Goal: Task Accomplishment & Management: Use online tool/utility

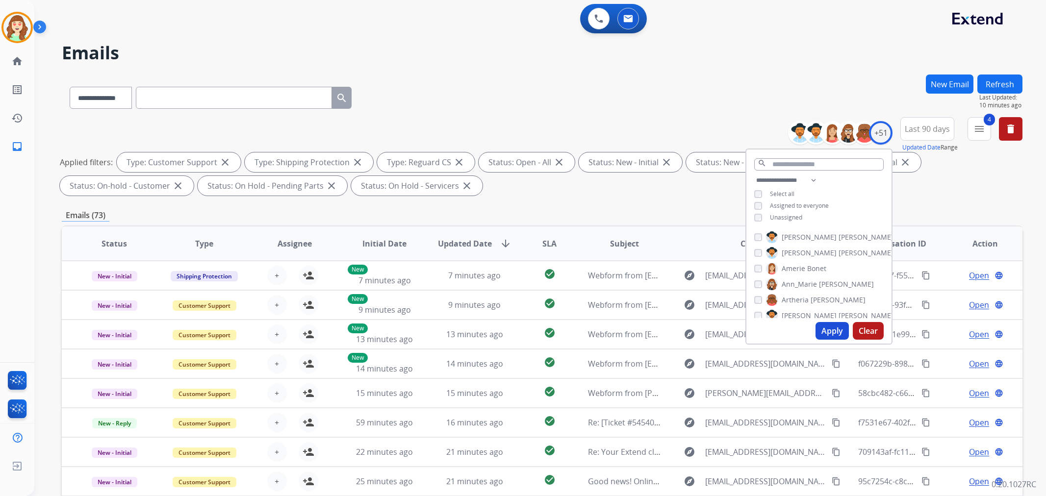
select select "**********"
click at [736, 106] on div "**********" at bounding box center [542, 96] width 961 height 43
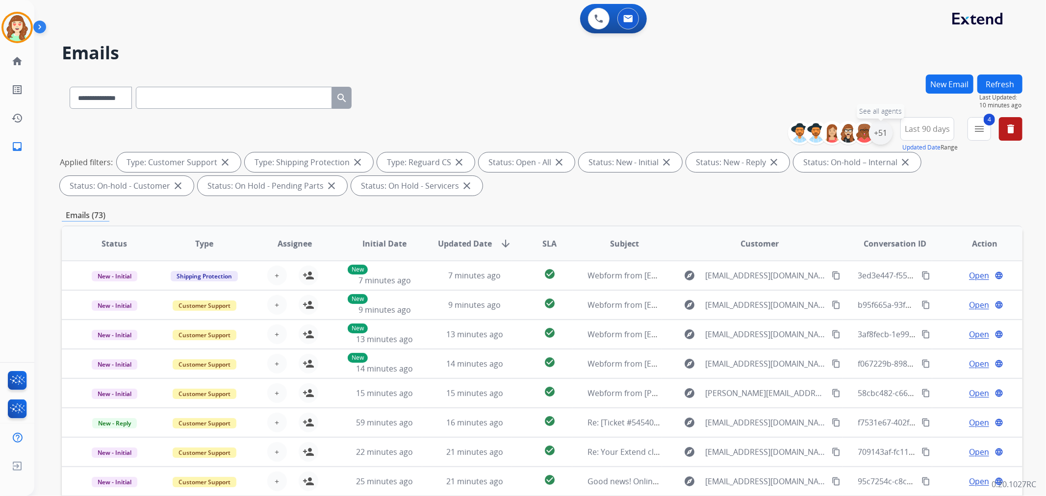
click at [881, 131] on div "+51" at bounding box center [881, 133] width 24 height 24
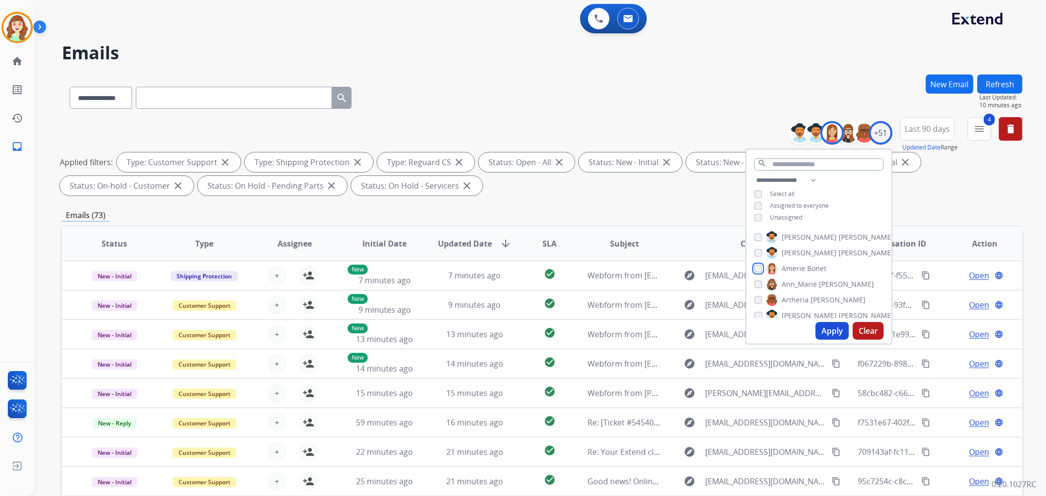
scroll to position [54, 0]
click at [752, 247] on div "[PERSON_NAME] [PERSON_NAME] [PERSON_NAME] [PERSON_NAME] [PERSON_NAME] [PERSON_N…" at bounding box center [818, 273] width 145 height 91
click at [751, 301] on div "[PERSON_NAME] [PERSON_NAME] [PERSON_NAME] [PERSON_NAME] [PERSON_NAME] [PERSON_N…" at bounding box center [818, 273] width 145 height 91
click at [756, 319] on div "Apply Clear" at bounding box center [818, 330] width 145 height 25
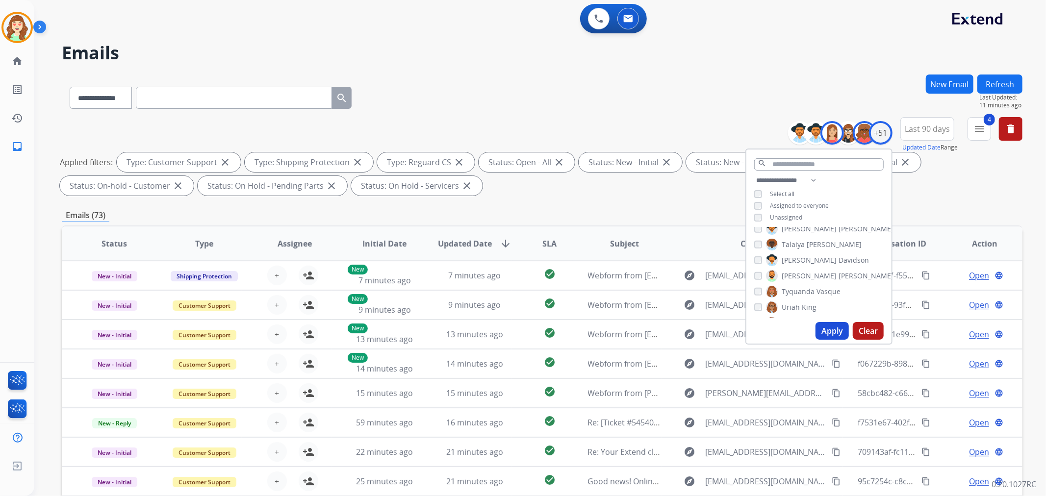
scroll to position [708, 0]
click at [835, 328] on button "Apply" at bounding box center [831, 331] width 33 height 18
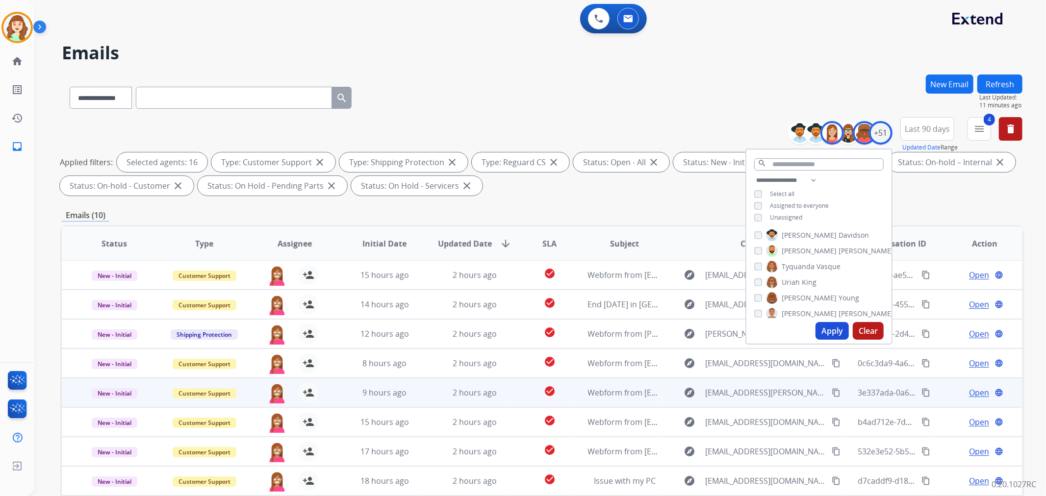
scroll to position [109, 0]
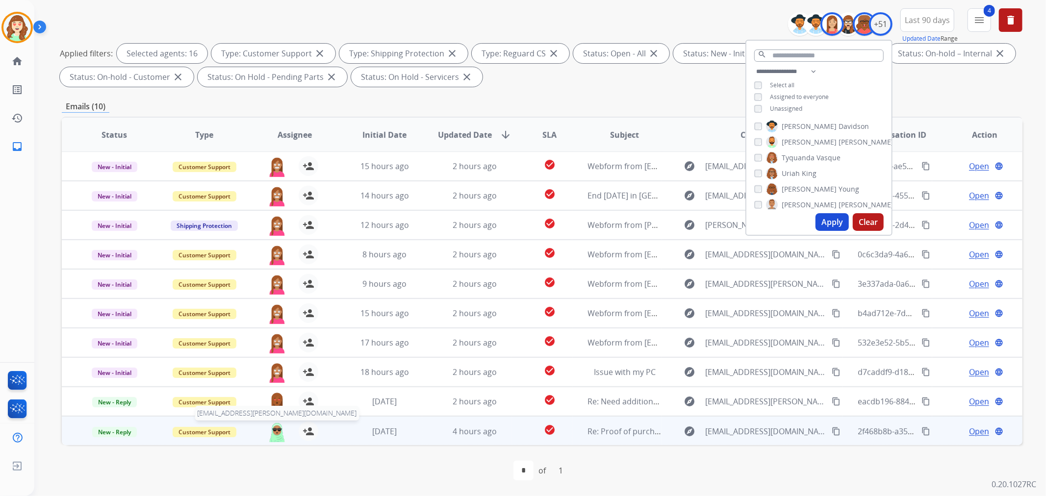
click at [275, 429] on img at bounding box center [277, 432] width 20 height 21
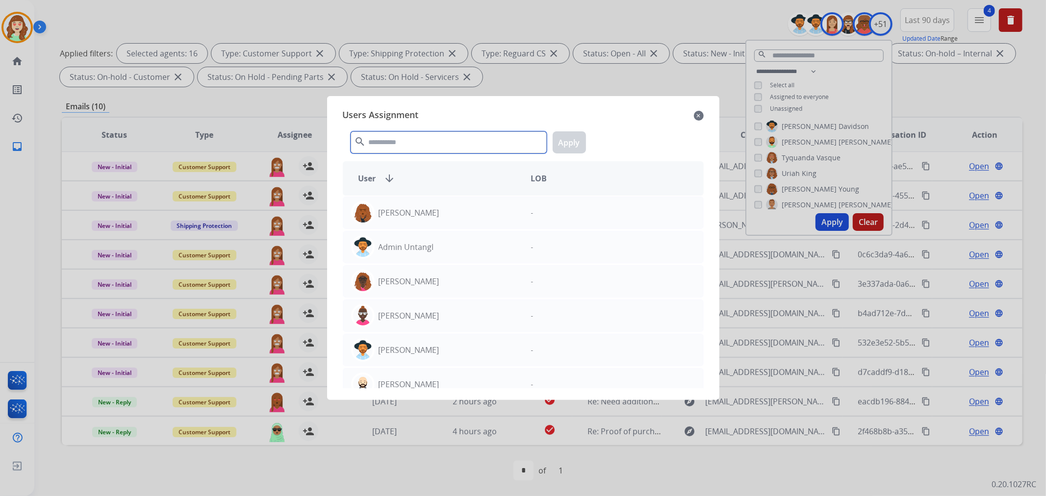
click at [400, 145] on input "text" at bounding box center [449, 142] width 196 height 22
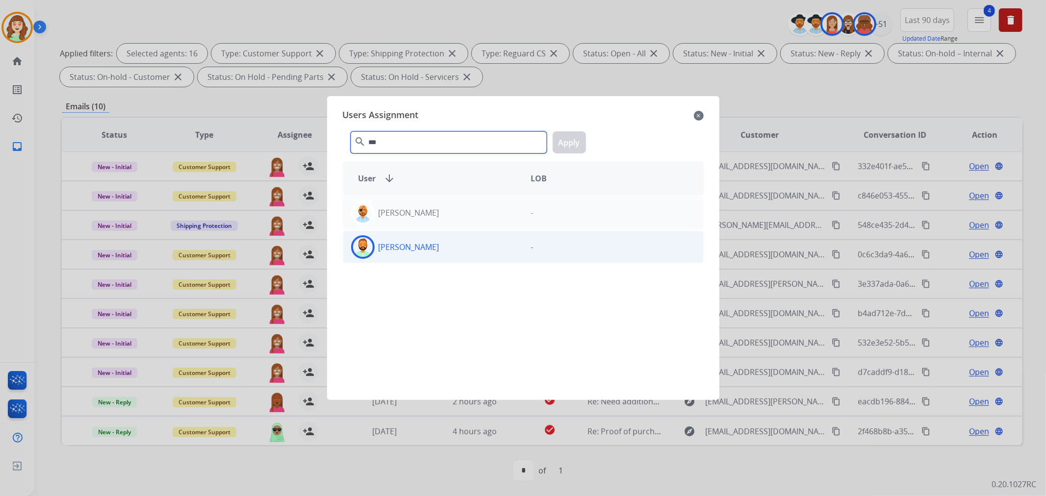
type input "***"
drag, startPoint x: 419, startPoint y: 247, endPoint x: 505, endPoint y: 190, distance: 103.4
click at [420, 244] on p "[PERSON_NAME]" at bounding box center [409, 247] width 61 height 12
click at [569, 140] on button "Apply" at bounding box center [569, 142] width 33 height 22
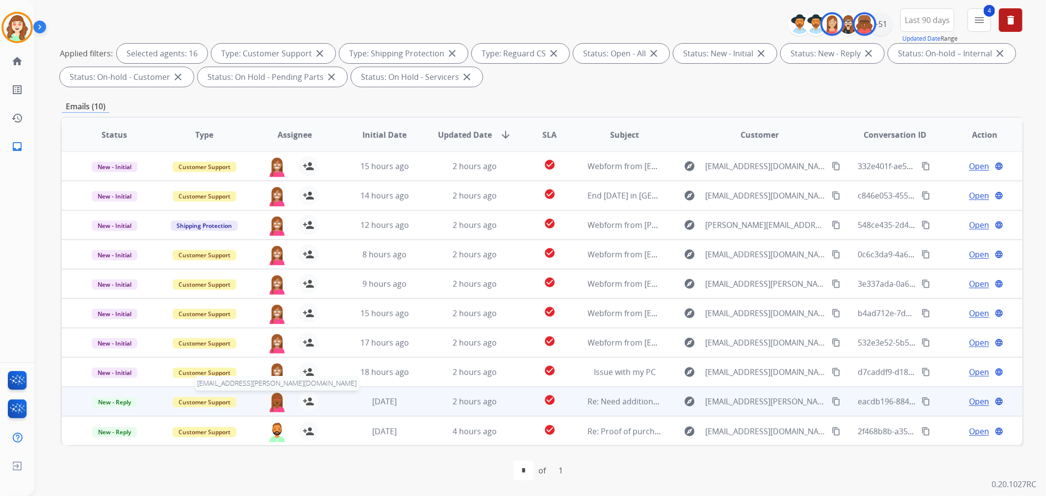
click at [275, 403] on img at bounding box center [277, 402] width 20 height 21
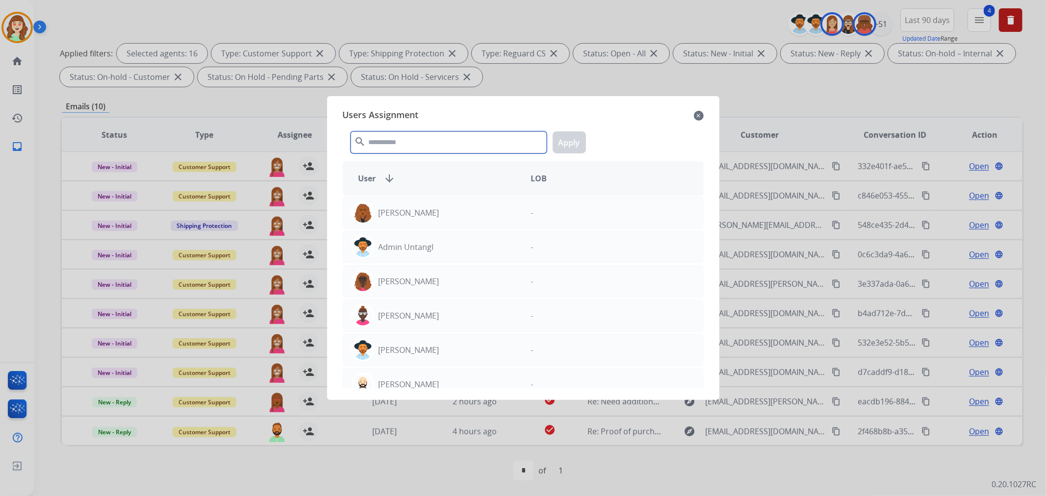
click at [446, 143] on input "text" at bounding box center [449, 142] width 196 height 22
type input "*"
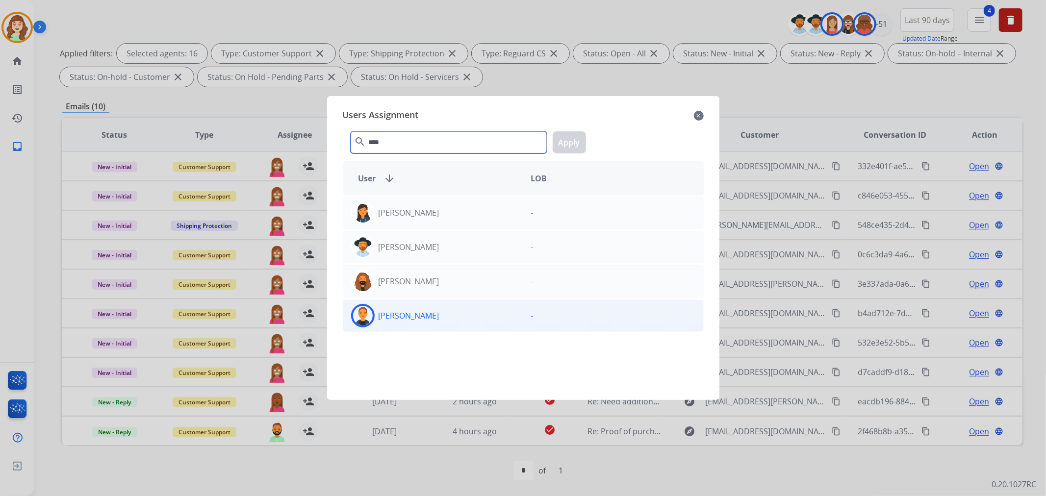
type input "****"
click at [436, 317] on div "[PERSON_NAME]" at bounding box center [433, 316] width 180 height 24
click at [569, 141] on button "Apply" at bounding box center [569, 142] width 33 height 22
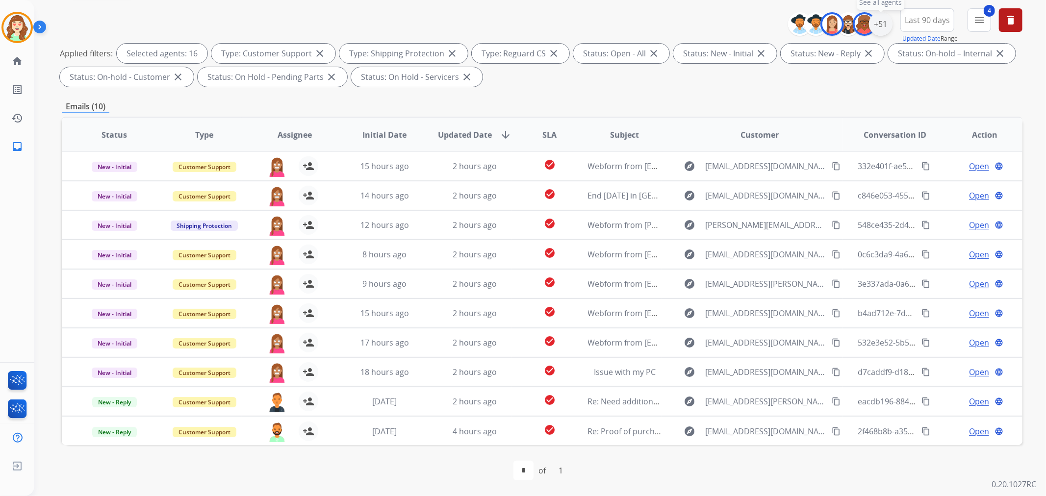
click at [877, 23] on div "+51" at bounding box center [881, 24] width 24 height 24
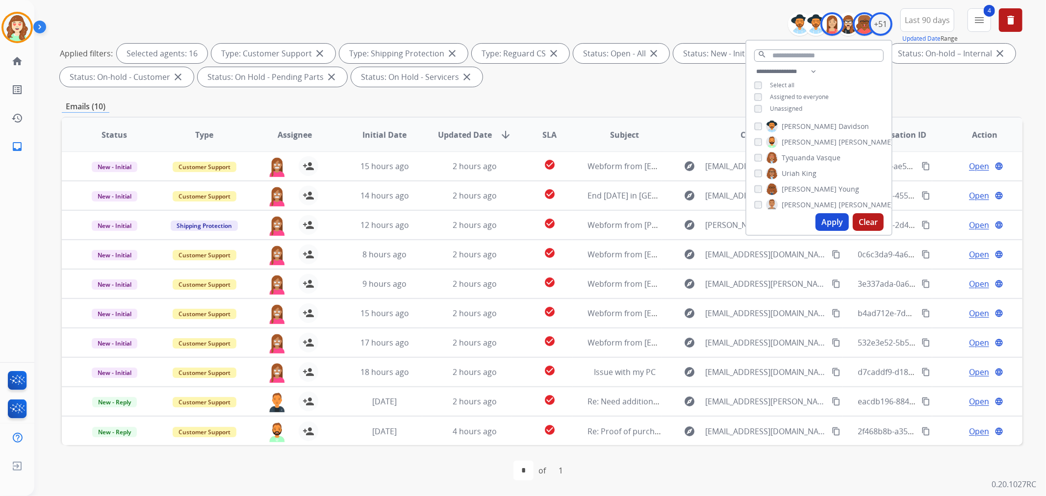
click at [873, 218] on button "Clear" at bounding box center [868, 222] width 31 height 18
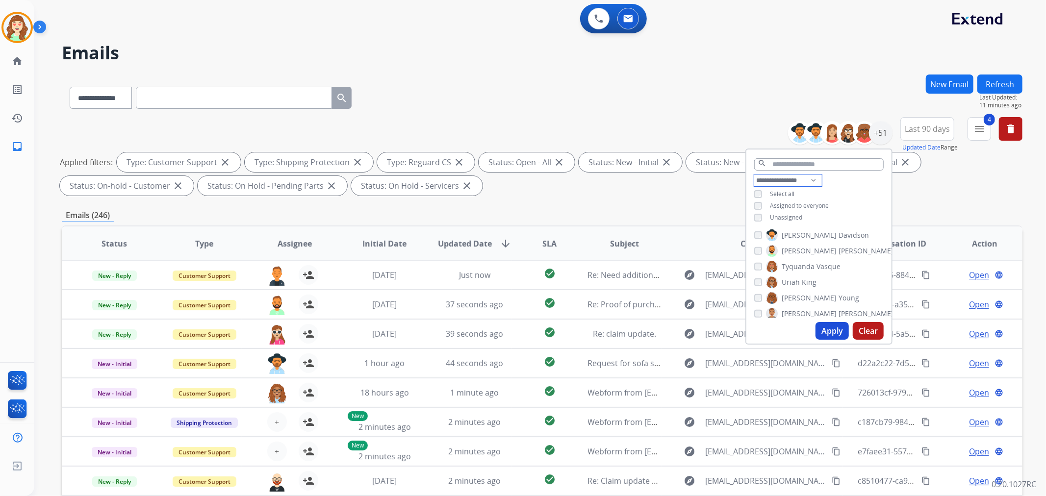
click at [773, 183] on select "**********" at bounding box center [788, 181] width 68 height 12
click at [754, 175] on select "**********" at bounding box center [788, 181] width 68 height 12
click at [825, 331] on button "Apply" at bounding box center [831, 331] width 33 height 18
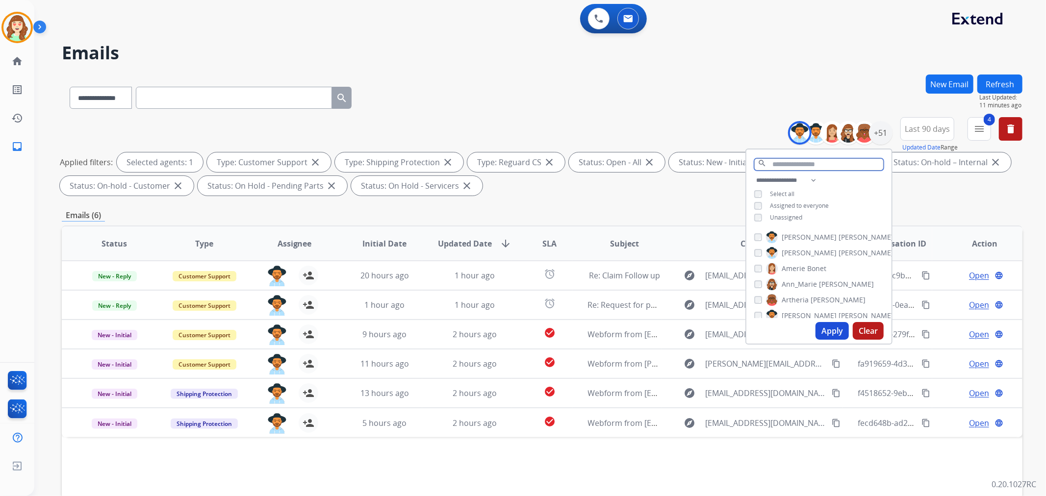
click at [784, 159] on input "text" at bounding box center [818, 164] width 129 height 12
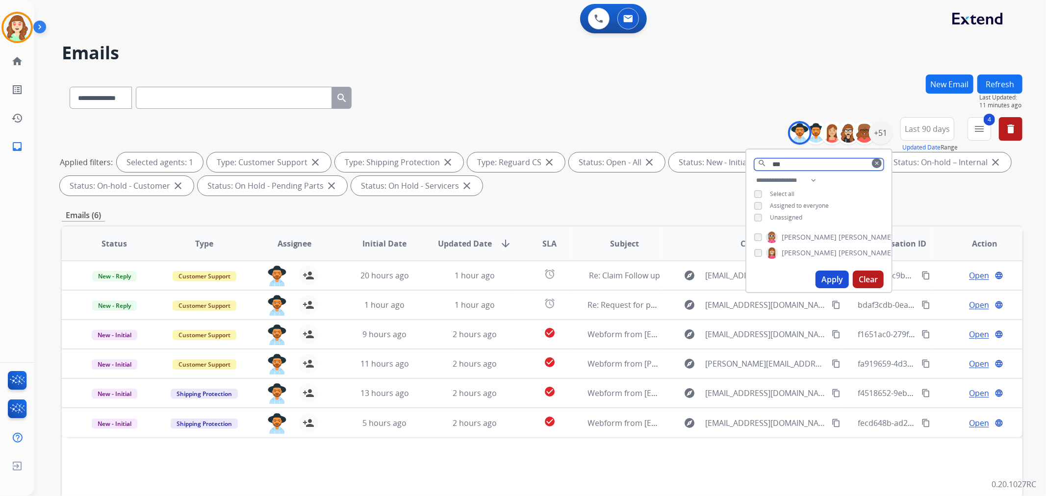
type input "***"
click at [824, 277] on button "Apply" at bounding box center [831, 280] width 33 height 18
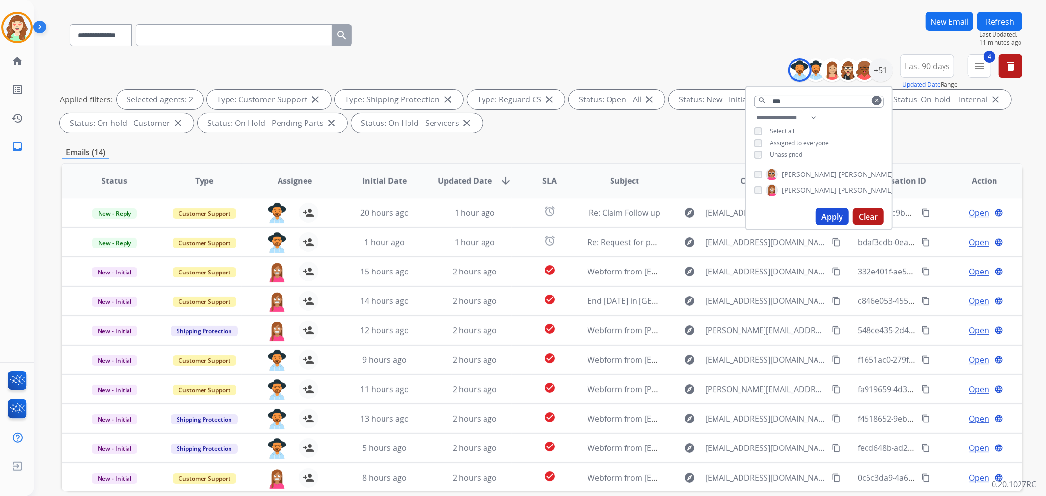
scroll to position [109, 0]
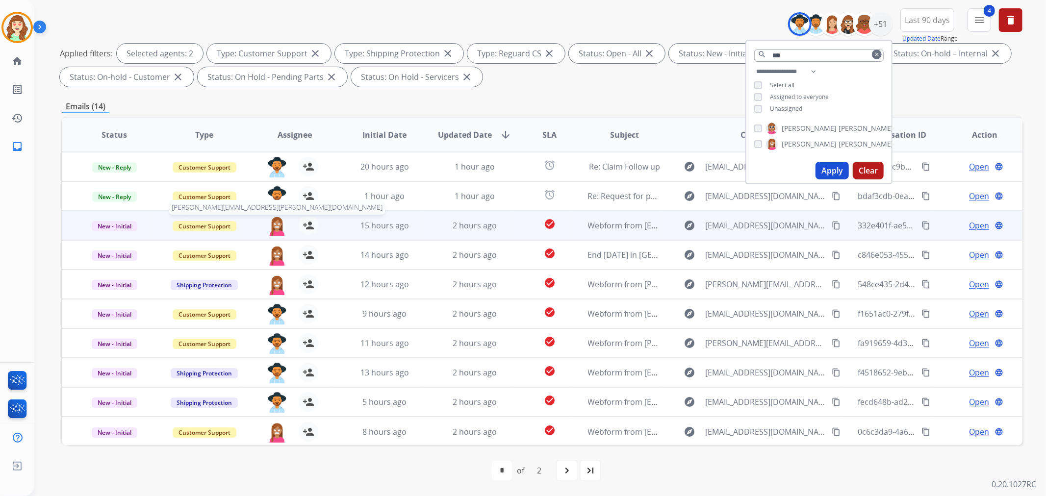
click at [272, 224] on img at bounding box center [277, 226] width 20 height 21
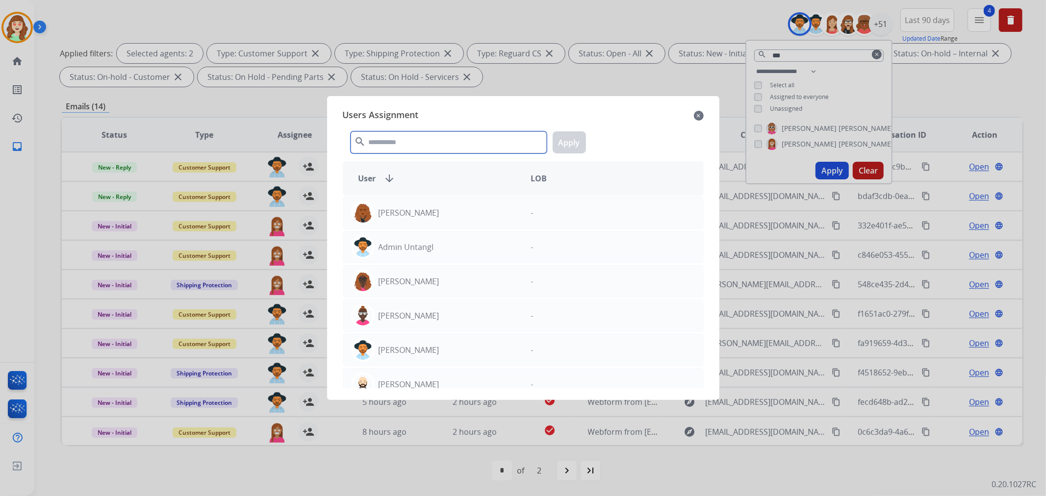
click at [424, 138] on input "text" at bounding box center [449, 142] width 196 height 22
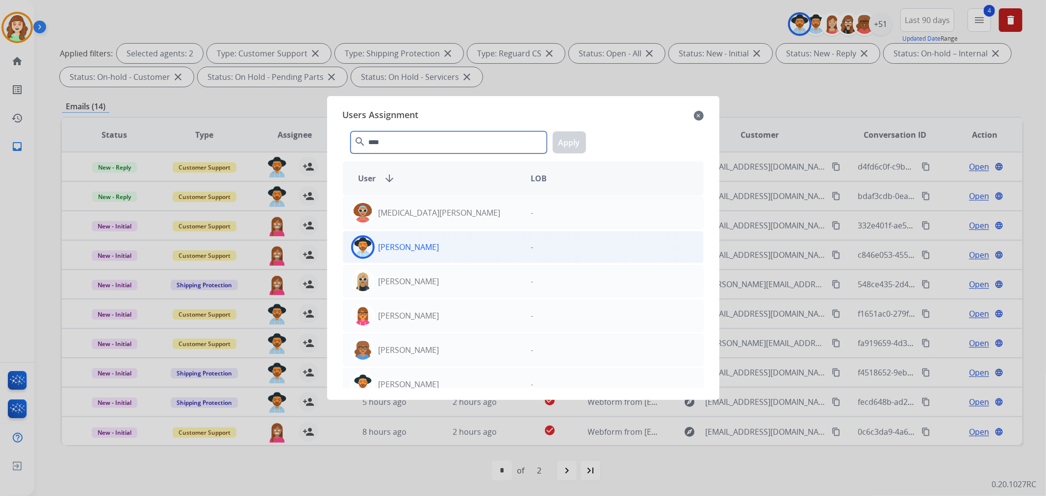
type input "****"
click at [461, 245] on div "[PERSON_NAME]" at bounding box center [433, 247] width 180 height 24
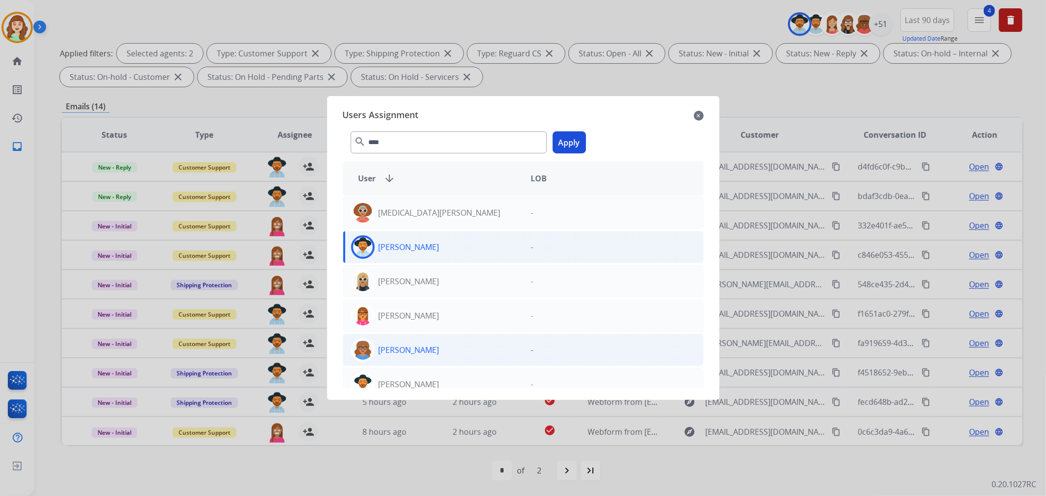
scroll to position [48, 0]
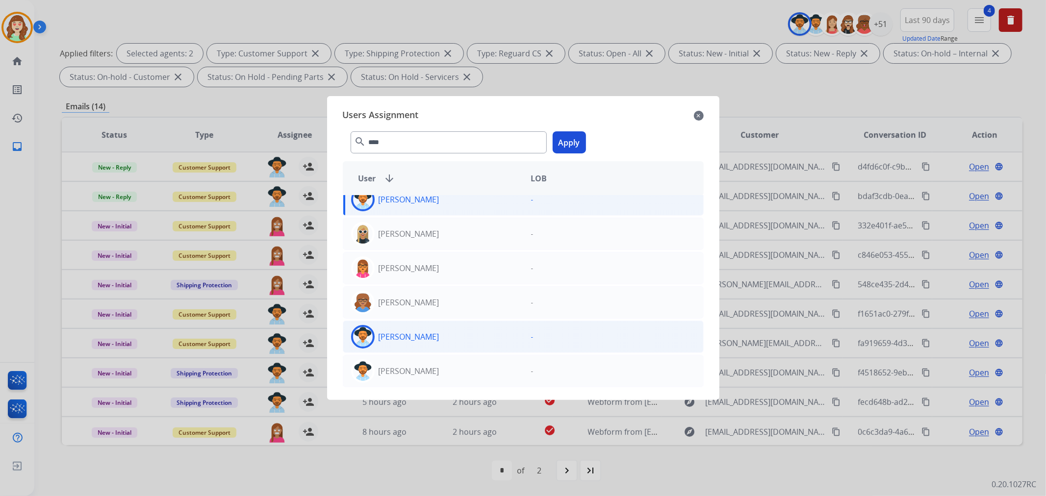
click at [449, 333] on div "[PERSON_NAME]" at bounding box center [433, 337] width 180 height 24
drag, startPoint x: 574, startPoint y: 140, endPoint x: 437, endPoint y: 138, distance: 137.3
click at [575, 139] on button "Apply" at bounding box center [569, 142] width 33 height 22
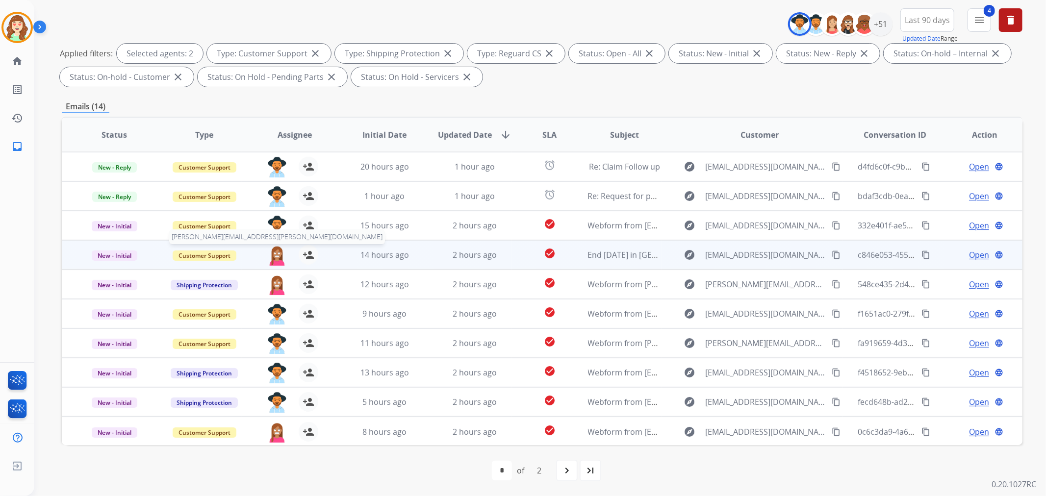
click at [271, 255] on img at bounding box center [277, 255] width 20 height 21
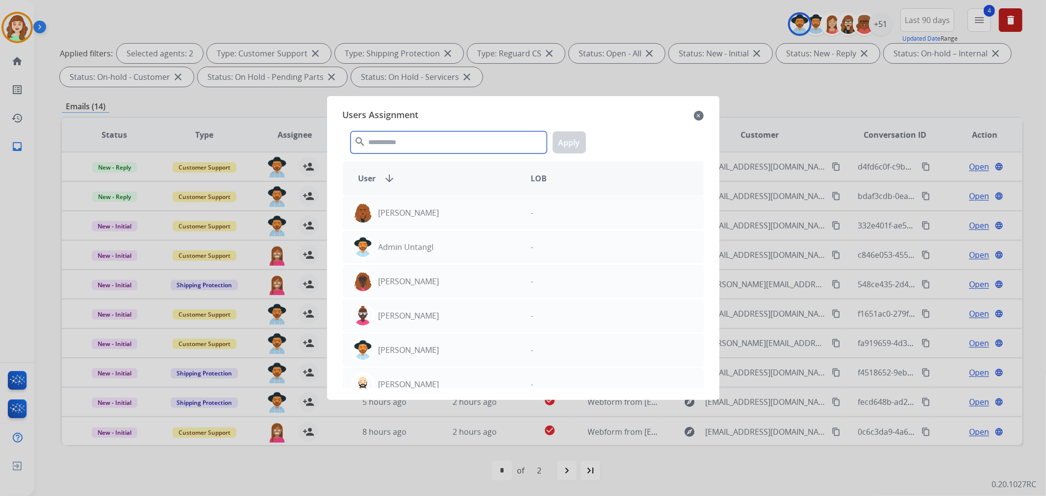
click at [379, 142] on input "text" at bounding box center [449, 142] width 196 height 22
type input "****"
click at [438, 383] on div "[PERSON_NAME]" at bounding box center [433, 385] width 180 height 24
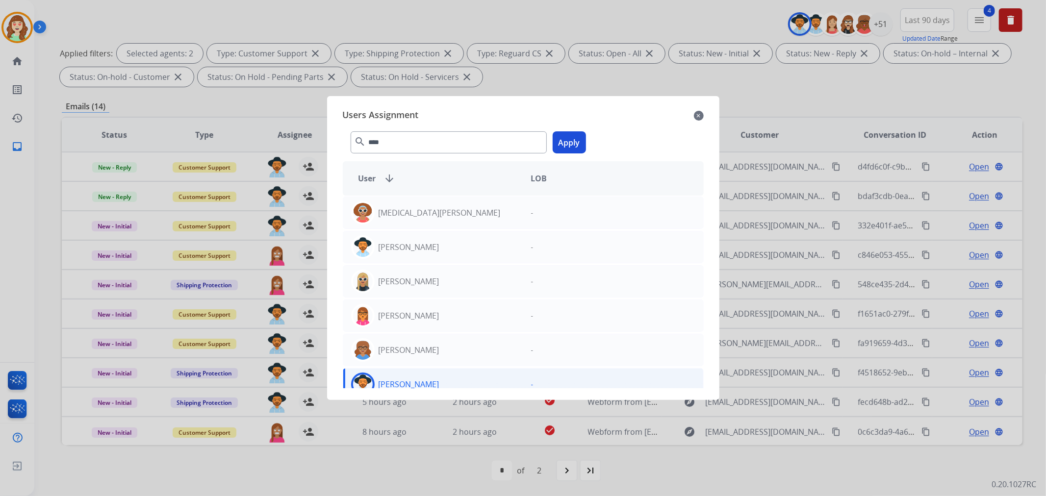
click at [567, 149] on button "Apply" at bounding box center [569, 142] width 33 height 22
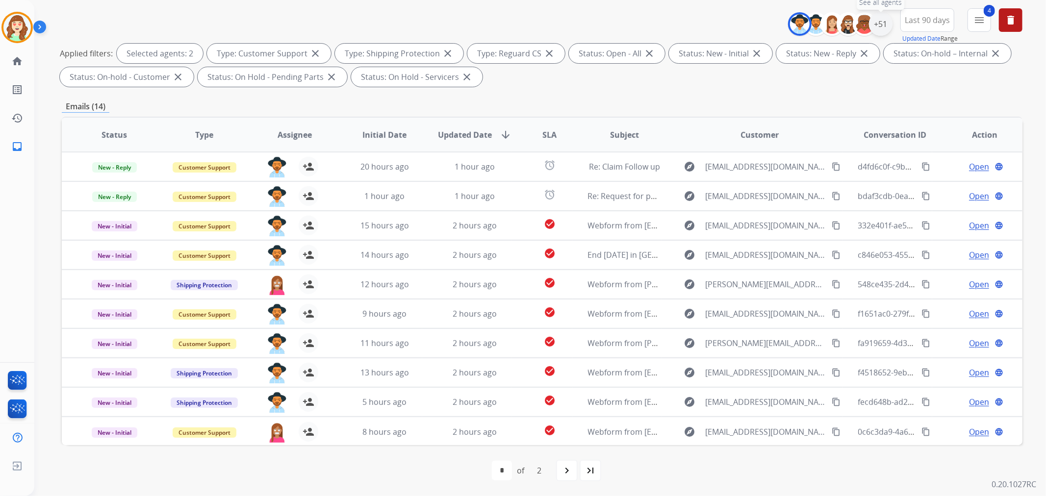
click at [882, 23] on div "+51" at bounding box center [881, 24] width 24 height 24
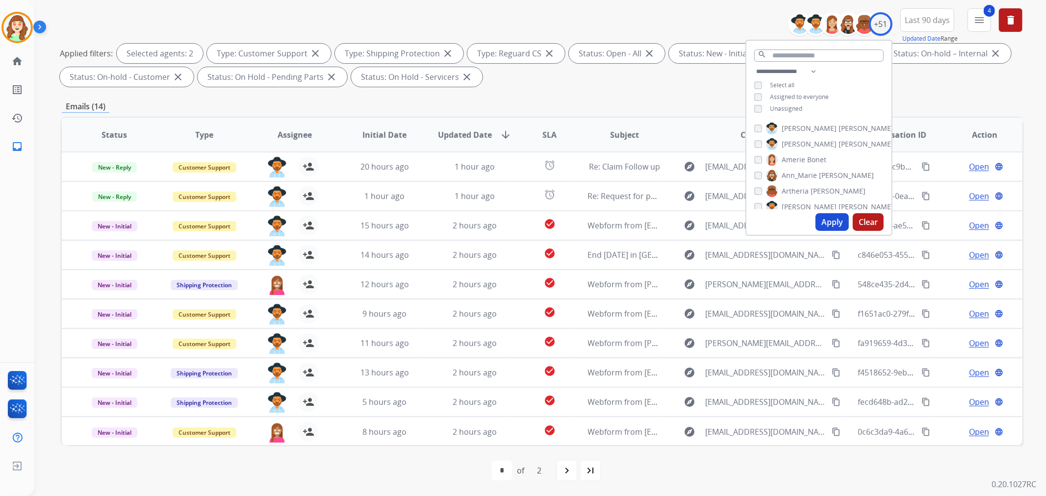
click at [834, 215] on button "Apply" at bounding box center [831, 222] width 33 height 18
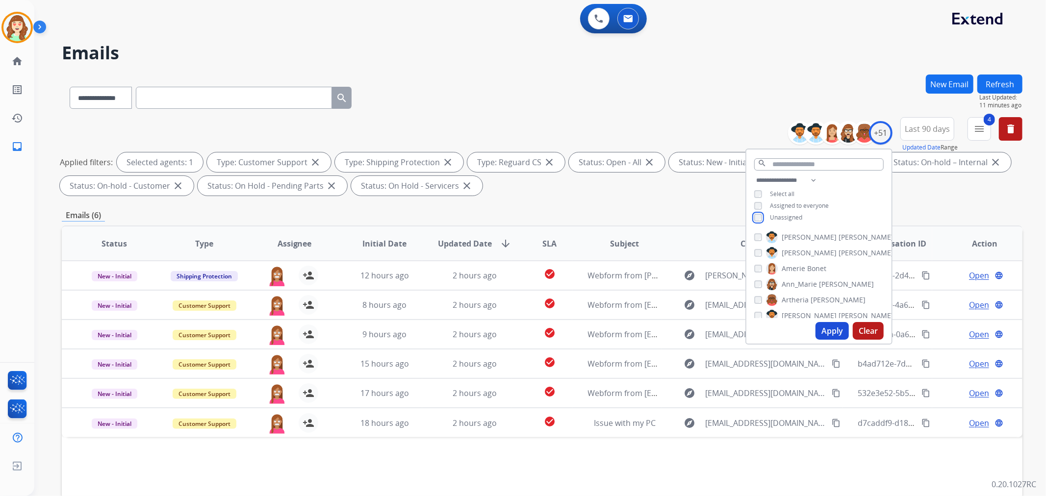
click at [761, 218] on div "Unassigned" at bounding box center [778, 218] width 48 height 8
click at [759, 211] on div "**********" at bounding box center [818, 200] width 145 height 51
drag, startPoint x: 831, startPoint y: 329, endPoint x: 781, endPoint y: 300, distance: 58.0
click at [833, 329] on button "Apply" at bounding box center [831, 331] width 33 height 18
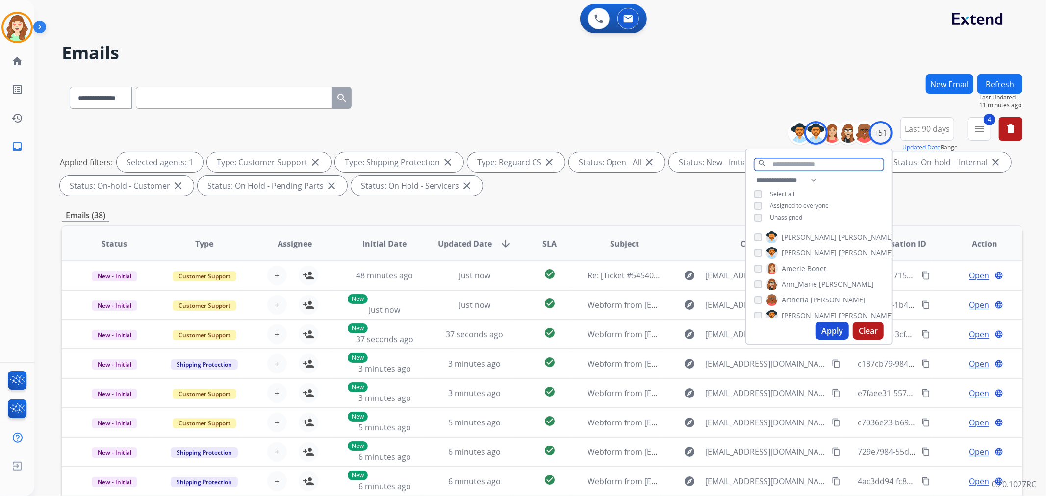
click at [791, 158] on input "text" at bounding box center [818, 164] width 129 height 12
type input "*"
click at [821, 327] on button "Apply" at bounding box center [831, 331] width 33 height 18
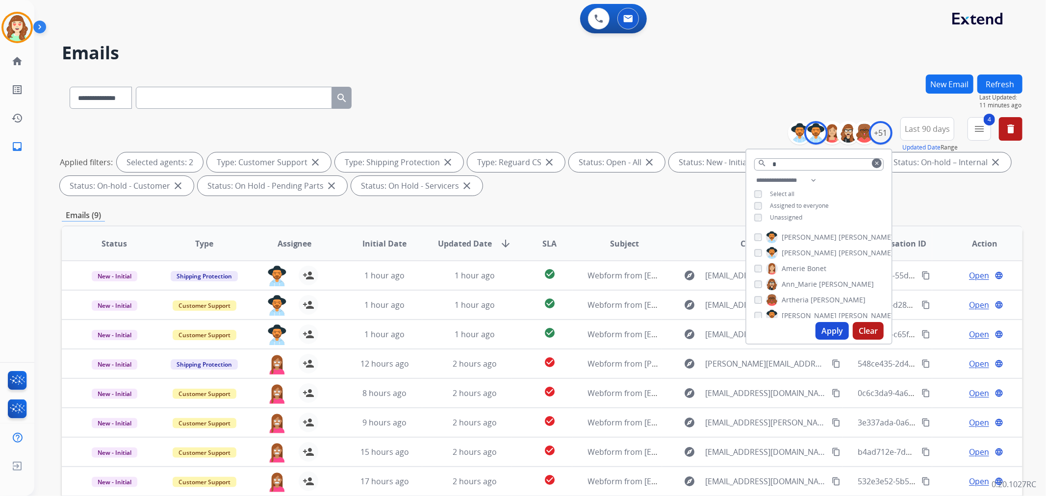
scroll to position [109, 0]
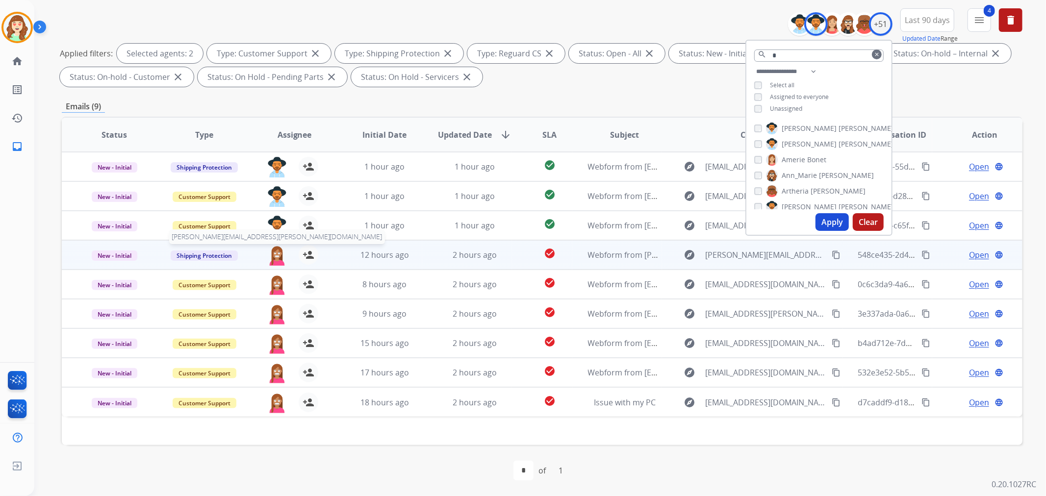
click at [273, 252] on img at bounding box center [277, 255] width 20 height 21
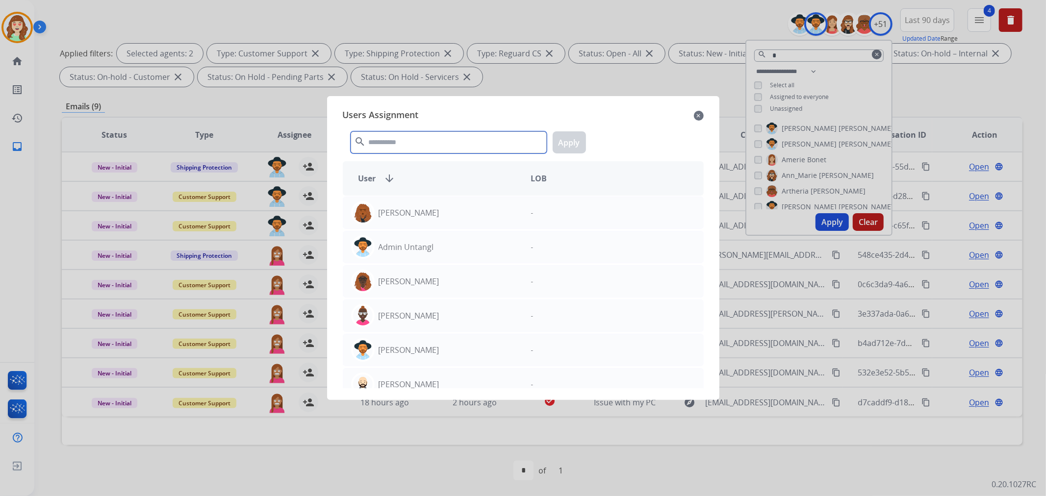
click at [444, 150] on input "text" at bounding box center [449, 142] width 196 height 22
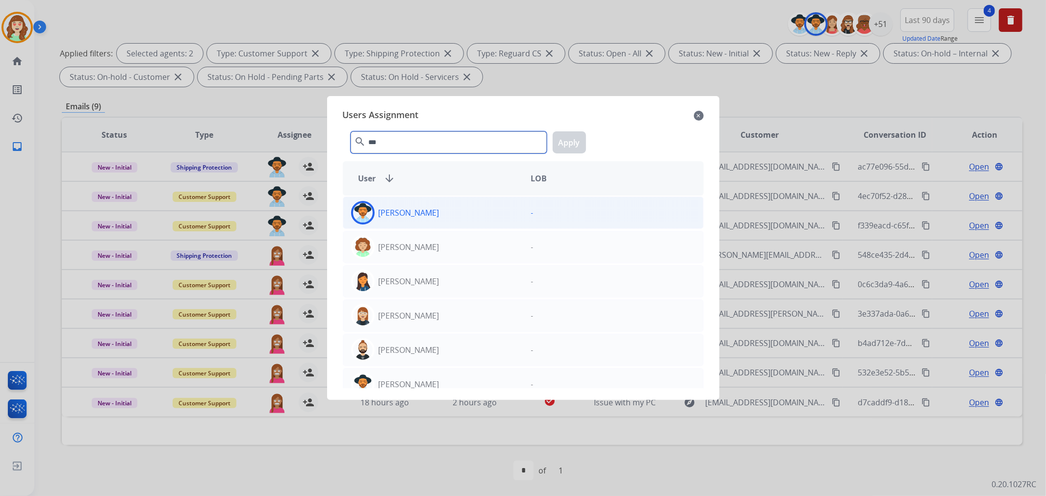
type input "***"
drag, startPoint x: 430, startPoint y: 213, endPoint x: 476, endPoint y: 202, distance: 46.6
click at [444, 211] on div "[PERSON_NAME]" at bounding box center [433, 213] width 180 height 24
click at [571, 148] on button "Apply" at bounding box center [569, 142] width 33 height 22
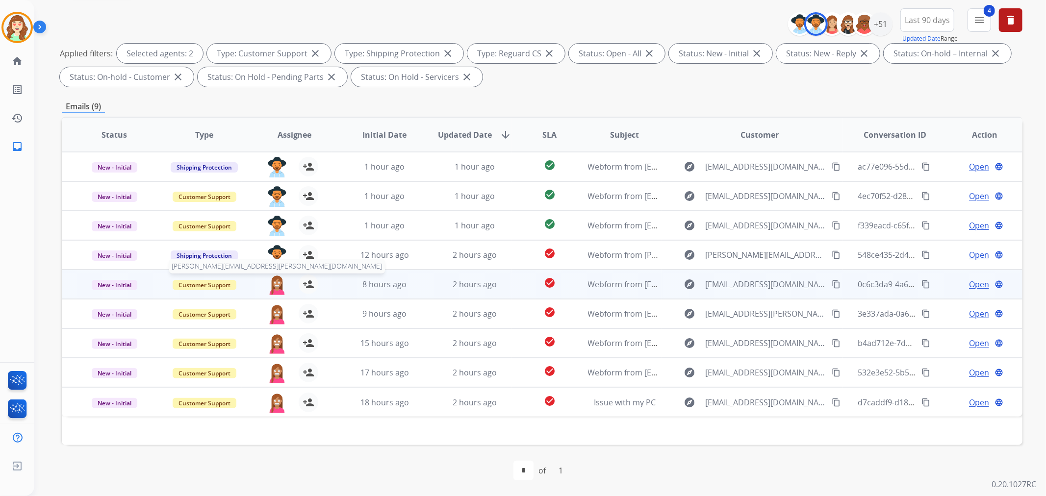
click at [272, 285] on img at bounding box center [277, 285] width 20 height 21
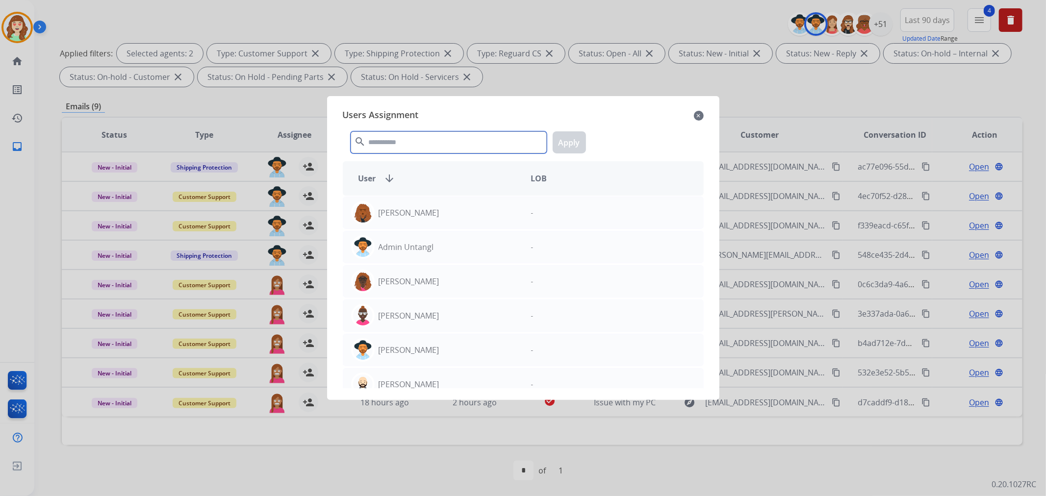
click at [432, 146] on input "text" at bounding box center [449, 142] width 196 height 22
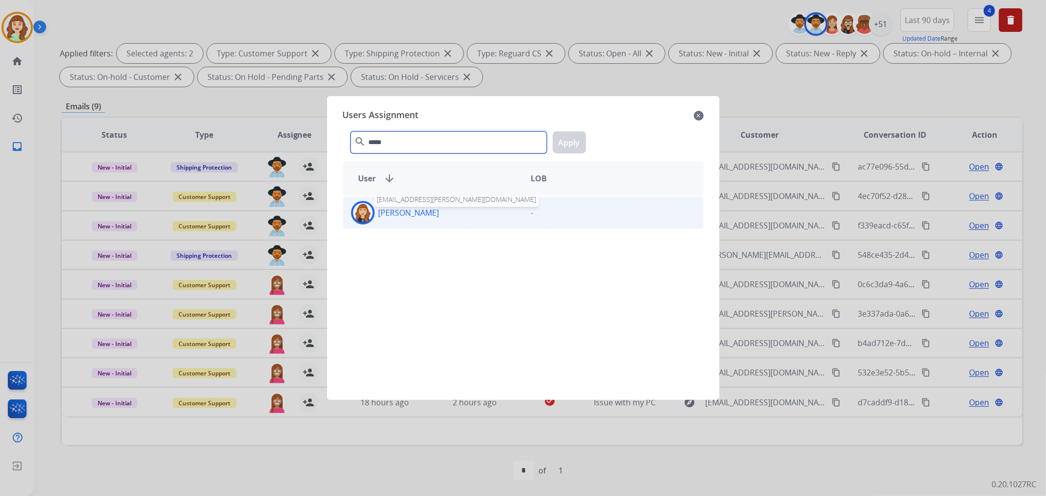
type input "*****"
click at [429, 205] on div "[PERSON_NAME] [EMAIL_ADDRESS][PERSON_NAME][DOMAIN_NAME]" at bounding box center [433, 213] width 180 height 24
drag, startPoint x: 573, startPoint y: 146, endPoint x: 361, endPoint y: 232, distance: 228.9
click at [570, 145] on button "Apply" at bounding box center [569, 142] width 33 height 22
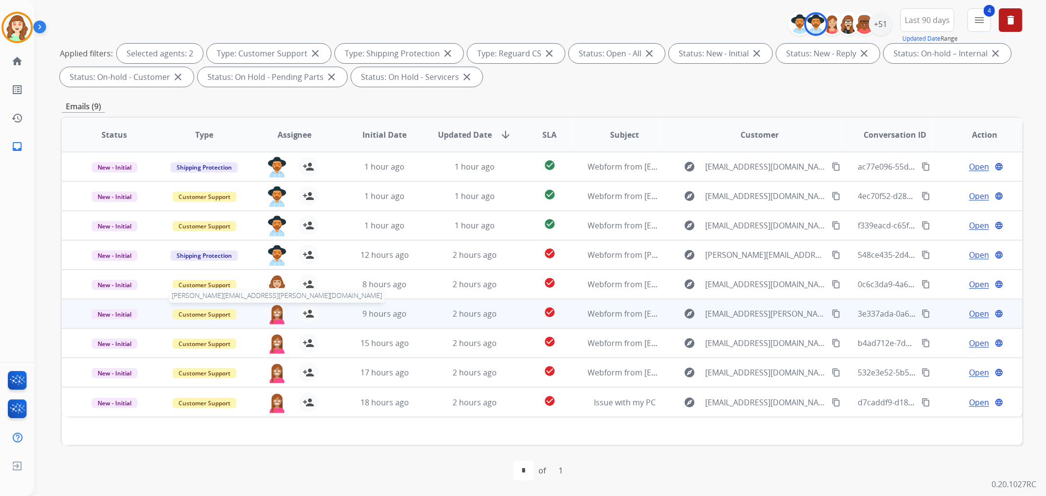
click at [272, 310] on img at bounding box center [277, 314] width 20 height 21
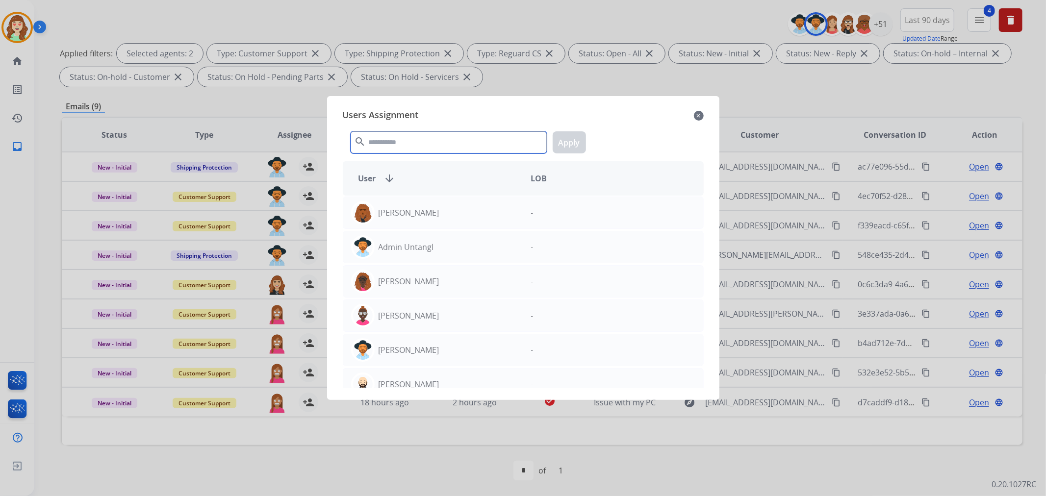
click at [399, 141] on input "text" at bounding box center [449, 142] width 196 height 22
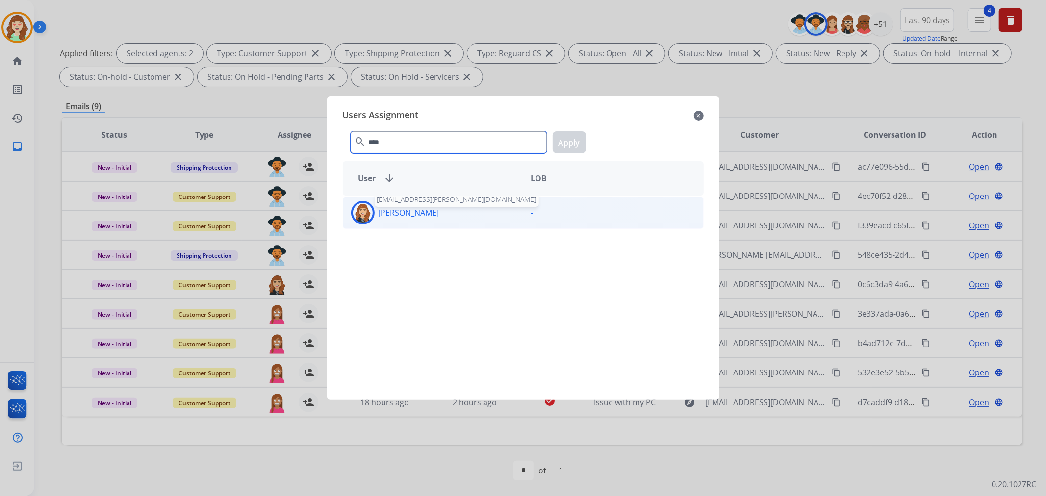
type input "****"
click at [436, 206] on div "[PERSON_NAME] [EMAIL_ADDRESS][PERSON_NAME][DOMAIN_NAME]" at bounding box center [433, 213] width 180 height 24
click at [566, 144] on button "Apply" at bounding box center [569, 142] width 33 height 22
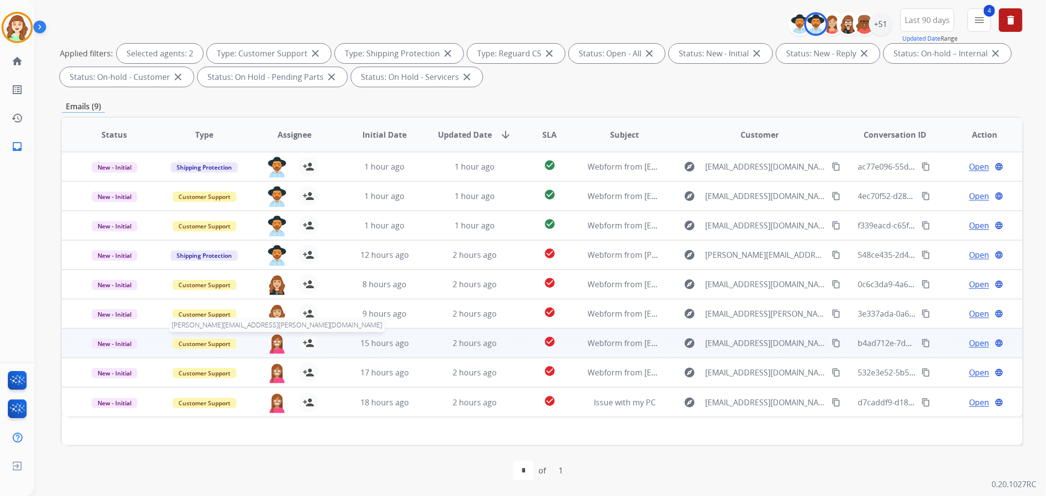
click at [273, 342] on img at bounding box center [277, 343] width 20 height 21
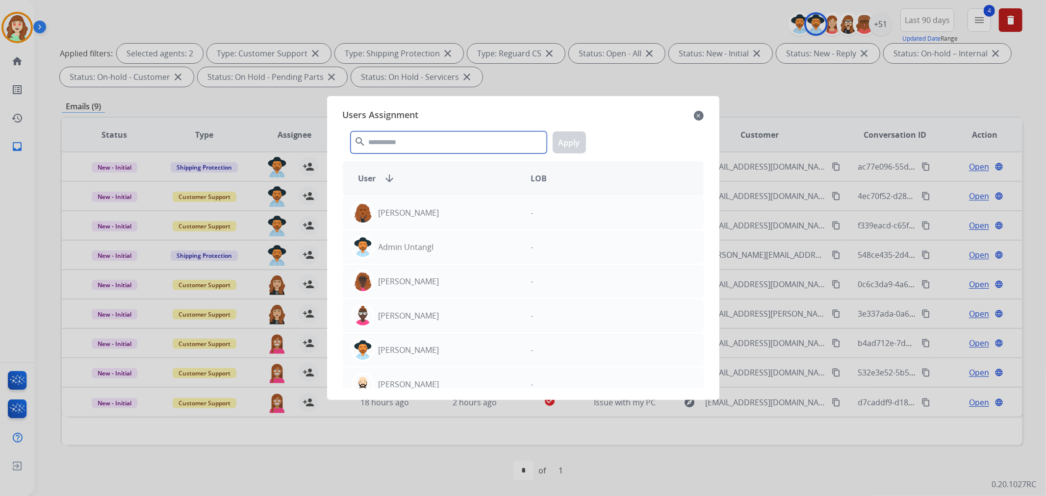
click at [385, 144] on input "text" at bounding box center [449, 142] width 196 height 22
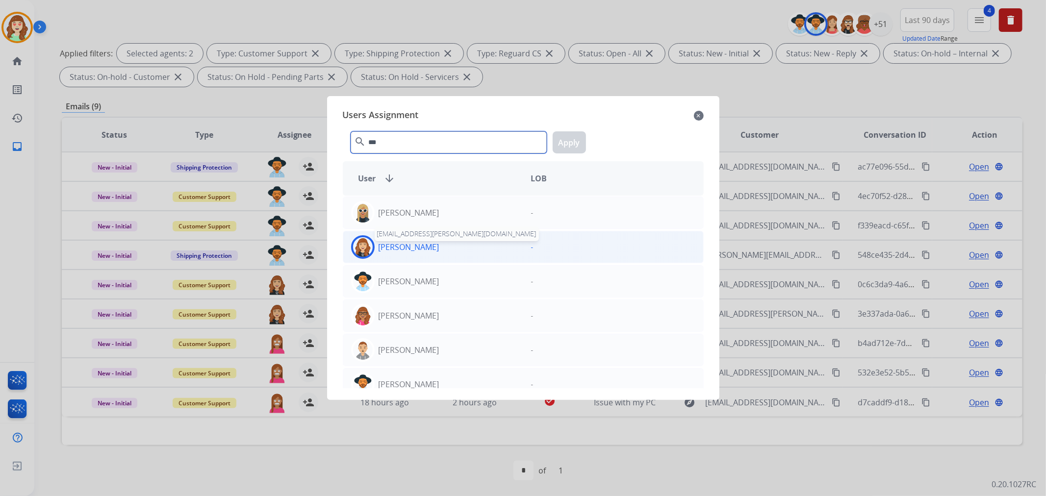
type input "***"
drag, startPoint x: 431, startPoint y: 248, endPoint x: 512, endPoint y: 193, distance: 97.5
click at [433, 242] on p "[PERSON_NAME]" at bounding box center [409, 247] width 61 height 12
drag, startPoint x: 574, startPoint y: 145, endPoint x: 415, endPoint y: 262, distance: 197.1
click at [571, 144] on button "Apply" at bounding box center [569, 142] width 33 height 22
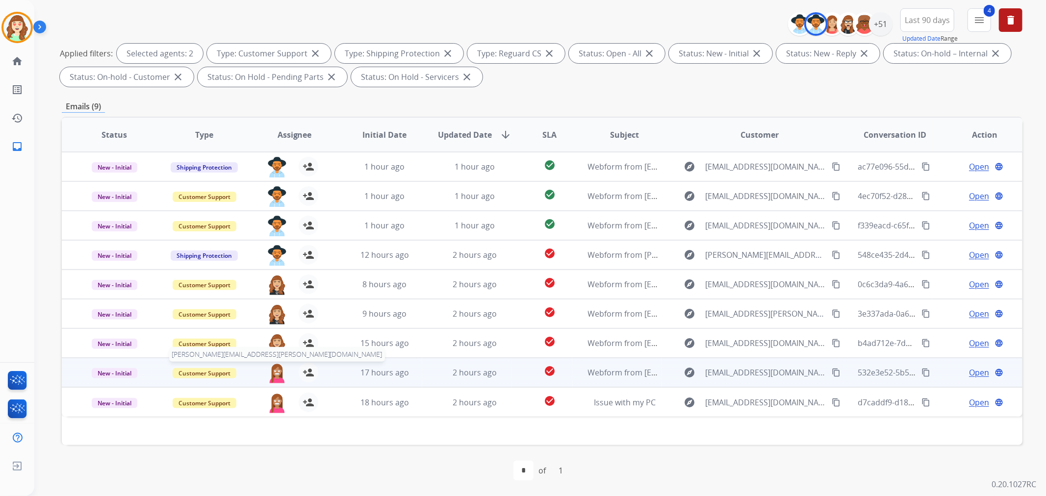
click at [275, 373] on img at bounding box center [277, 373] width 20 height 21
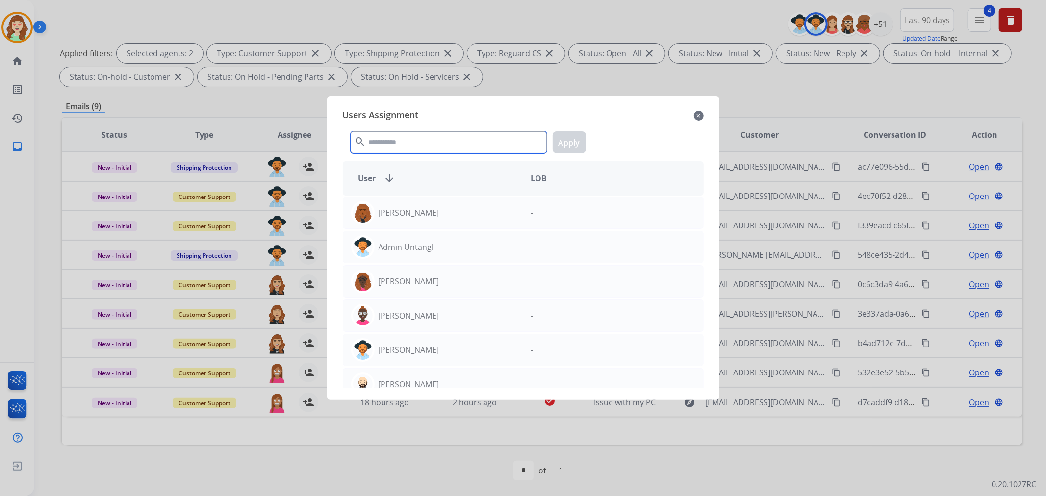
drag, startPoint x: 423, startPoint y: 140, endPoint x: 415, endPoint y: 143, distance: 8.4
click at [423, 141] on input "text" at bounding box center [449, 142] width 196 height 22
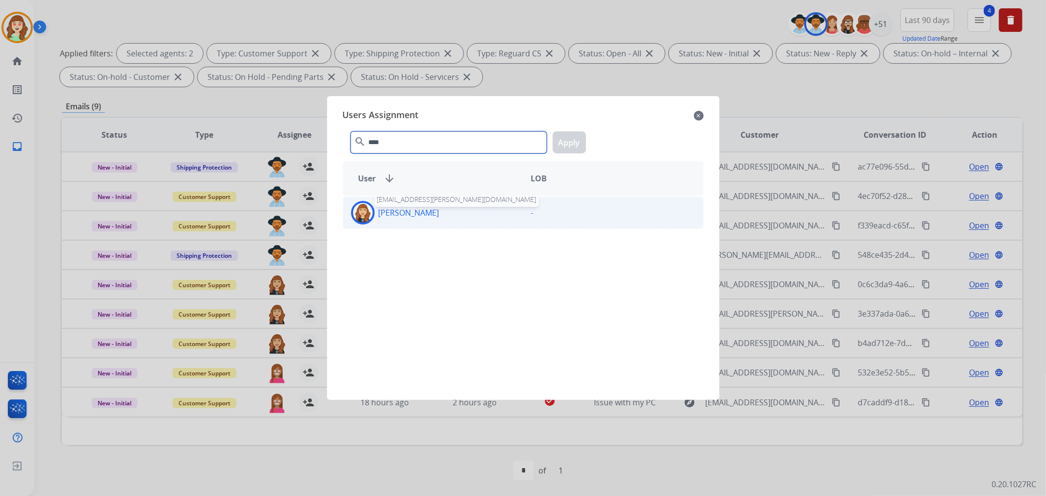
type input "****"
drag, startPoint x: 431, startPoint y: 211, endPoint x: 454, endPoint y: 206, distance: 22.6
click at [441, 208] on div "[PERSON_NAME] [EMAIL_ADDRESS][PERSON_NAME][DOMAIN_NAME]" at bounding box center [433, 213] width 180 height 24
click at [563, 141] on button "Apply" at bounding box center [569, 142] width 33 height 22
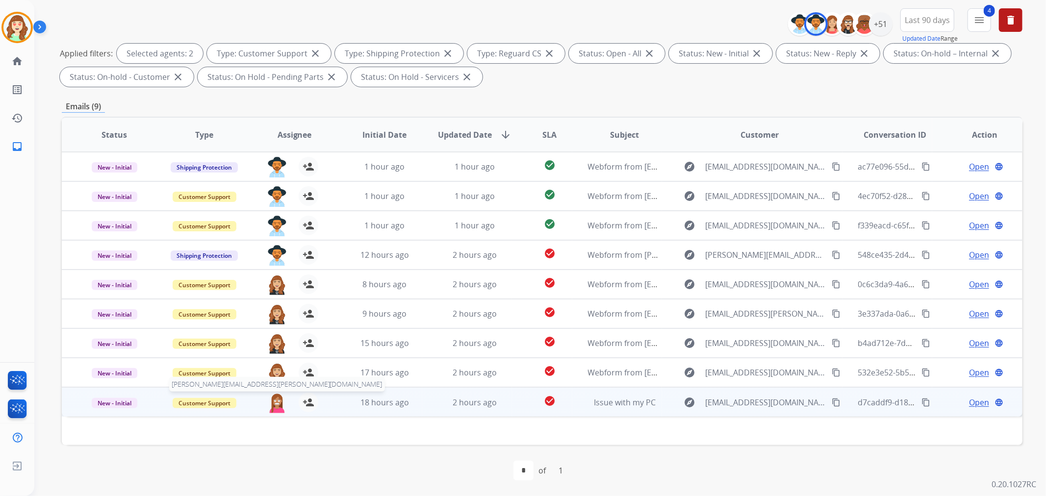
click at [274, 402] on img at bounding box center [277, 403] width 20 height 21
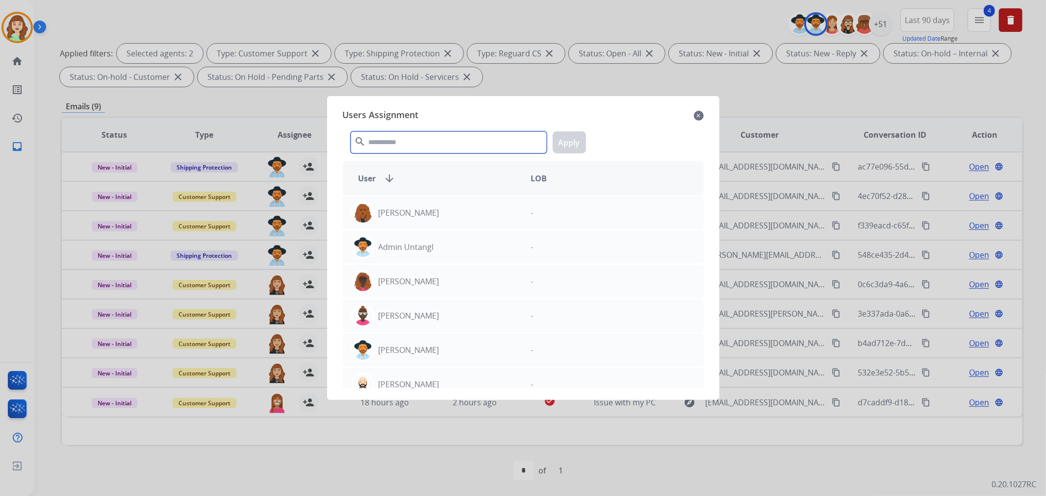
click at [458, 143] on input "text" at bounding box center [449, 142] width 196 height 22
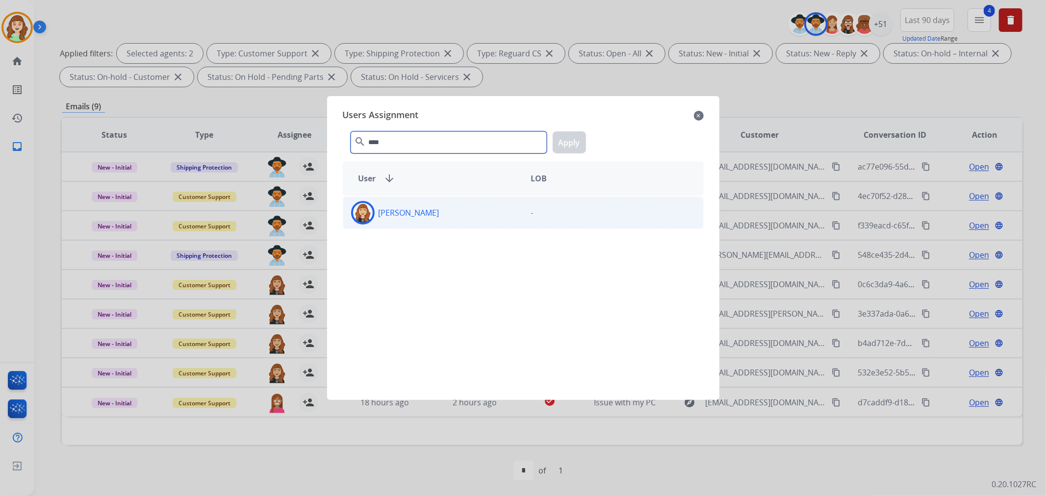
type input "****"
click at [445, 211] on div "[PERSON_NAME]" at bounding box center [433, 213] width 180 height 24
click at [572, 146] on button "Apply" at bounding box center [569, 142] width 33 height 22
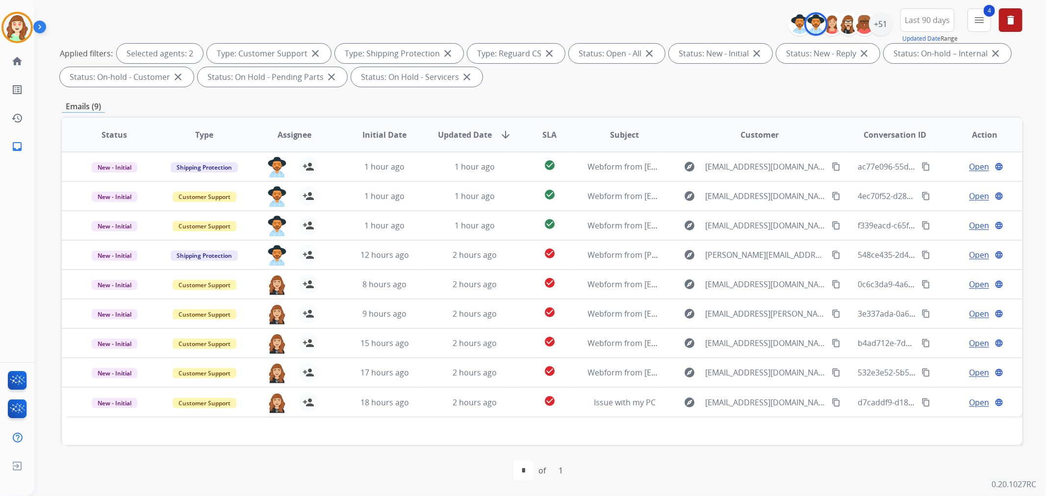
scroll to position [0, 0]
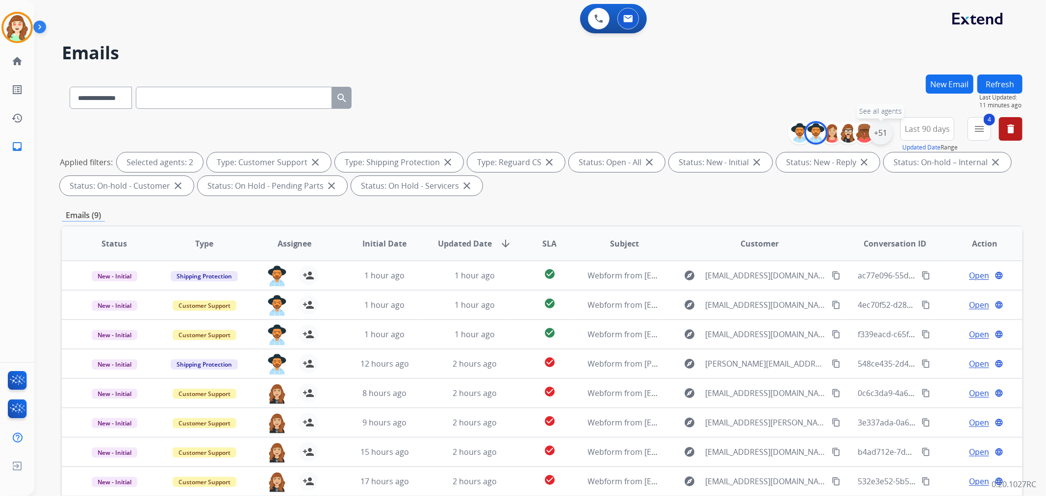
click at [876, 130] on div "+51" at bounding box center [881, 133] width 24 height 24
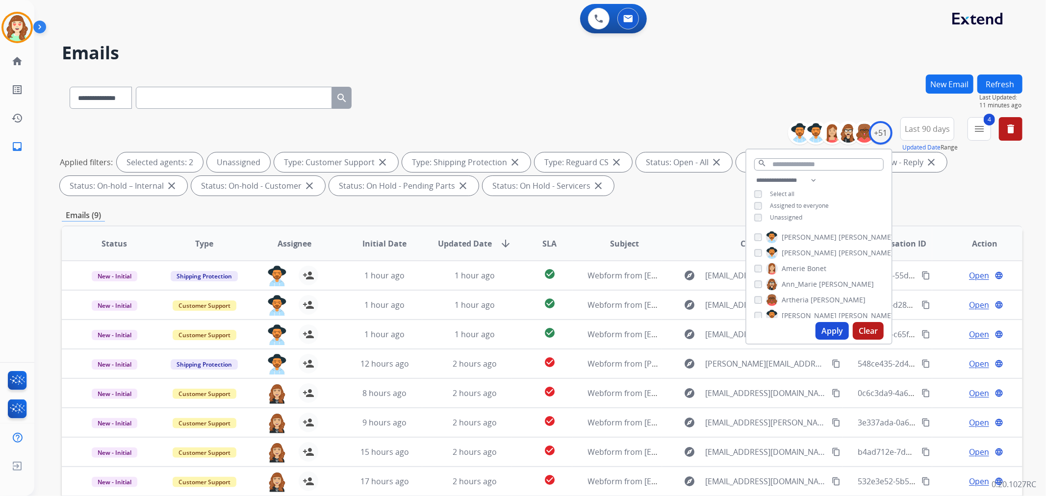
drag, startPoint x: 827, startPoint y: 325, endPoint x: 793, endPoint y: 278, distance: 57.7
click at [827, 325] on button "Apply" at bounding box center [831, 331] width 33 height 18
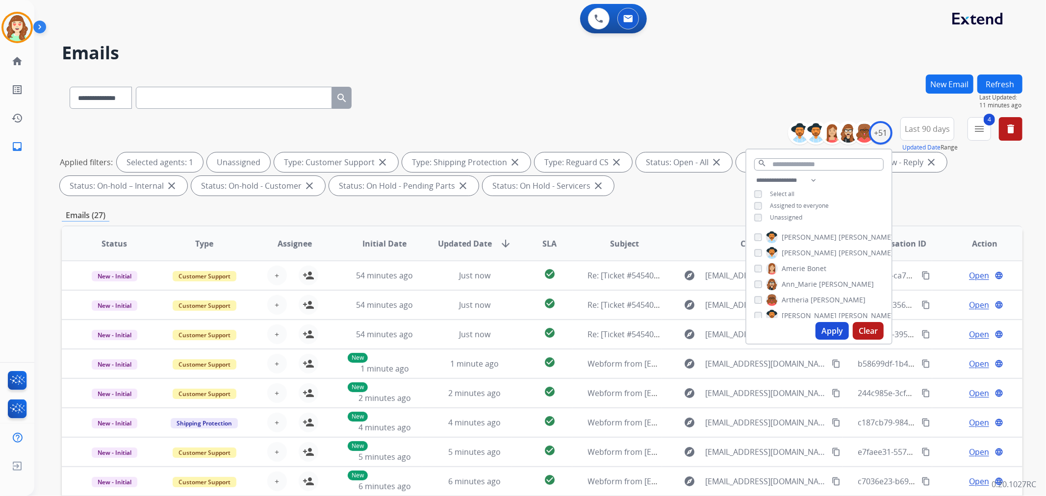
click at [542, 240] on span "SLA" at bounding box center [549, 244] width 14 height 12
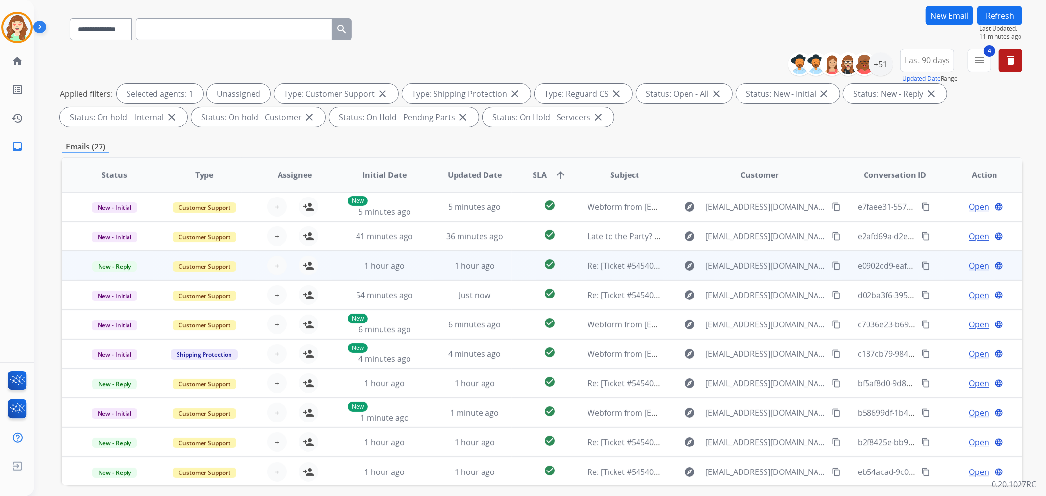
scroll to position [109, 0]
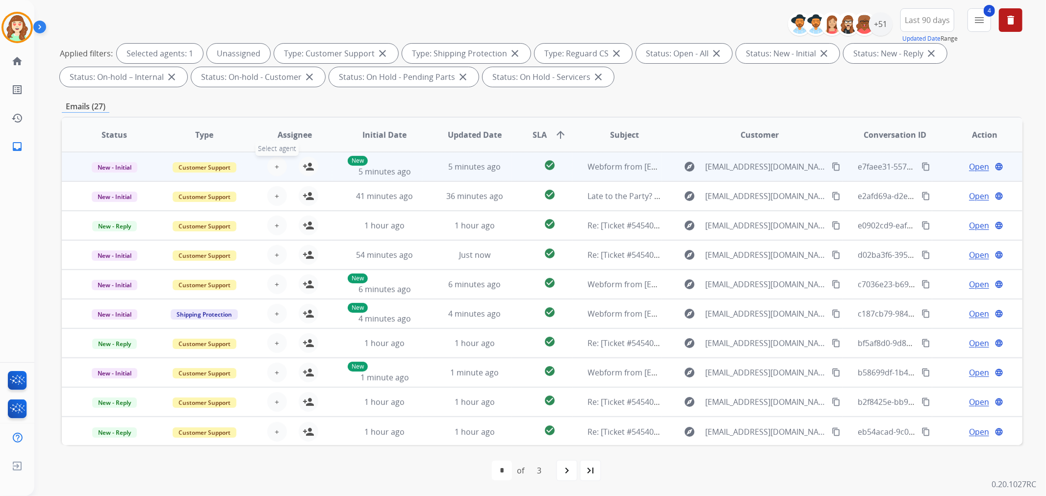
click at [275, 163] on span "+" at bounding box center [277, 167] width 4 height 12
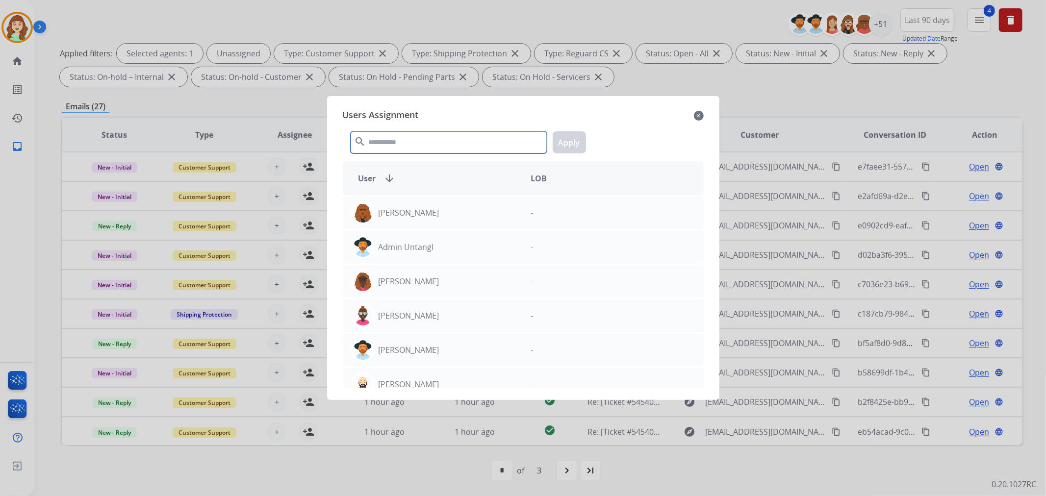
click at [419, 141] on input "text" at bounding box center [449, 142] width 196 height 22
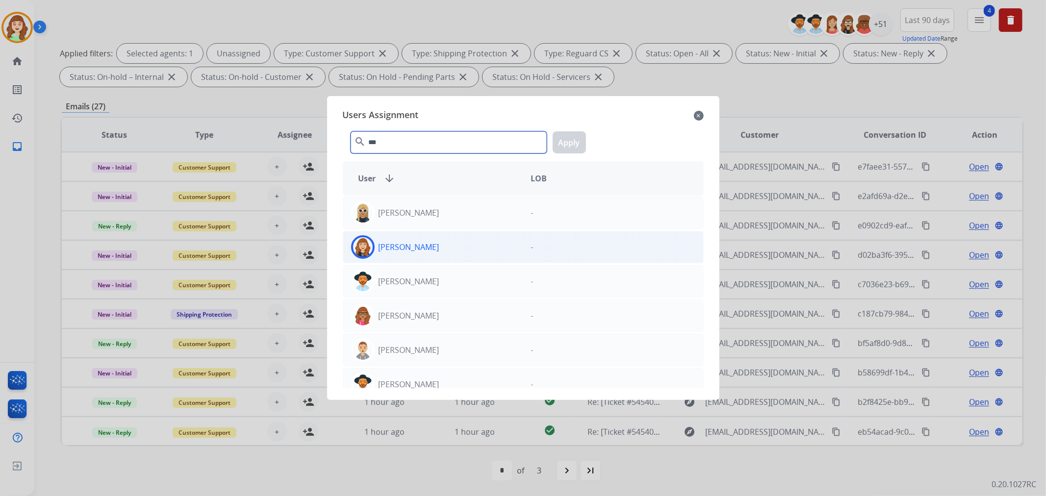
type input "***"
click at [456, 244] on div "[PERSON_NAME]" at bounding box center [433, 247] width 180 height 24
drag, startPoint x: 574, startPoint y: 147, endPoint x: 299, endPoint y: 184, distance: 277.1
click at [573, 147] on button "Apply" at bounding box center [569, 142] width 33 height 22
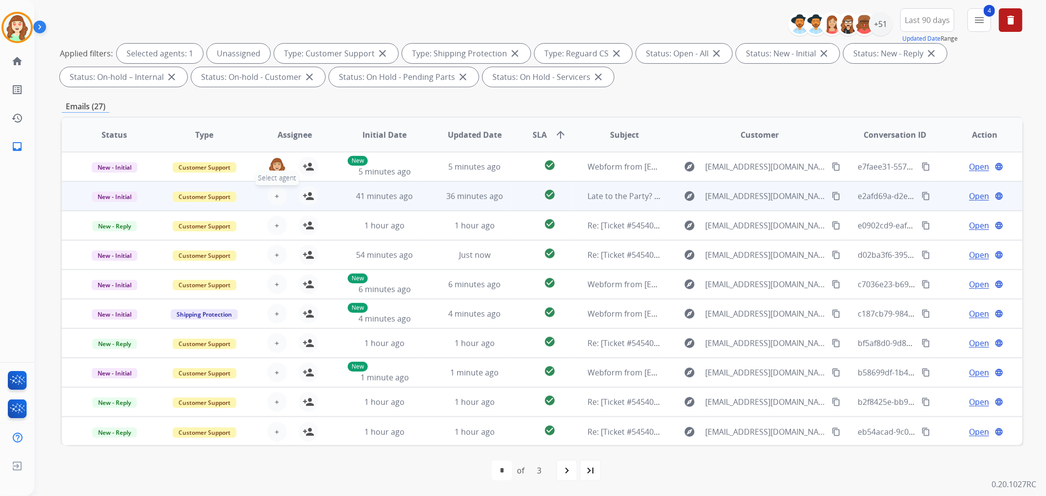
click at [272, 202] on button "+ Select agent" at bounding box center [277, 196] width 20 height 20
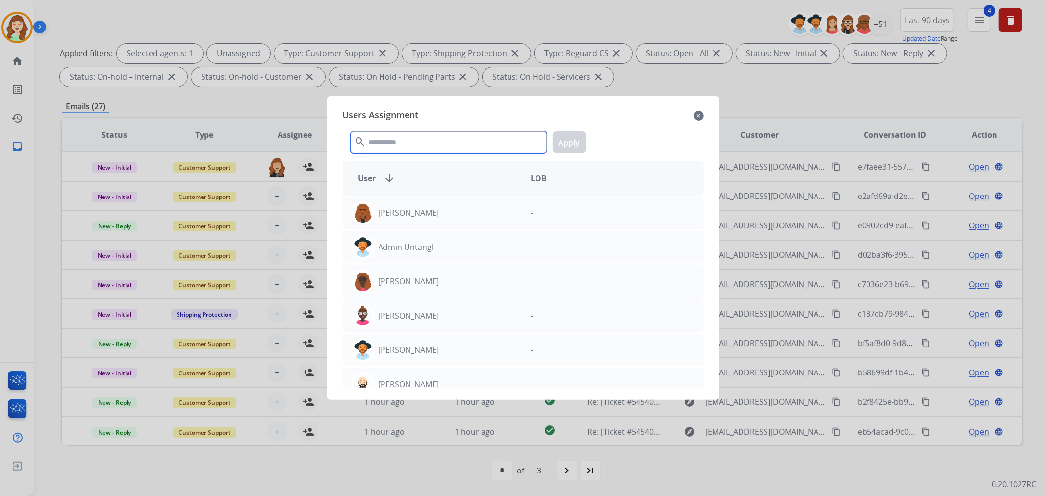
click at [447, 142] on input "text" at bounding box center [449, 142] width 196 height 22
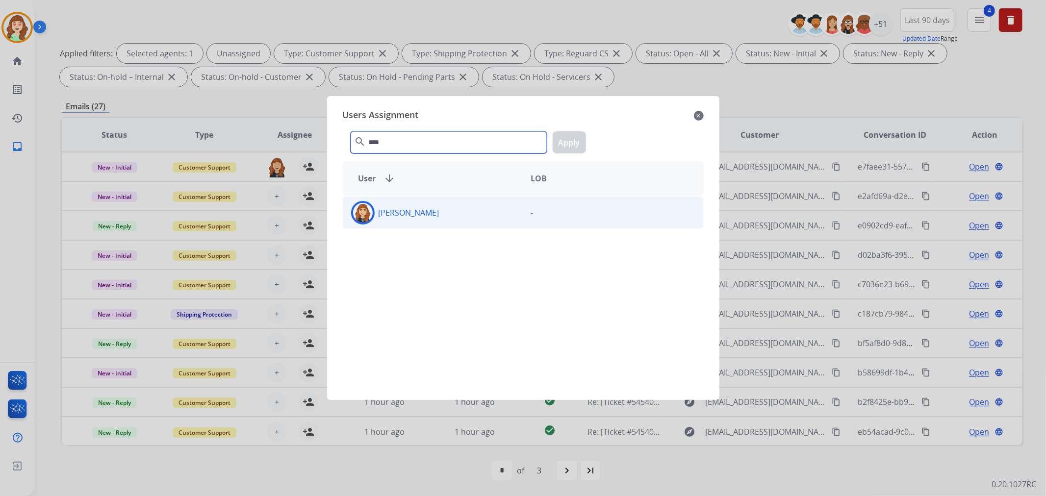
type input "****"
click at [452, 213] on div "[PERSON_NAME]" at bounding box center [433, 213] width 180 height 24
drag, startPoint x: 575, startPoint y: 142, endPoint x: 491, endPoint y: 154, distance: 84.7
click at [575, 142] on button "Apply" at bounding box center [569, 142] width 33 height 22
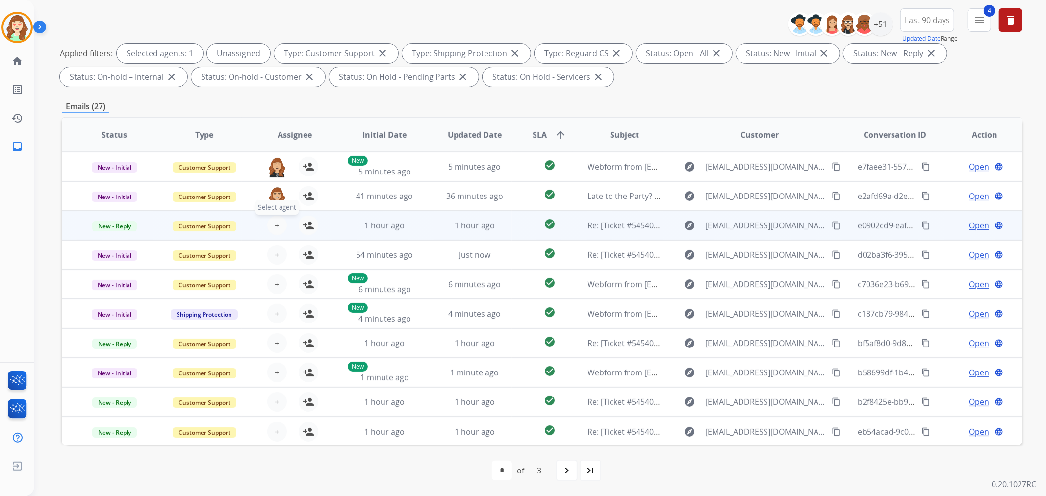
click at [270, 224] on button "+ Select agent" at bounding box center [277, 226] width 20 height 20
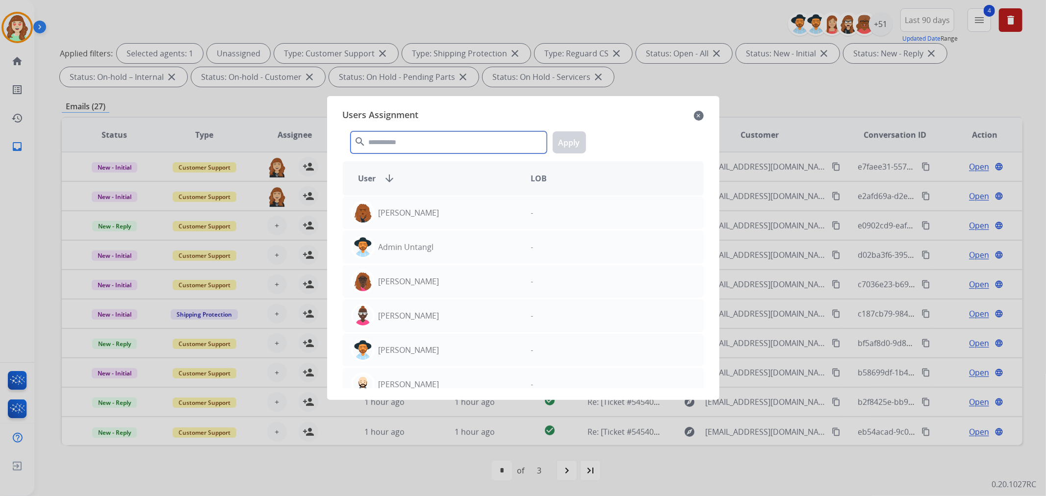
click at [405, 143] on input "text" at bounding box center [449, 142] width 196 height 22
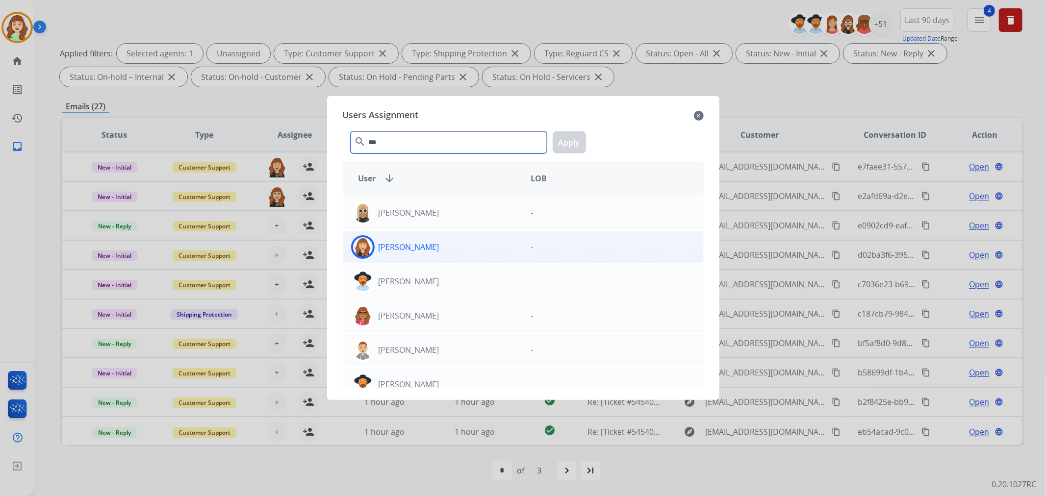
type input "***"
click at [462, 248] on div "[PERSON_NAME]" at bounding box center [433, 247] width 180 height 24
drag, startPoint x: 569, startPoint y: 146, endPoint x: 304, endPoint y: 222, distance: 275.5
click at [569, 146] on button "Apply" at bounding box center [569, 142] width 33 height 22
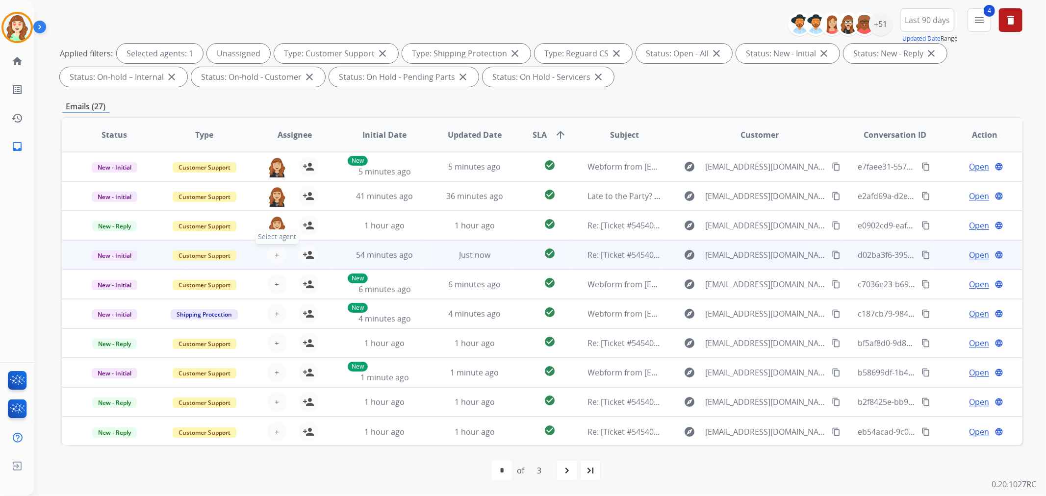
click at [277, 253] on button "+ Select agent" at bounding box center [277, 255] width 20 height 20
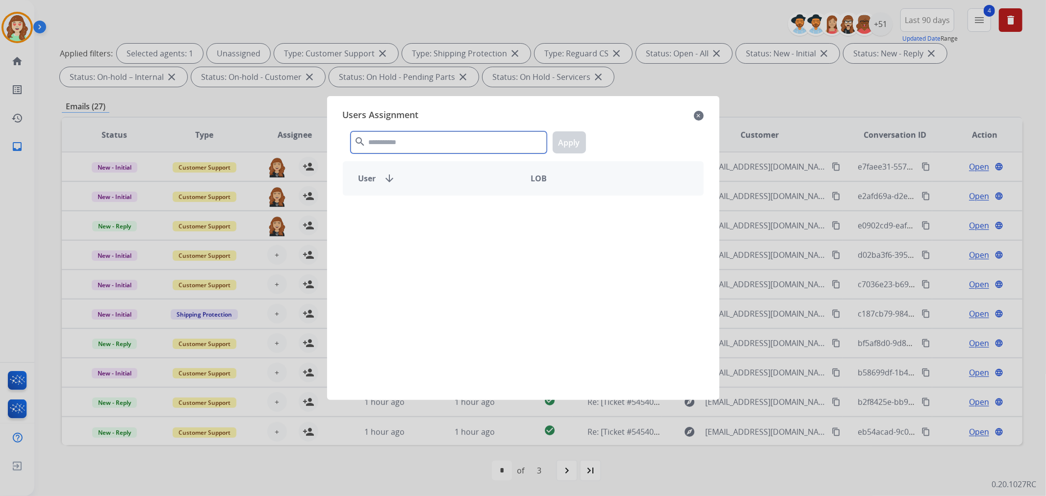
click at [431, 144] on input "text" at bounding box center [449, 142] width 196 height 22
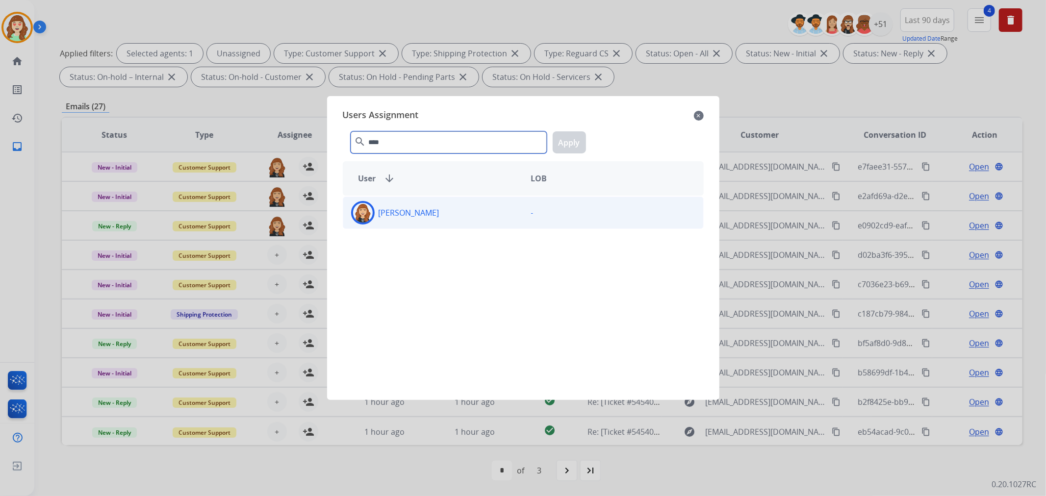
type input "****"
click at [440, 214] on div "[PERSON_NAME]" at bounding box center [433, 213] width 180 height 24
click at [573, 140] on button "Apply" at bounding box center [569, 142] width 33 height 22
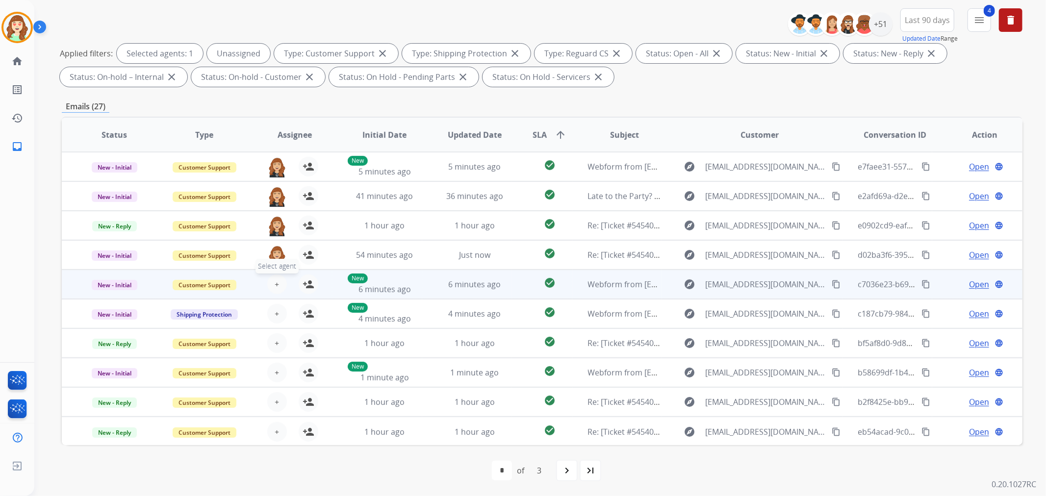
click at [278, 283] on button "+ Select agent" at bounding box center [277, 285] width 20 height 20
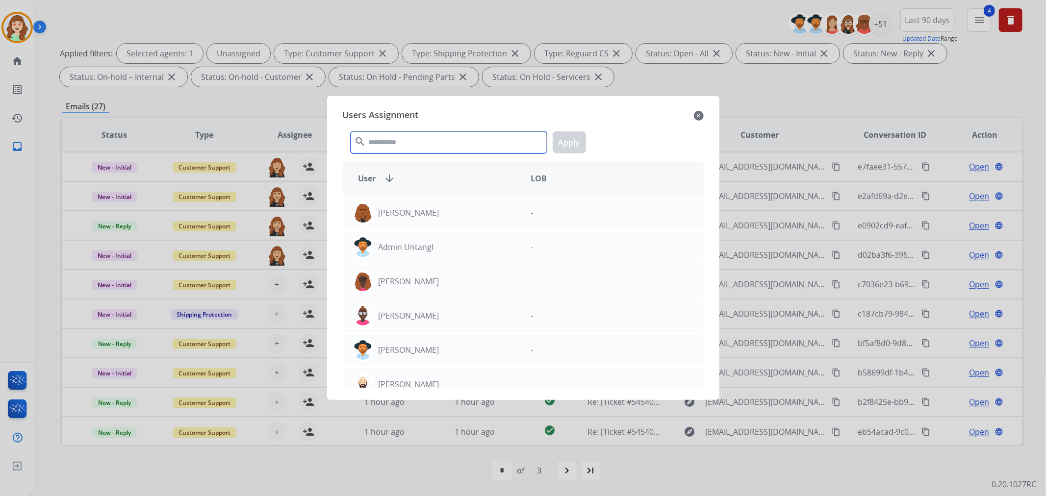
click at [417, 146] on input "text" at bounding box center [449, 142] width 196 height 22
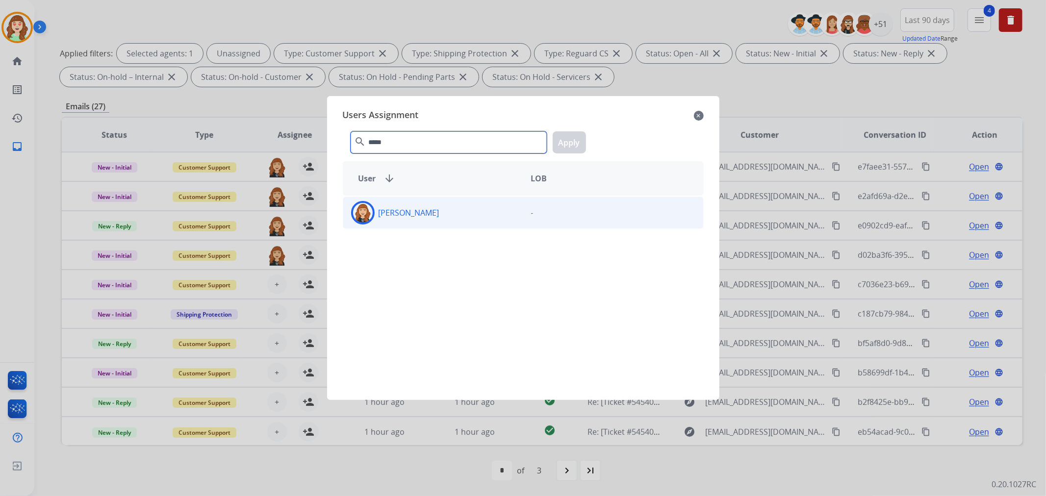
type input "*****"
click at [440, 212] on div "[PERSON_NAME]" at bounding box center [433, 213] width 180 height 24
click at [576, 140] on button "Apply" at bounding box center [569, 142] width 33 height 22
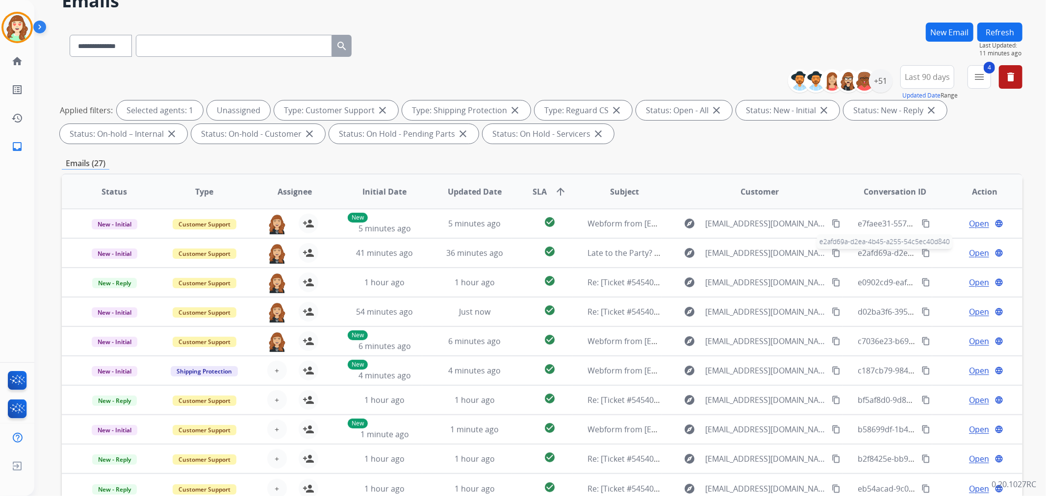
scroll to position [0, 0]
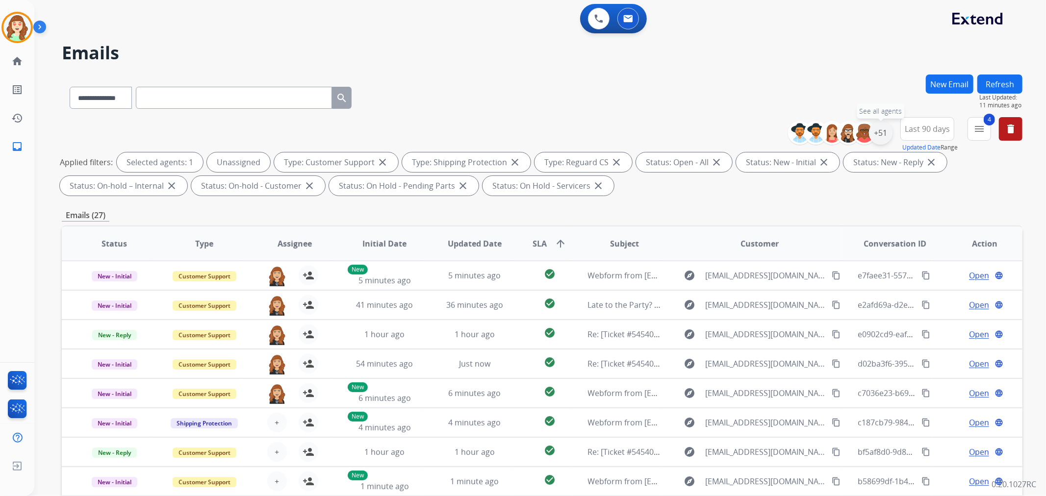
click at [878, 129] on div "+51" at bounding box center [881, 133] width 24 height 24
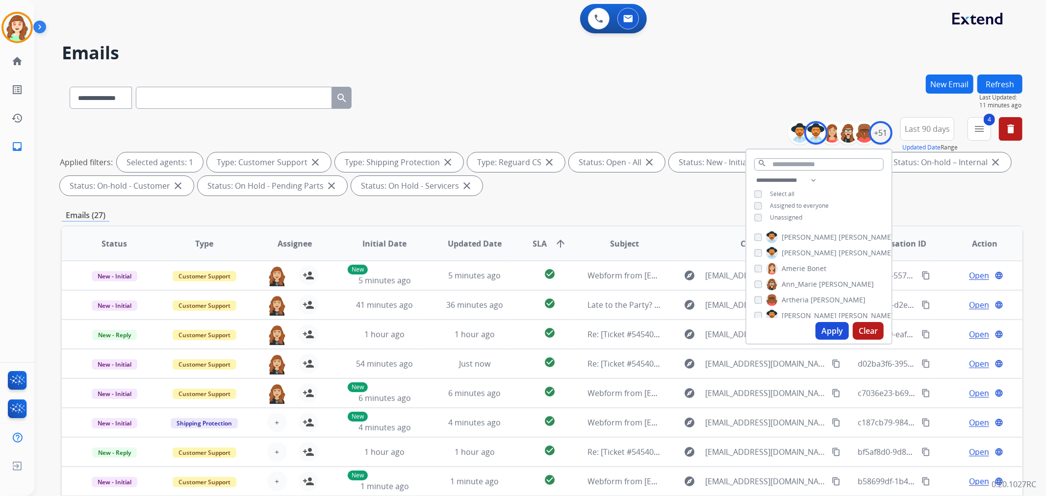
drag, startPoint x: 829, startPoint y: 329, endPoint x: 847, endPoint y: 221, distance: 109.9
click at [829, 328] on button "Apply" at bounding box center [831, 331] width 33 height 18
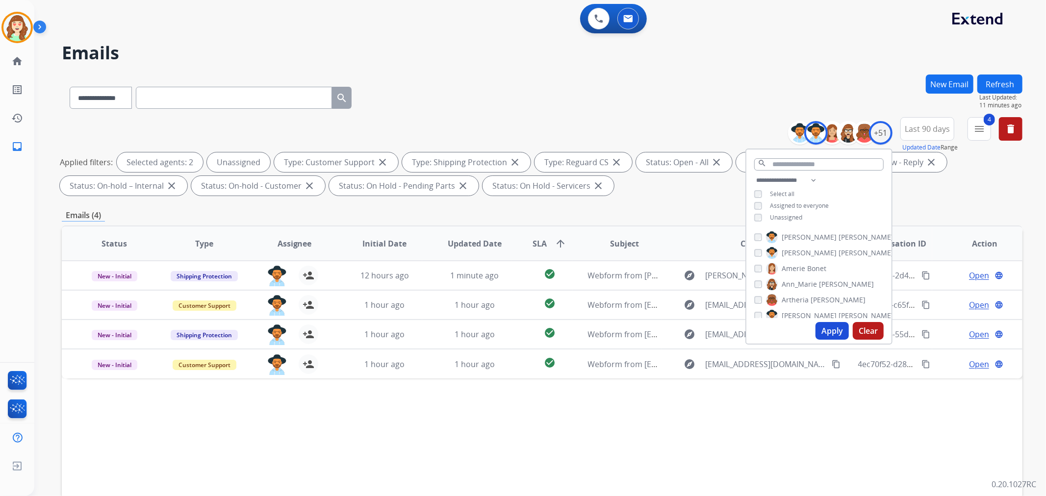
click at [821, 330] on button "Apply" at bounding box center [831, 331] width 33 height 18
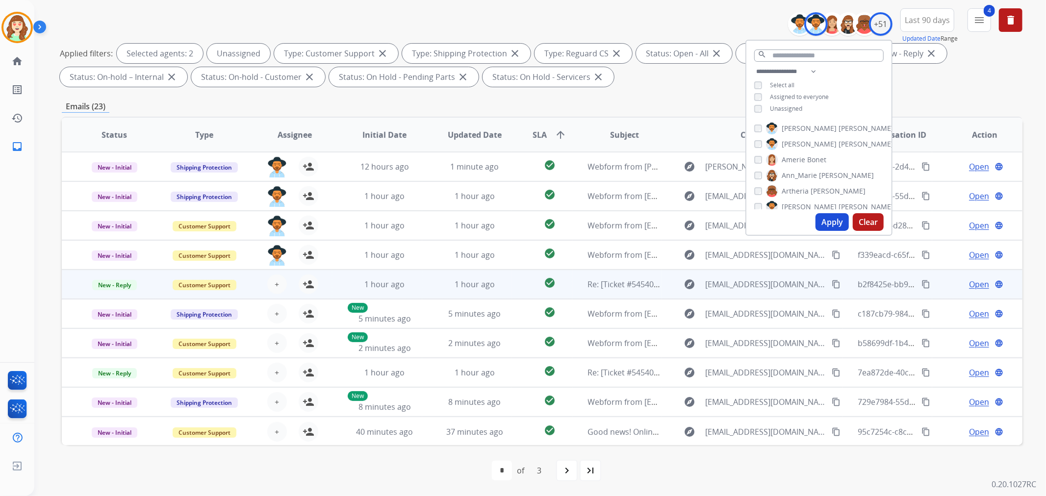
scroll to position [0, 0]
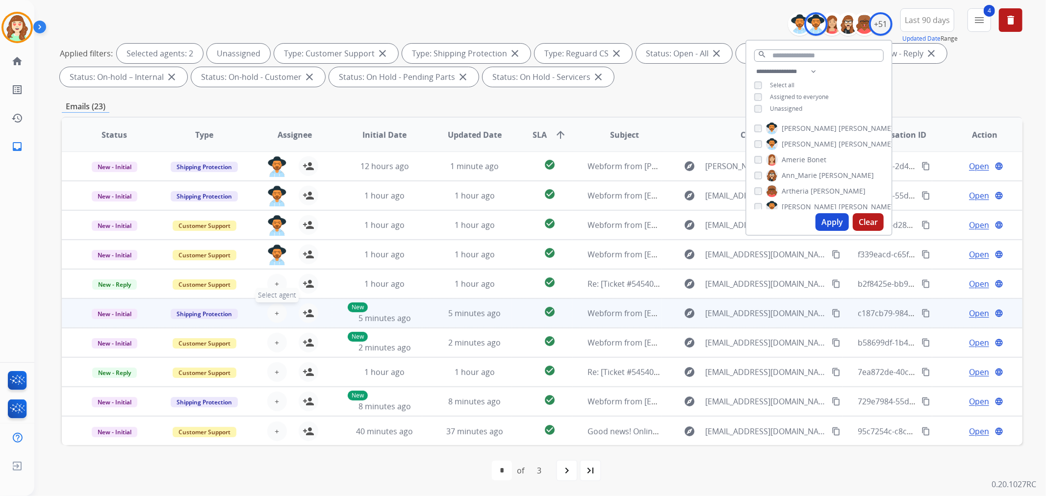
click at [275, 307] on span "+" at bounding box center [277, 313] width 4 height 12
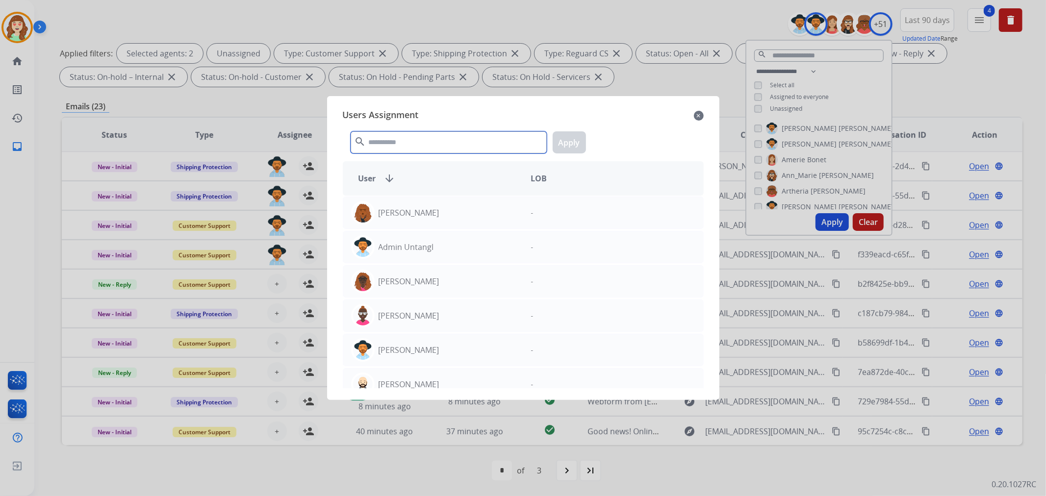
click at [438, 148] on input "text" at bounding box center [449, 142] width 196 height 22
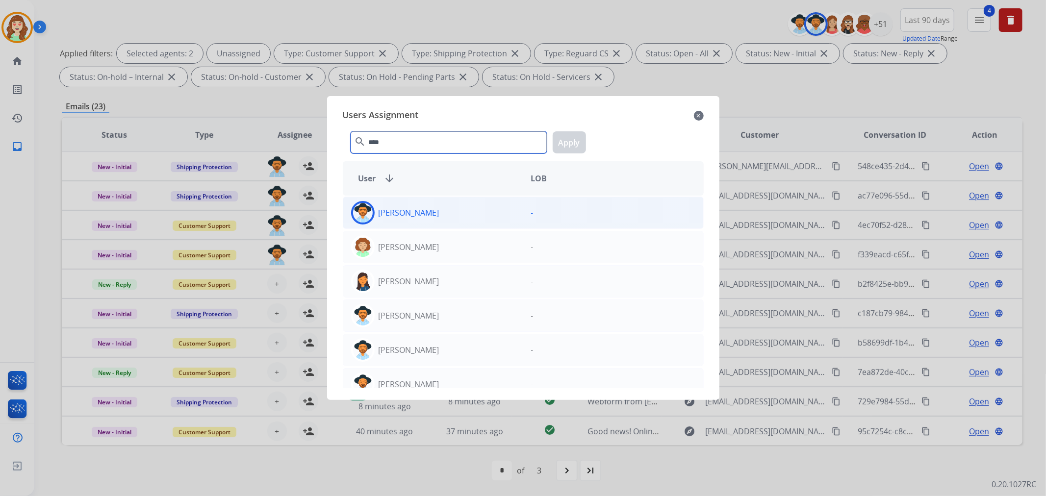
type input "****"
click at [467, 212] on div "[PERSON_NAME]" at bounding box center [433, 213] width 180 height 24
drag, startPoint x: 581, startPoint y: 142, endPoint x: 574, endPoint y: 147, distance: 8.0
click at [580, 143] on button "Apply" at bounding box center [569, 142] width 33 height 22
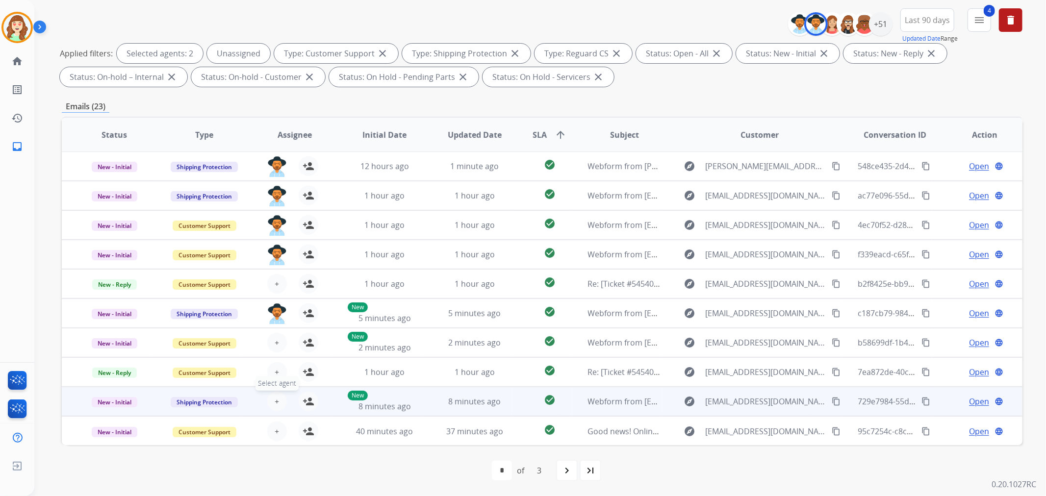
click at [275, 399] on span "+" at bounding box center [277, 402] width 4 height 12
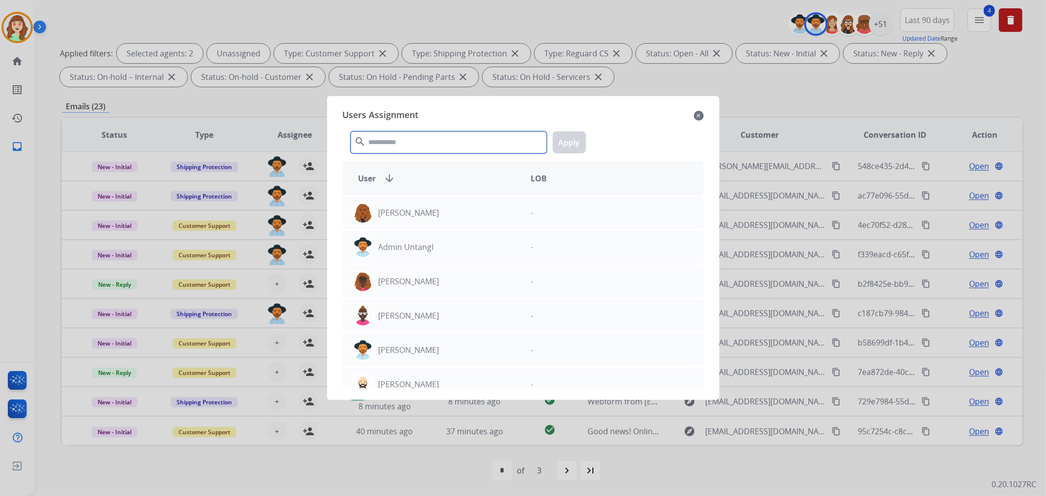
click at [425, 144] on input "text" at bounding box center [449, 142] width 196 height 22
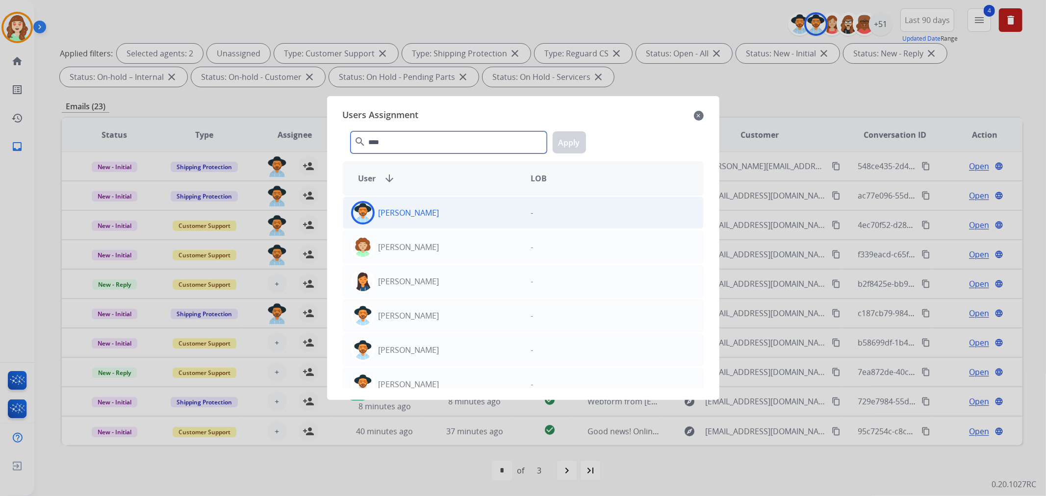
type input "****"
click at [450, 216] on div "[PERSON_NAME]" at bounding box center [433, 213] width 180 height 24
click at [573, 147] on button "Apply" at bounding box center [569, 142] width 33 height 22
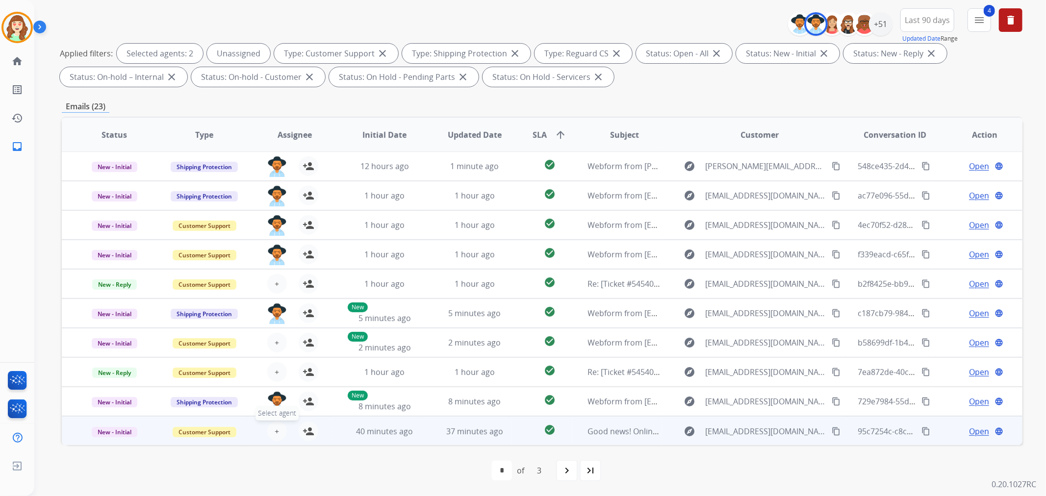
click at [277, 429] on button "+ Select agent" at bounding box center [277, 432] width 20 height 20
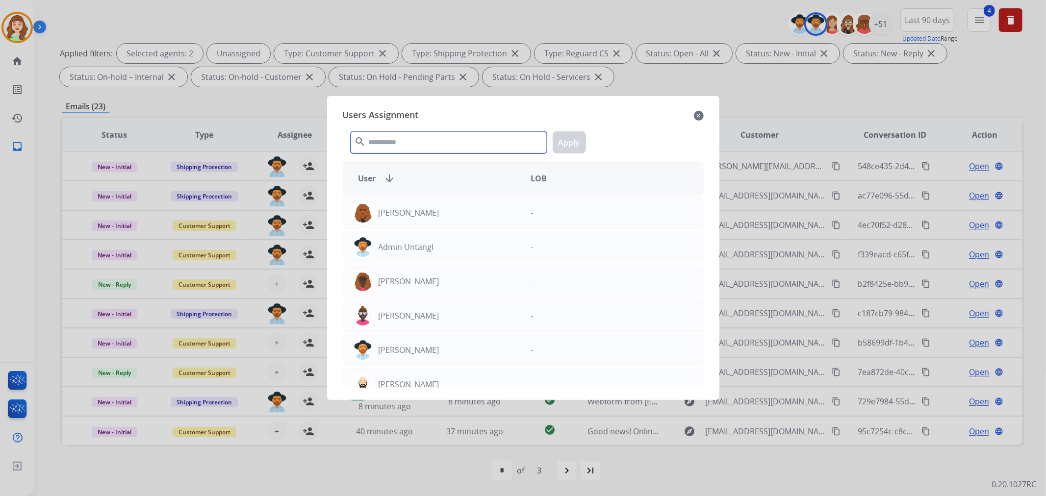
click at [422, 139] on input "text" at bounding box center [449, 142] width 196 height 22
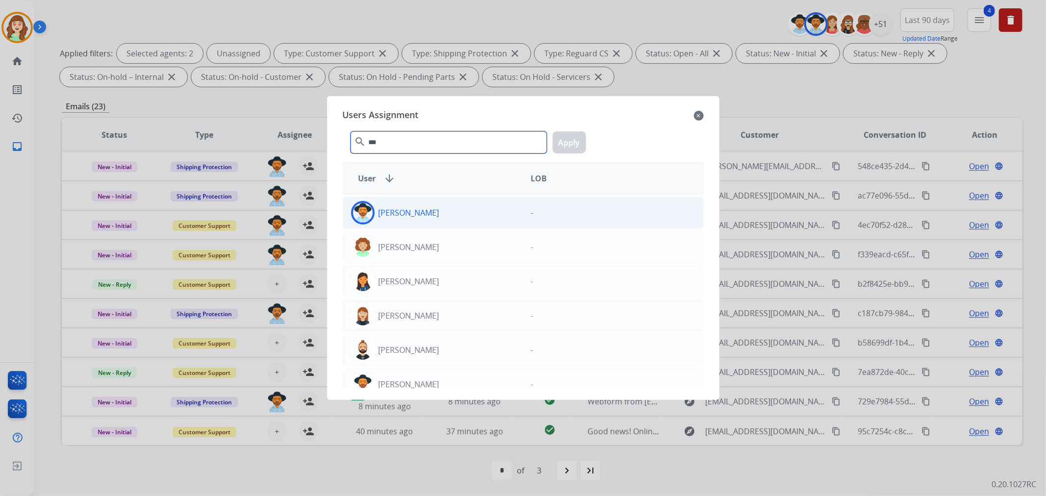
type input "***"
drag, startPoint x: 455, startPoint y: 208, endPoint x: 521, endPoint y: 178, distance: 72.6
click at [456, 206] on div "[PERSON_NAME]" at bounding box center [433, 213] width 180 height 24
click at [569, 143] on button "Apply" at bounding box center [569, 142] width 33 height 22
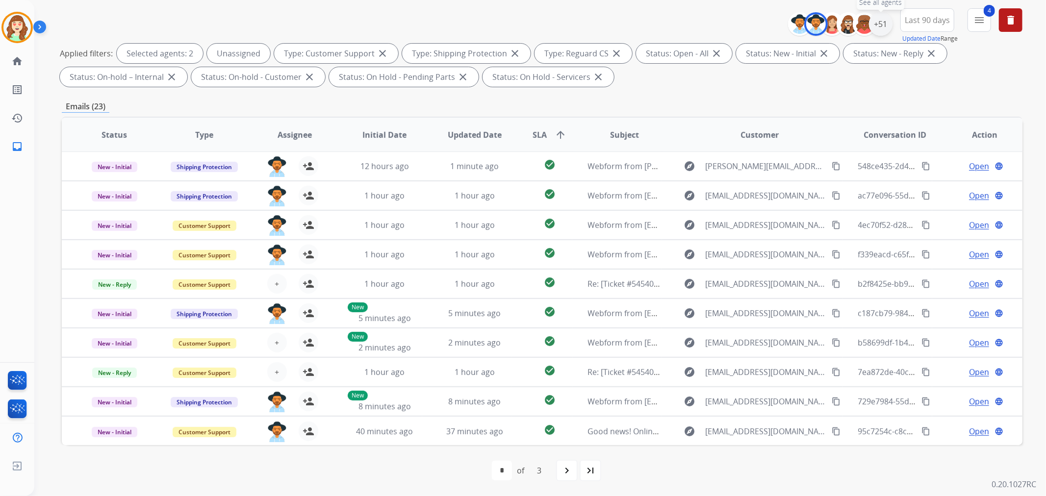
drag, startPoint x: 884, startPoint y: 23, endPoint x: 873, endPoint y: 35, distance: 17.0
click at [884, 23] on div "+51" at bounding box center [881, 24] width 24 height 24
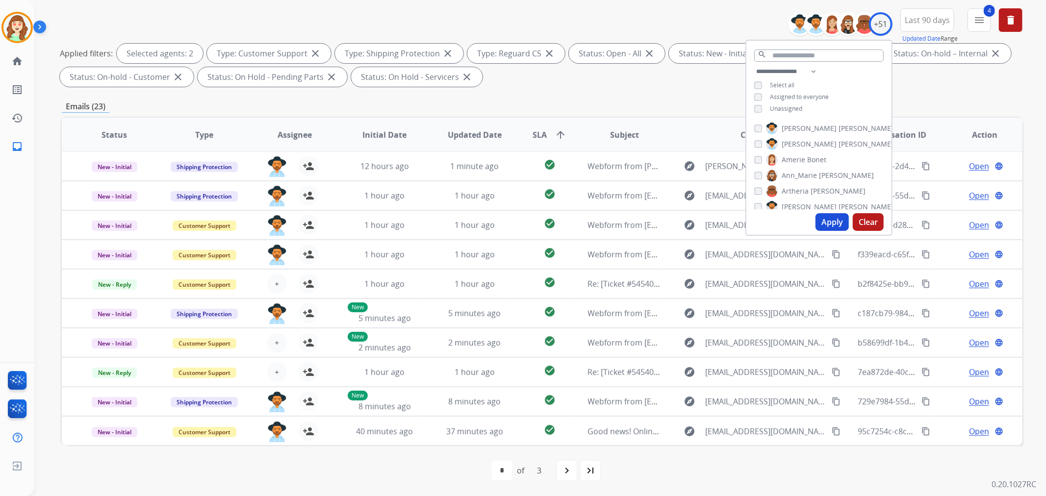
click at [752, 176] on div "[PERSON_NAME] [PERSON_NAME] [PERSON_NAME] [PERSON_NAME] [PERSON_NAME] [PERSON_N…" at bounding box center [818, 164] width 145 height 91
click at [835, 221] on button "Apply" at bounding box center [831, 222] width 33 height 18
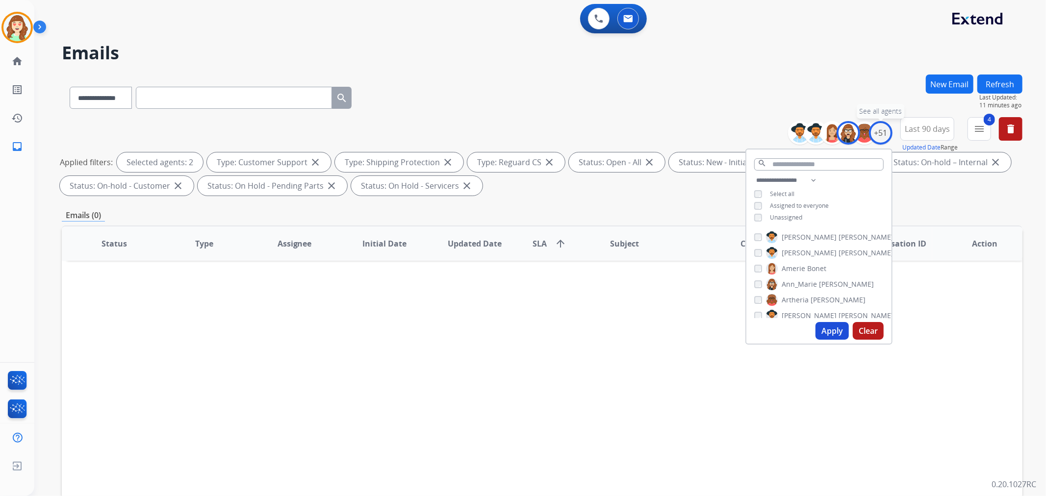
scroll to position [0, 0]
click at [829, 332] on button "Apply" at bounding box center [831, 331] width 33 height 18
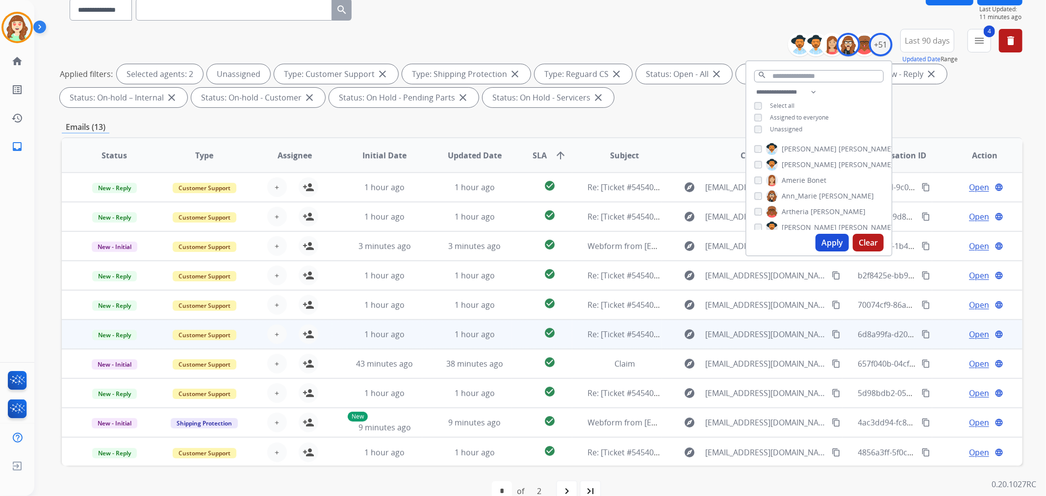
scroll to position [109, 0]
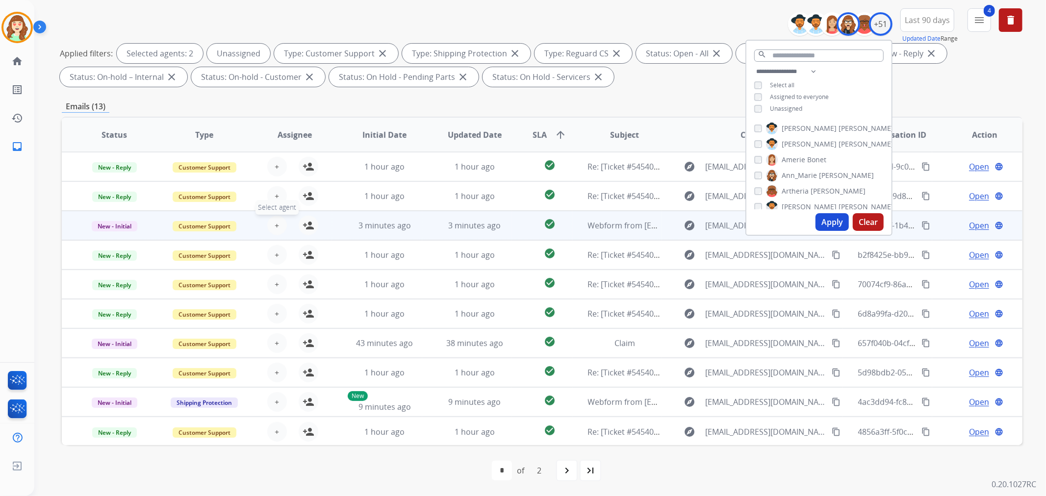
click at [277, 224] on span "+" at bounding box center [277, 226] width 4 height 12
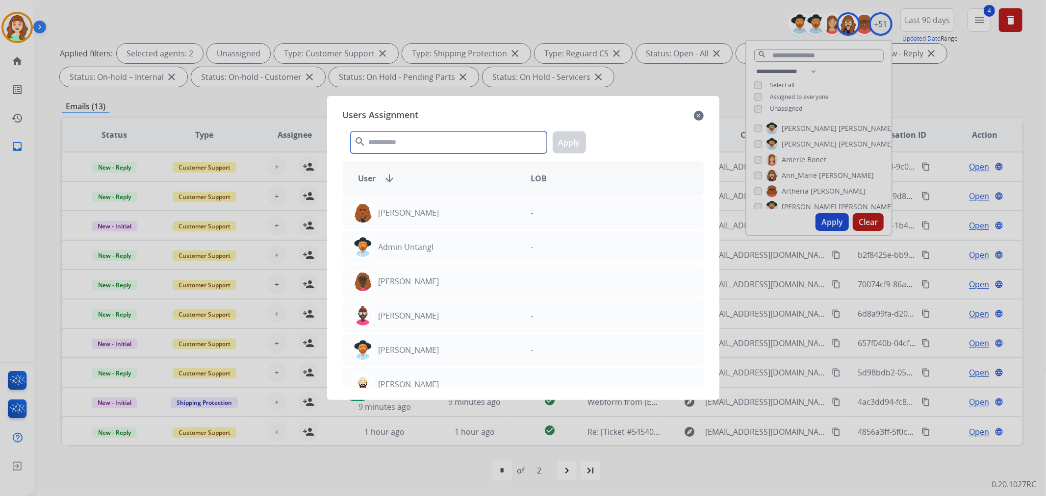
click at [418, 134] on input "text" at bounding box center [449, 142] width 196 height 22
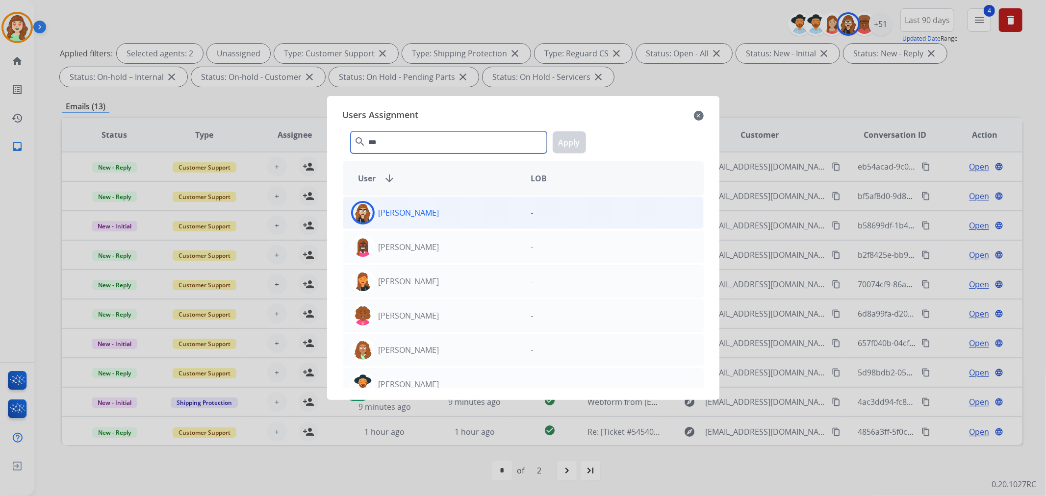
type input "***"
drag, startPoint x: 480, startPoint y: 210, endPoint x: 638, endPoint y: 171, distance: 163.6
click at [481, 211] on div "[PERSON_NAME]" at bounding box center [433, 213] width 180 height 24
click at [576, 143] on button "Apply" at bounding box center [569, 142] width 33 height 22
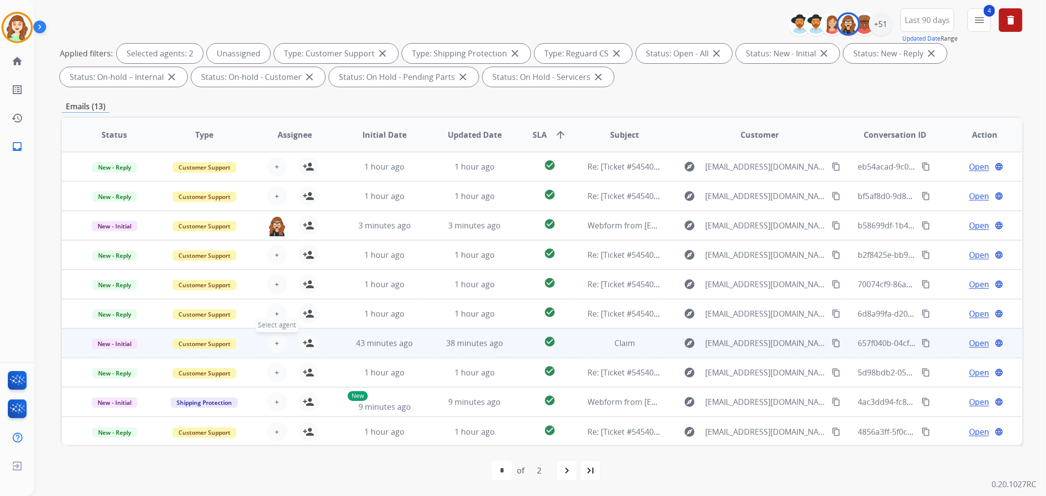
click at [275, 340] on span "+" at bounding box center [277, 343] width 4 height 12
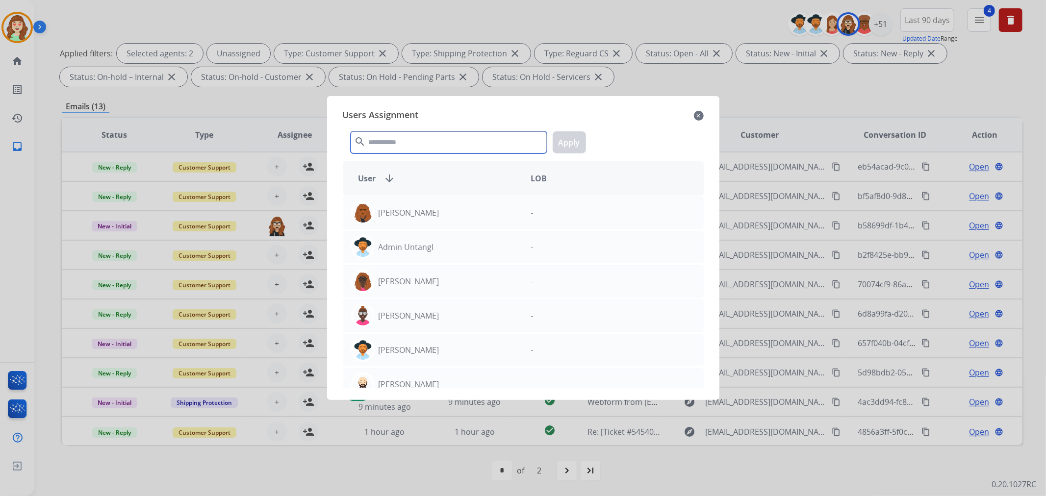
click at [420, 134] on input "text" at bounding box center [449, 142] width 196 height 22
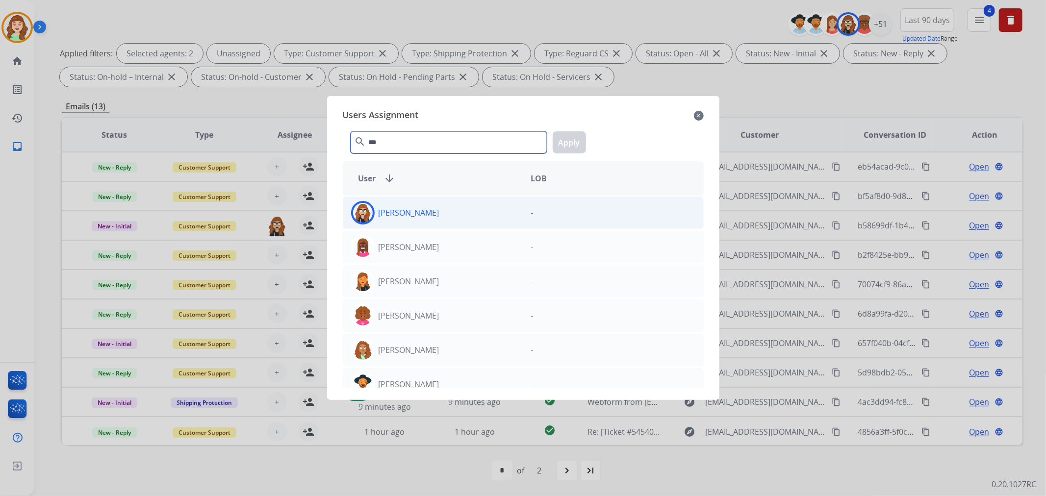
type input "***"
drag, startPoint x: 456, startPoint y: 216, endPoint x: 473, endPoint y: 207, distance: 18.6
click at [466, 209] on div "[PERSON_NAME]" at bounding box center [433, 213] width 180 height 24
drag, startPoint x: 576, startPoint y: 139, endPoint x: 268, endPoint y: 266, distance: 332.6
click at [575, 139] on button "Apply" at bounding box center [569, 142] width 33 height 22
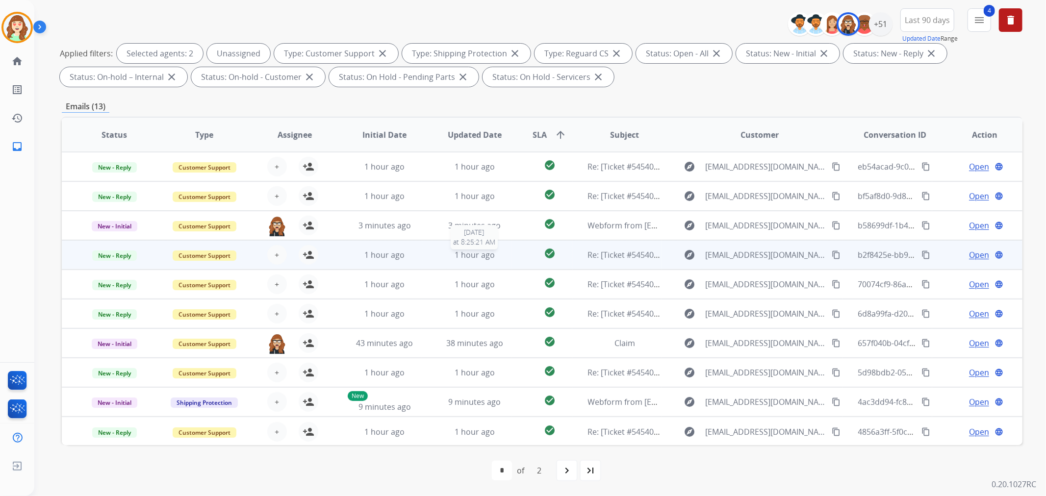
click at [472, 257] on span "1 hour ago" at bounding box center [475, 255] width 40 height 11
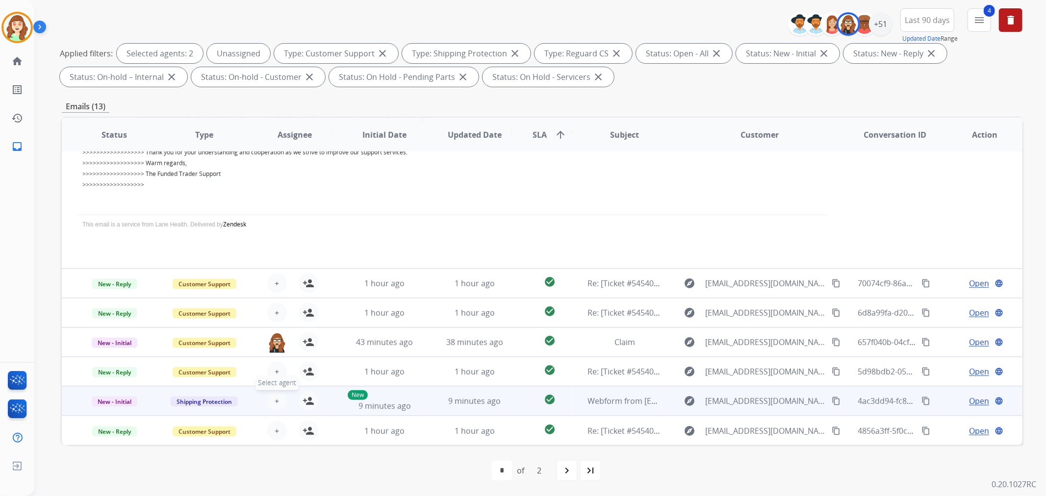
click at [272, 400] on button "+ Select agent" at bounding box center [277, 401] width 20 height 20
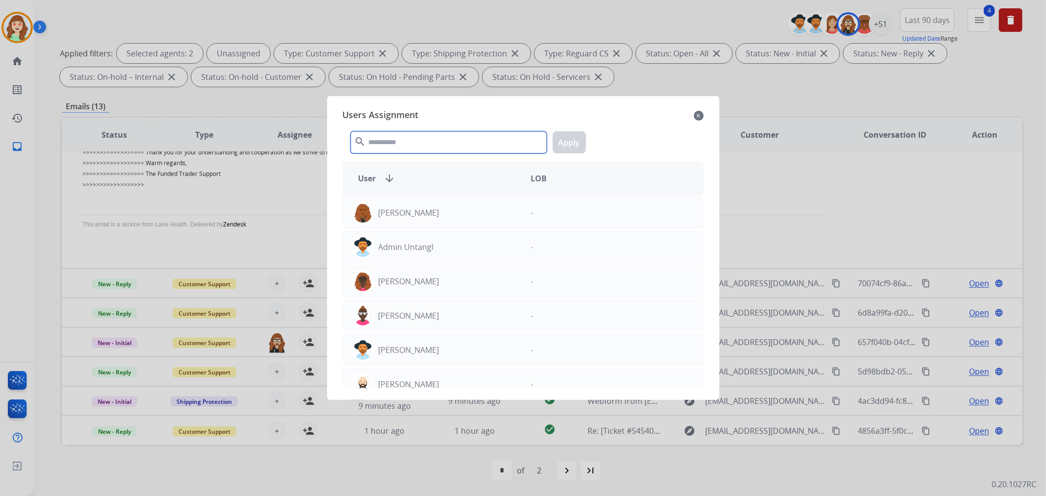
click at [410, 146] on input "text" at bounding box center [449, 142] width 196 height 22
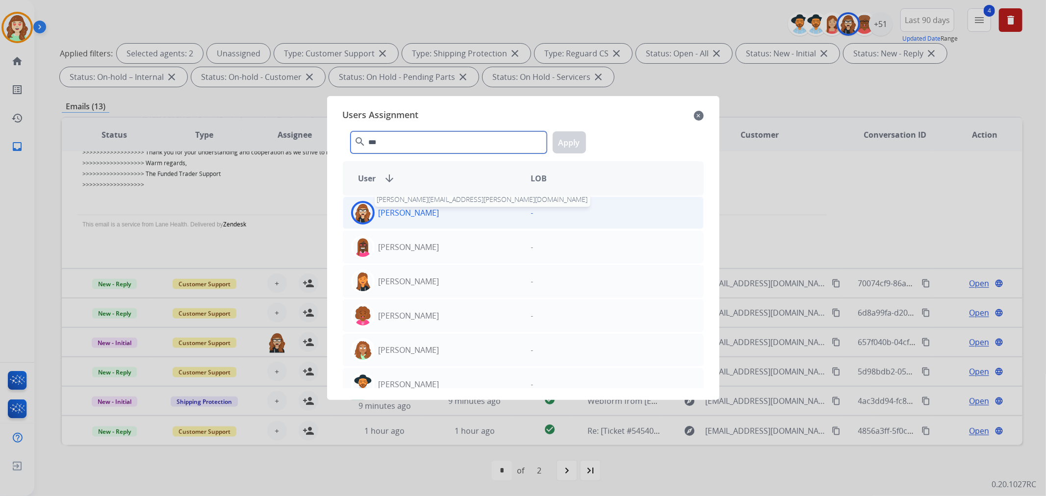
type input "***"
click at [423, 216] on p "[PERSON_NAME]" at bounding box center [409, 213] width 61 height 12
click at [557, 142] on button "Apply" at bounding box center [569, 142] width 33 height 22
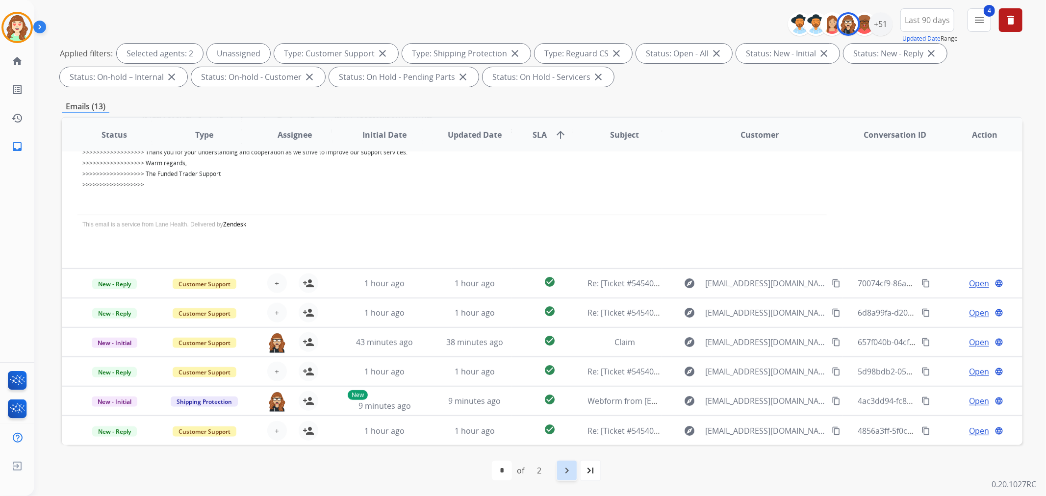
click at [563, 468] on mat-icon "navigate_next" at bounding box center [567, 471] width 12 height 12
select select "*"
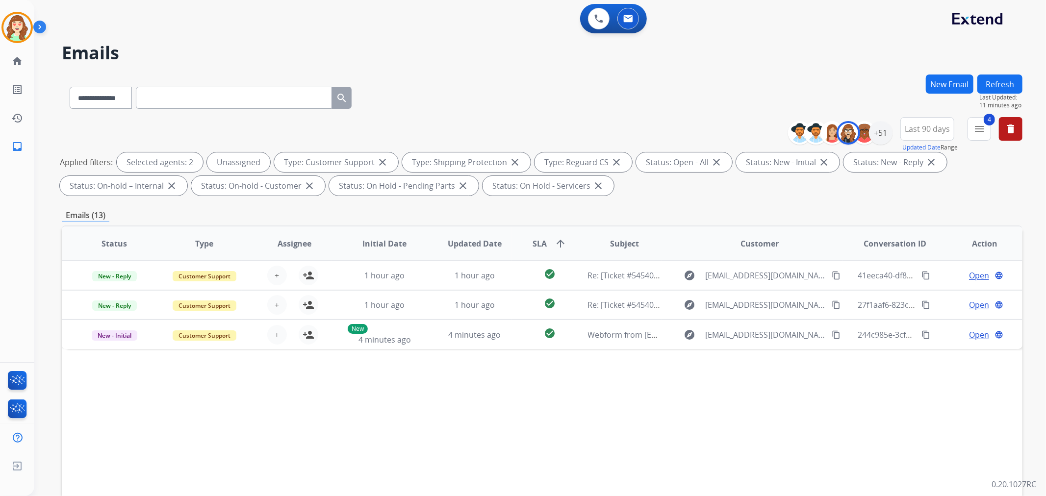
scroll to position [0, 0]
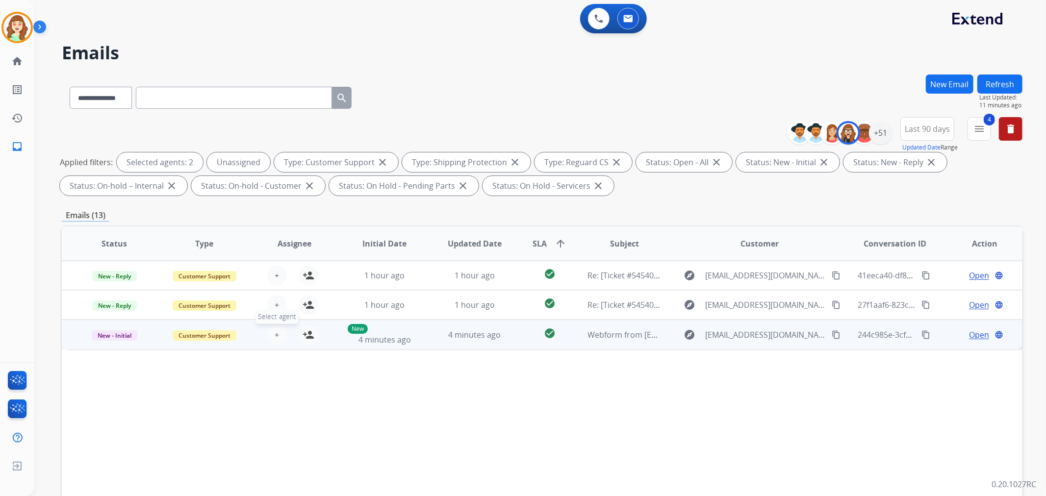
click at [276, 331] on span "+" at bounding box center [277, 335] width 4 height 12
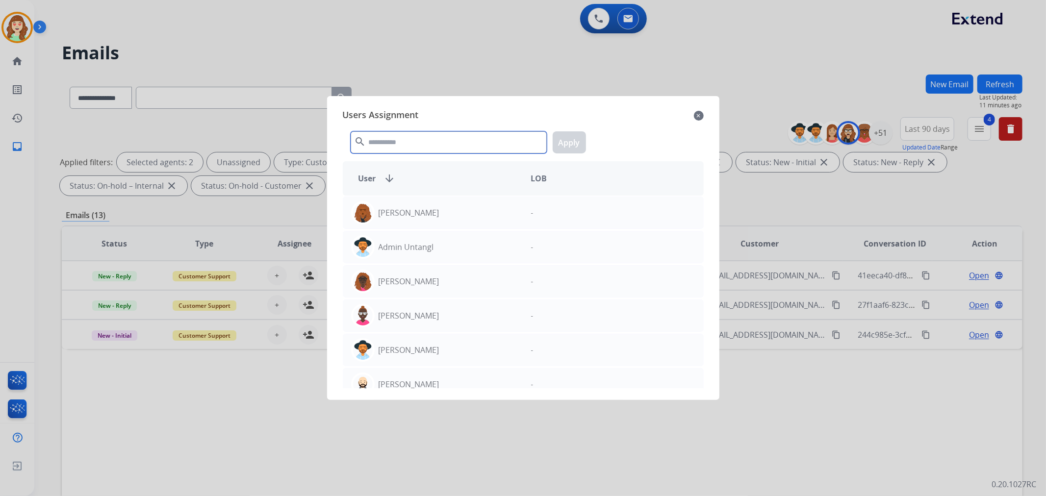
click at [413, 141] on input "text" at bounding box center [449, 142] width 196 height 22
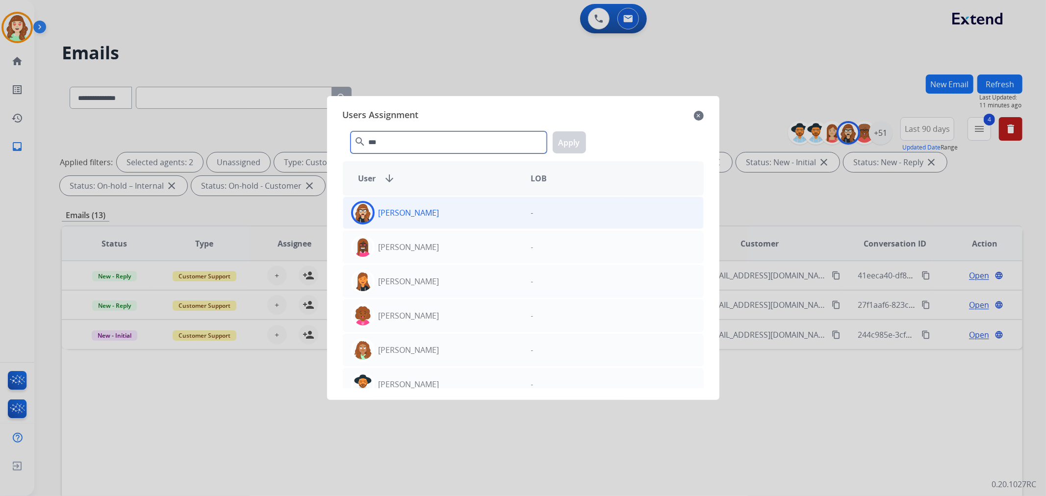
type input "***"
click at [470, 214] on div "[PERSON_NAME]" at bounding box center [433, 213] width 180 height 24
click at [565, 148] on button "Apply" at bounding box center [569, 142] width 33 height 22
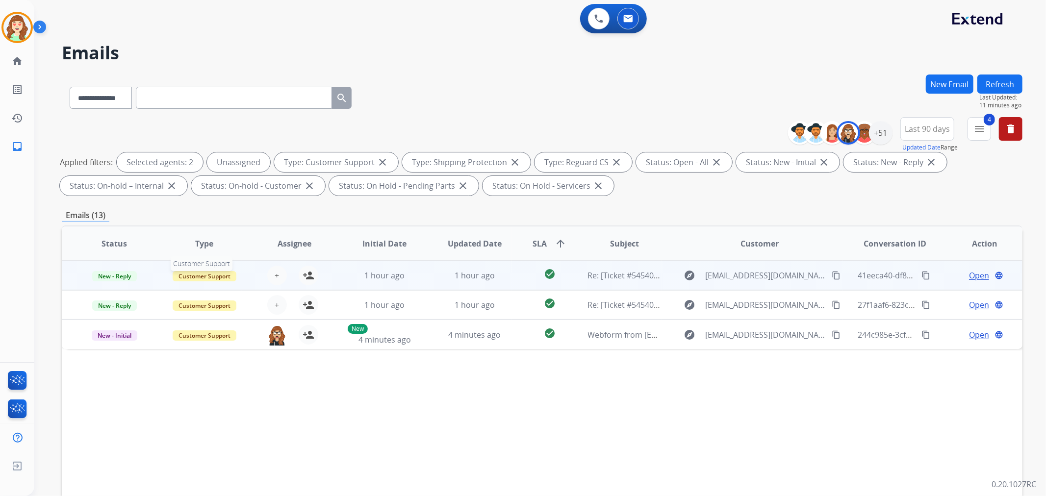
click at [209, 276] on span "Customer Support" at bounding box center [205, 276] width 64 height 10
click at [267, 399] on p "Spam/Phishing" at bounding box center [258, 403] width 53 height 14
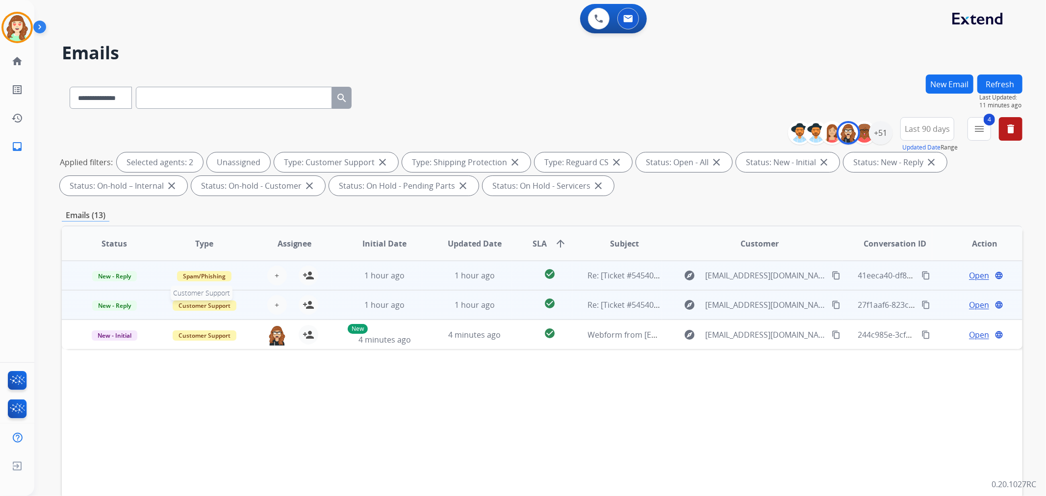
click at [200, 301] on span "Customer Support" at bounding box center [205, 306] width 64 height 10
click at [267, 428] on p "Spam/Phishing" at bounding box center [258, 433] width 53 height 14
click at [114, 275] on span "New - Reply" at bounding box center [114, 276] width 45 height 10
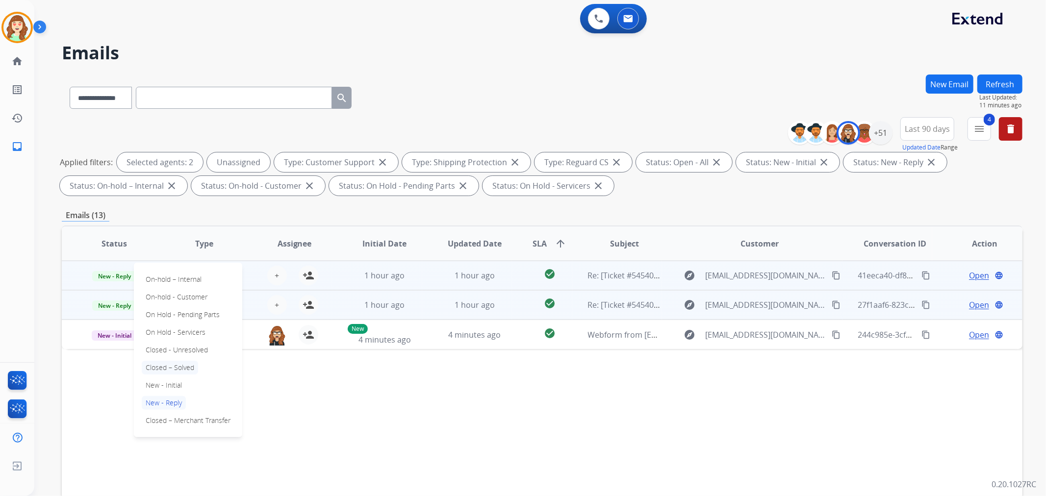
click at [175, 361] on p "Closed – Solved" at bounding box center [170, 368] width 56 height 14
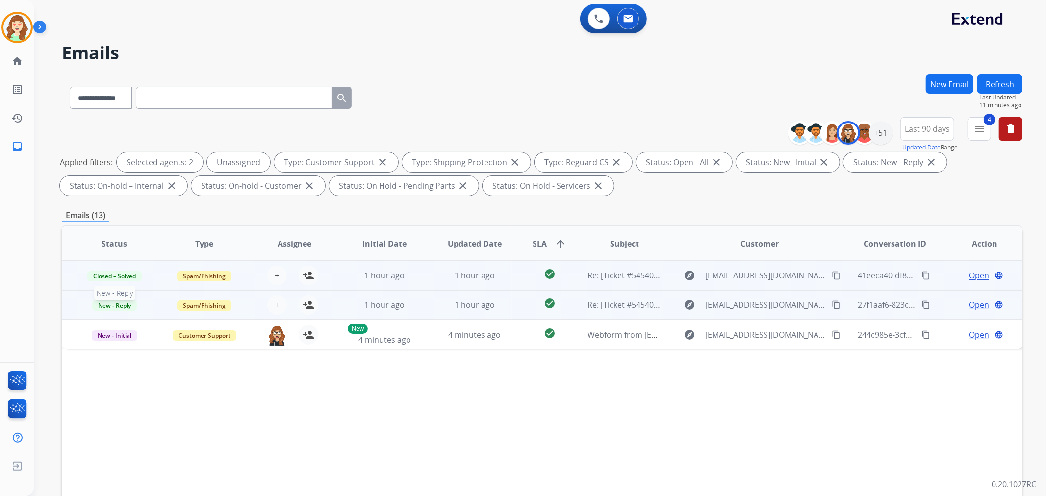
click at [115, 304] on span "New - Reply" at bounding box center [114, 306] width 45 height 10
click at [168, 391] on p "Closed – Solved" at bounding box center [170, 397] width 56 height 14
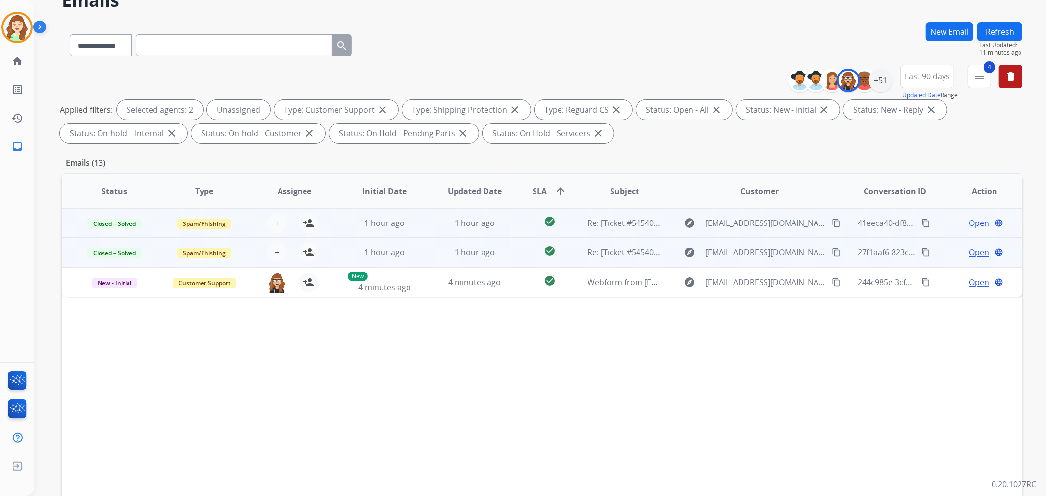
scroll to position [109, 0]
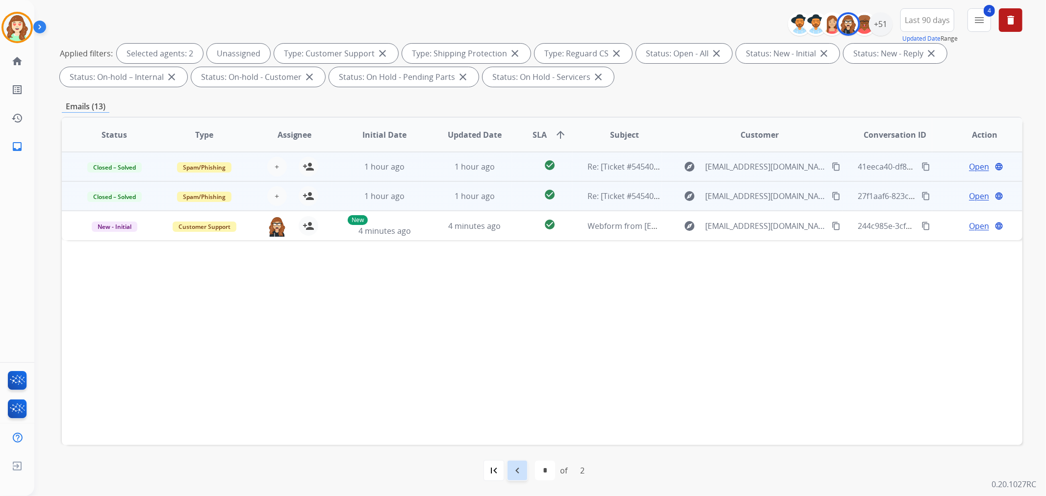
click at [519, 472] on mat-icon "navigate_before" at bounding box center [517, 471] width 12 height 12
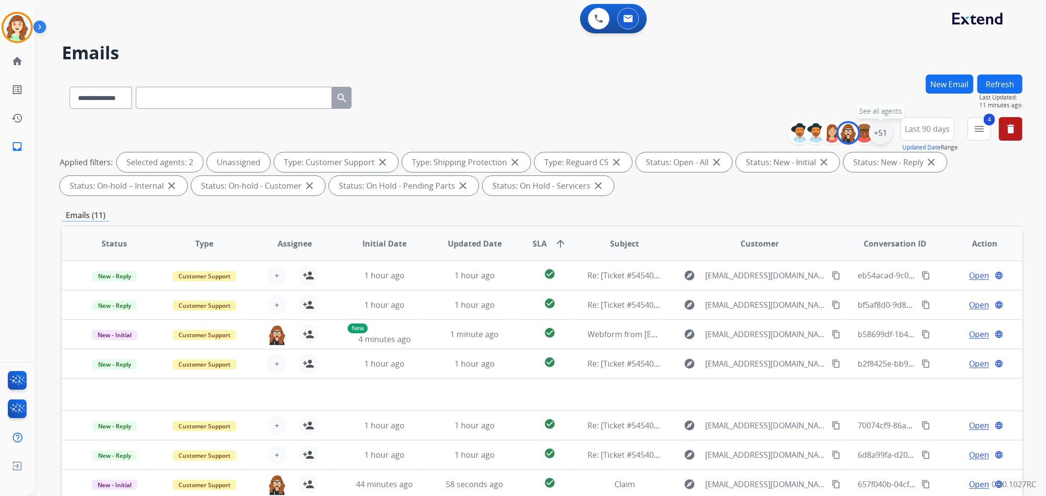
click at [878, 138] on div "+51" at bounding box center [881, 133] width 24 height 24
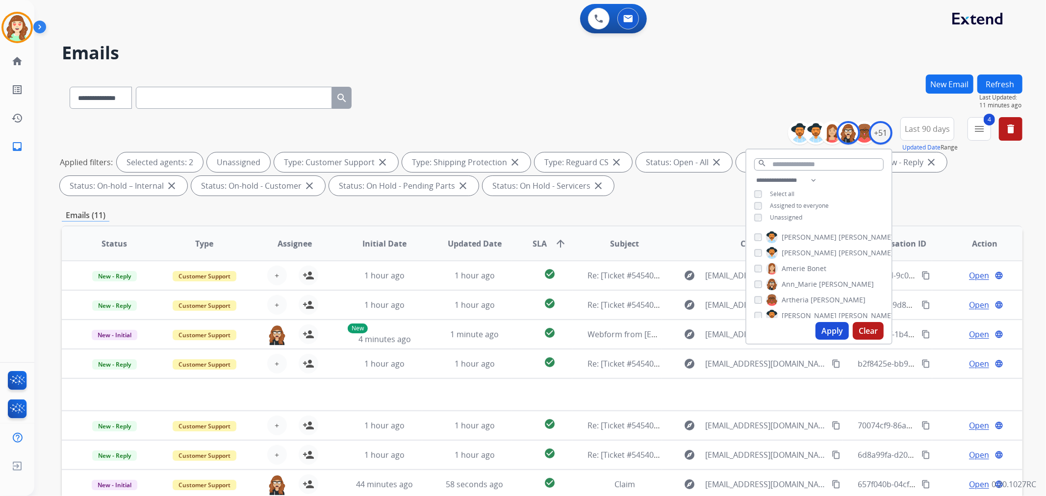
click at [830, 330] on button "Apply" at bounding box center [831, 331] width 33 height 18
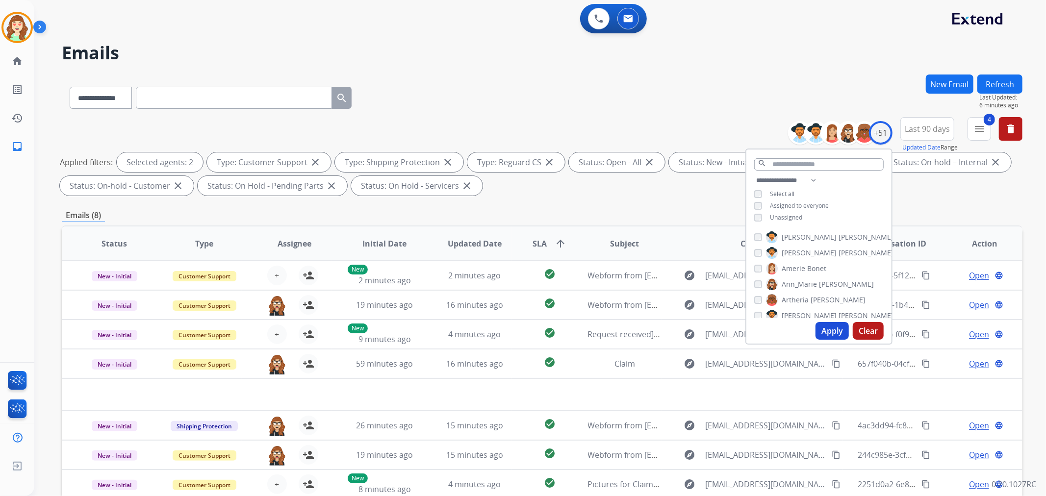
drag, startPoint x: 757, startPoint y: 83, endPoint x: 704, endPoint y: 92, distance: 53.1
click at [756, 82] on div "**********" at bounding box center [542, 96] width 961 height 43
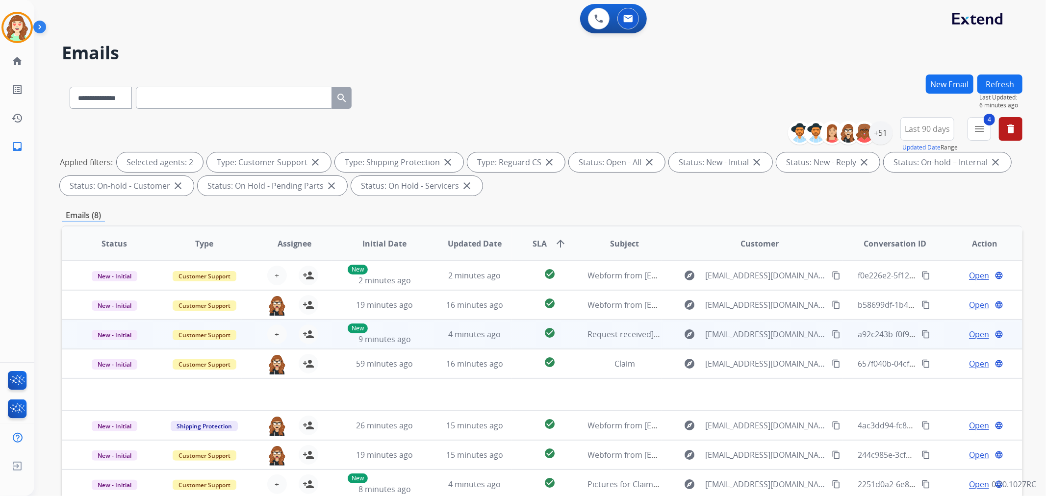
scroll to position [109, 0]
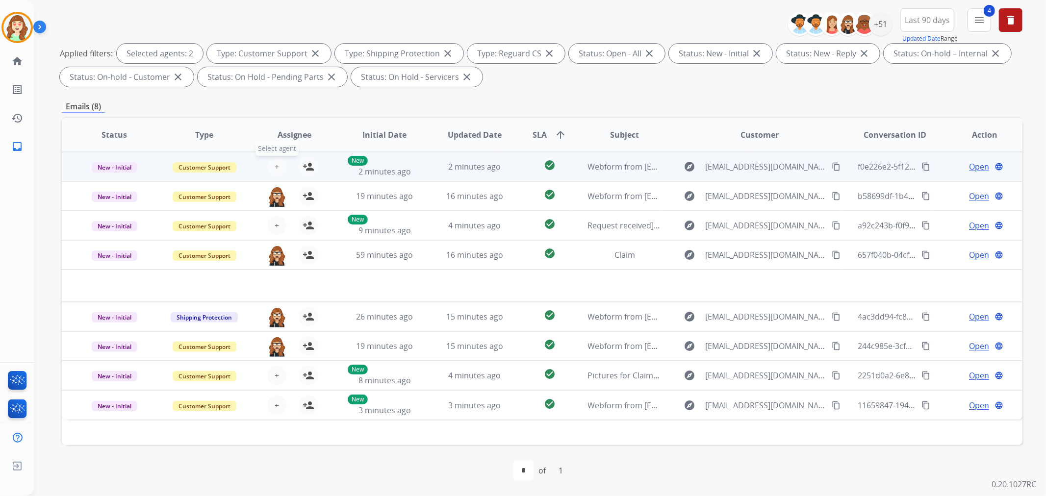
click at [275, 165] on span "+" at bounding box center [277, 167] width 4 height 12
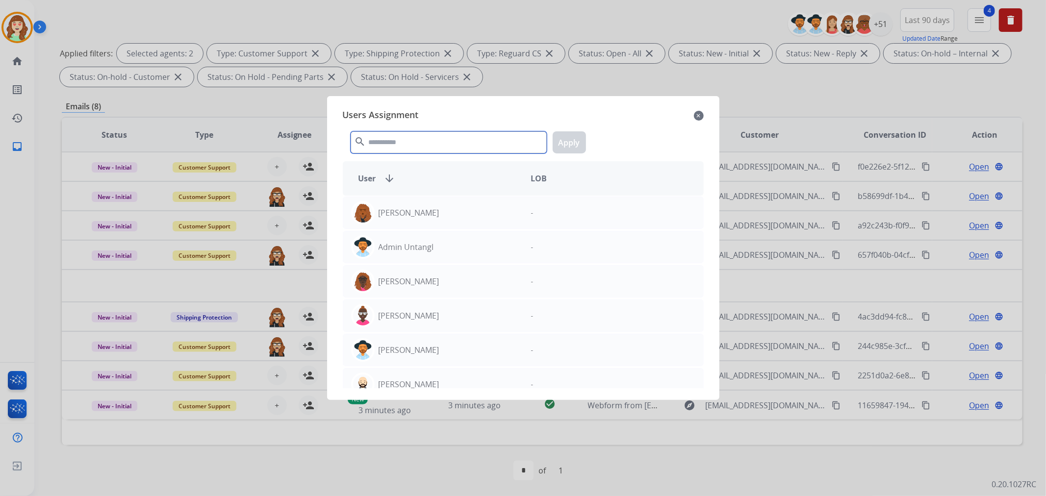
click at [420, 143] on input "text" at bounding box center [449, 142] width 196 height 22
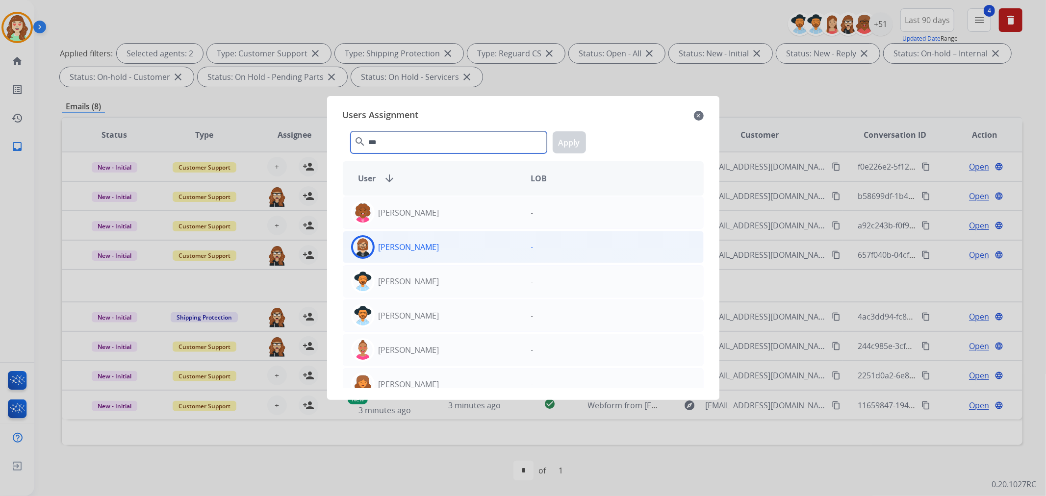
type input "***"
click at [442, 247] on div "[PERSON_NAME]" at bounding box center [433, 247] width 180 height 24
click at [576, 144] on button "Apply" at bounding box center [569, 142] width 33 height 22
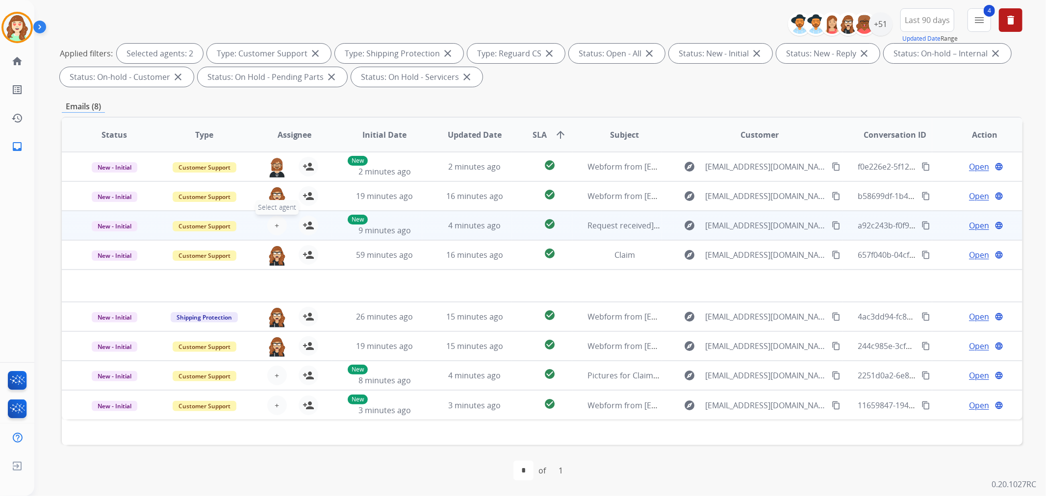
click at [275, 224] on span "+" at bounding box center [277, 226] width 4 height 12
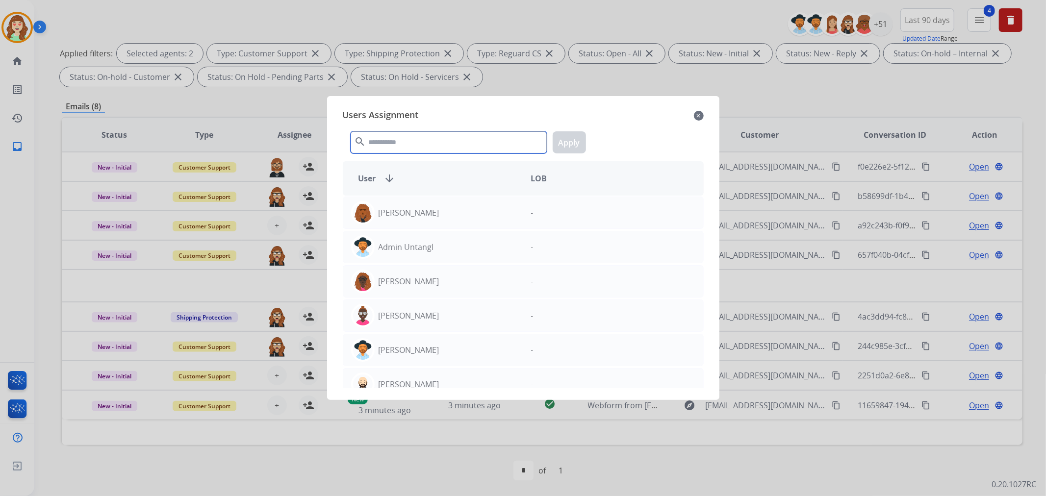
drag, startPoint x: 386, startPoint y: 144, endPoint x: 376, endPoint y: 141, distance: 10.9
click at [385, 144] on input "text" at bounding box center [449, 142] width 196 height 22
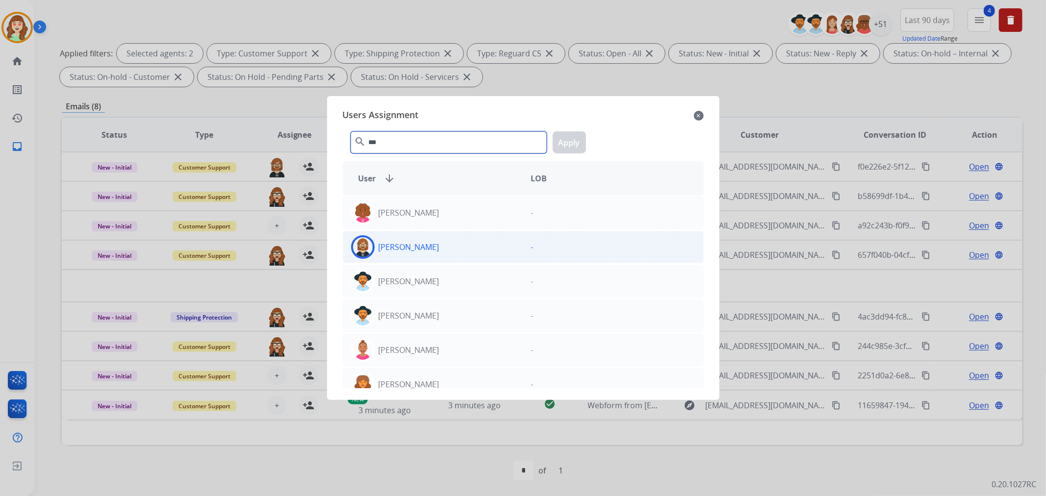
type input "***"
drag, startPoint x: 438, startPoint y: 252, endPoint x: 547, endPoint y: 167, distance: 138.0
click at [442, 249] on div "[PERSON_NAME]" at bounding box center [433, 247] width 180 height 24
click at [566, 141] on button "Apply" at bounding box center [569, 142] width 33 height 22
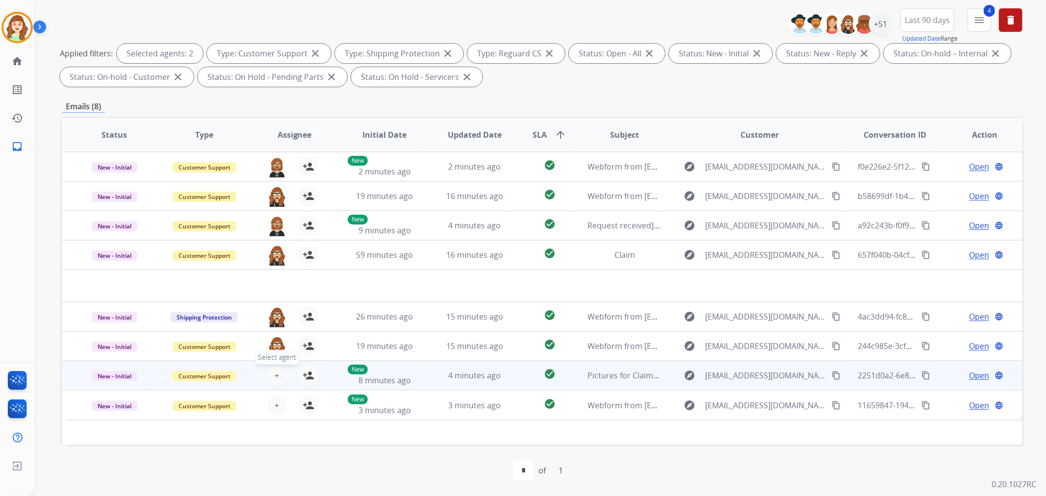
click at [271, 374] on button "+ Select agent" at bounding box center [277, 376] width 20 height 20
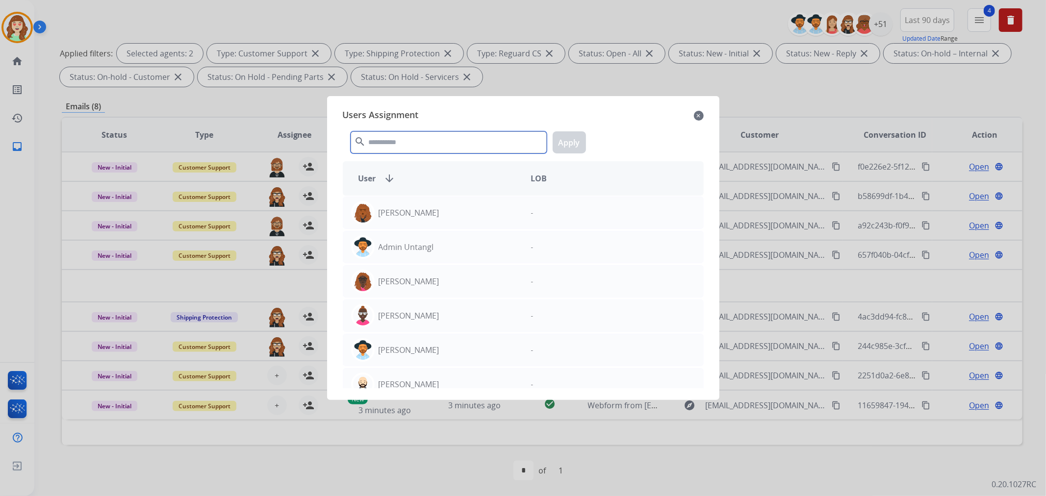
click at [445, 143] on input "text" at bounding box center [449, 142] width 196 height 22
type input "*"
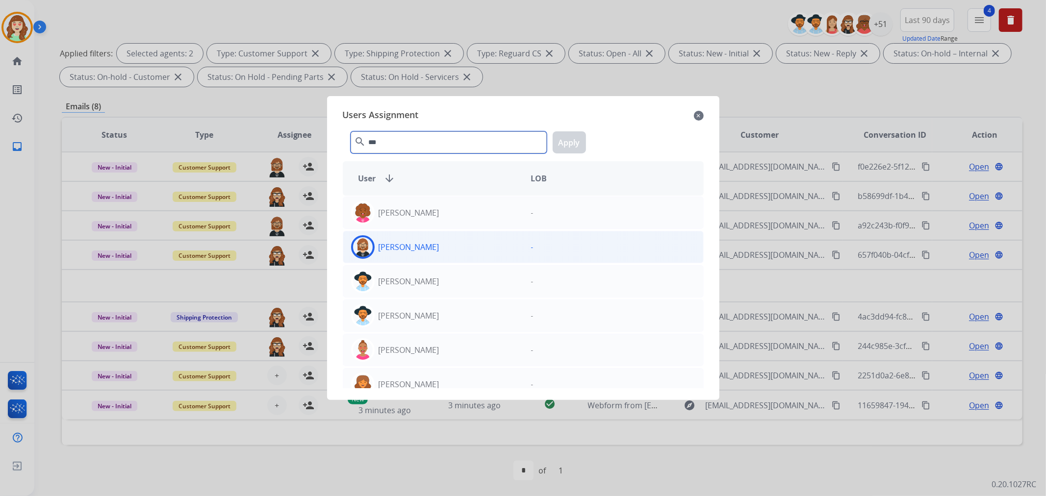
type input "***"
click at [429, 244] on div "[PERSON_NAME]" at bounding box center [433, 247] width 180 height 24
click at [574, 145] on button "Apply" at bounding box center [569, 142] width 33 height 22
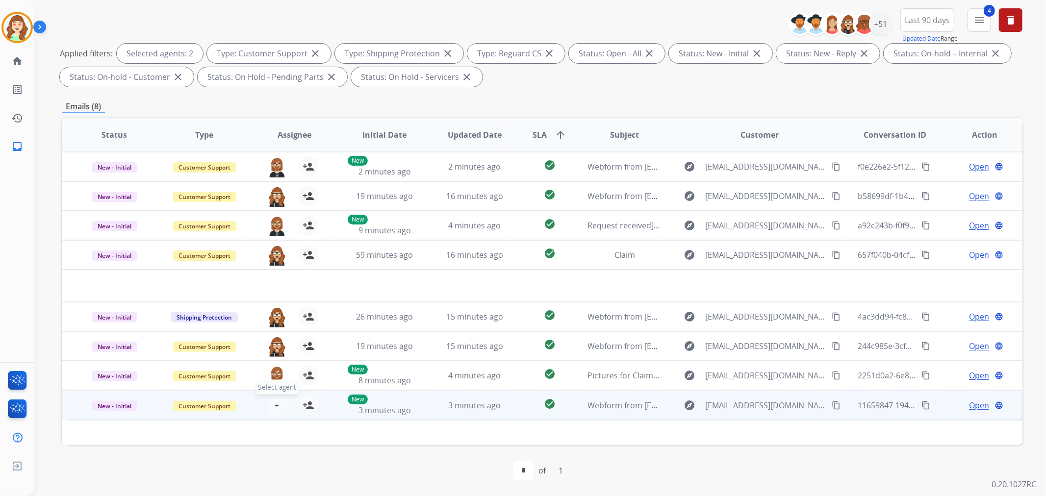
click at [275, 407] on span "+" at bounding box center [277, 406] width 4 height 12
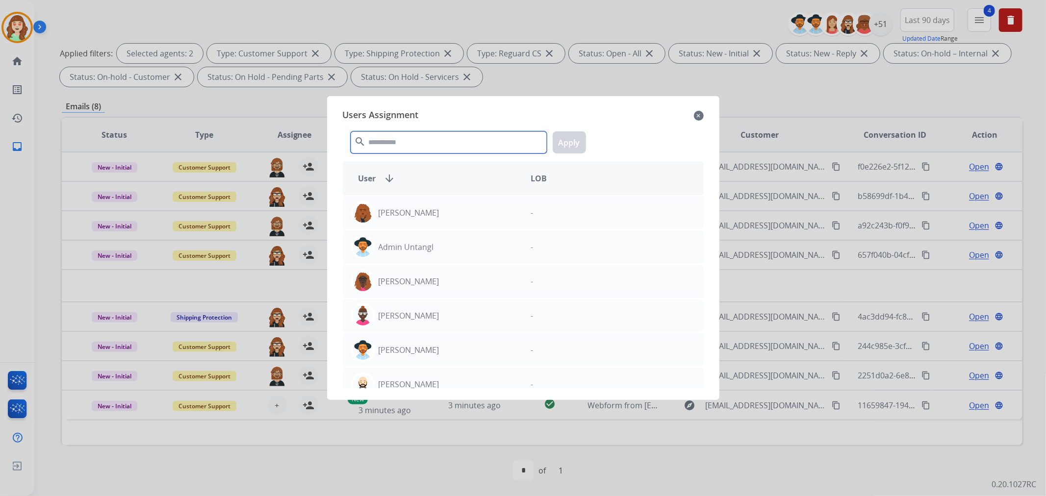
click at [417, 147] on input "text" at bounding box center [449, 142] width 196 height 22
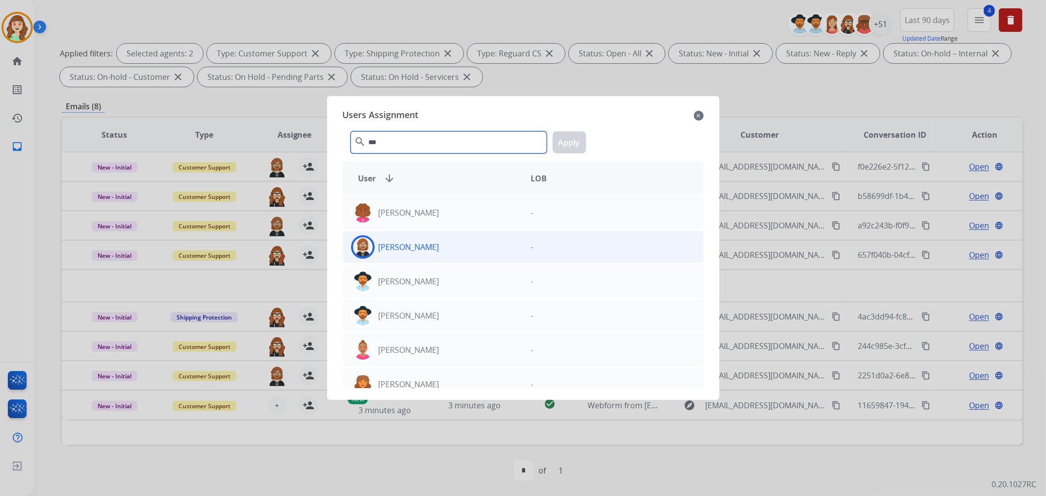
type input "***"
click at [454, 246] on div "[PERSON_NAME]" at bounding box center [433, 247] width 180 height 24
drag, startPoint x: 561, startPoint y: 145, endPoint x: 588, endPoint y: 130, distance: 31.1
click at [561, 145] on button "Apply" at bounding box center [569, 142] width 33 height 22
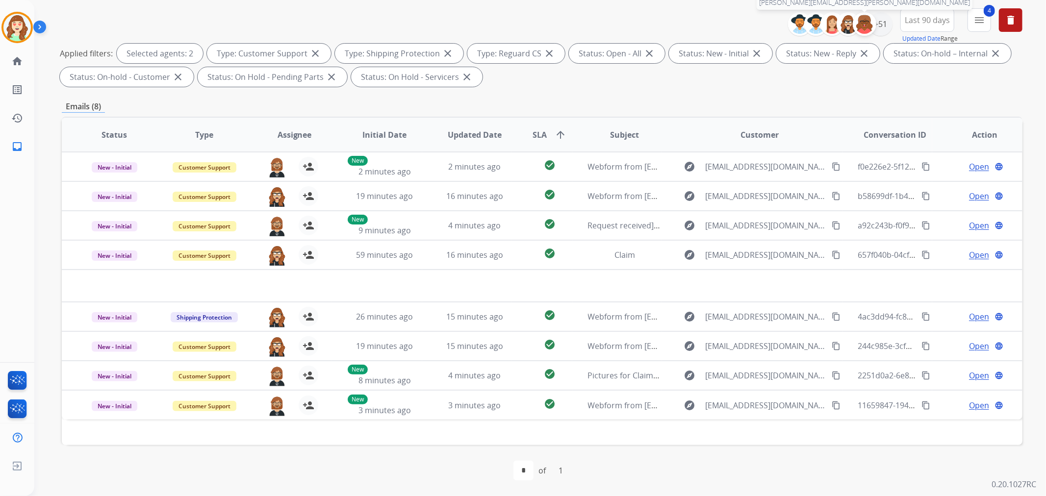
click at [874, 26] on div at bounding box center [865, 24] width 24 height 24
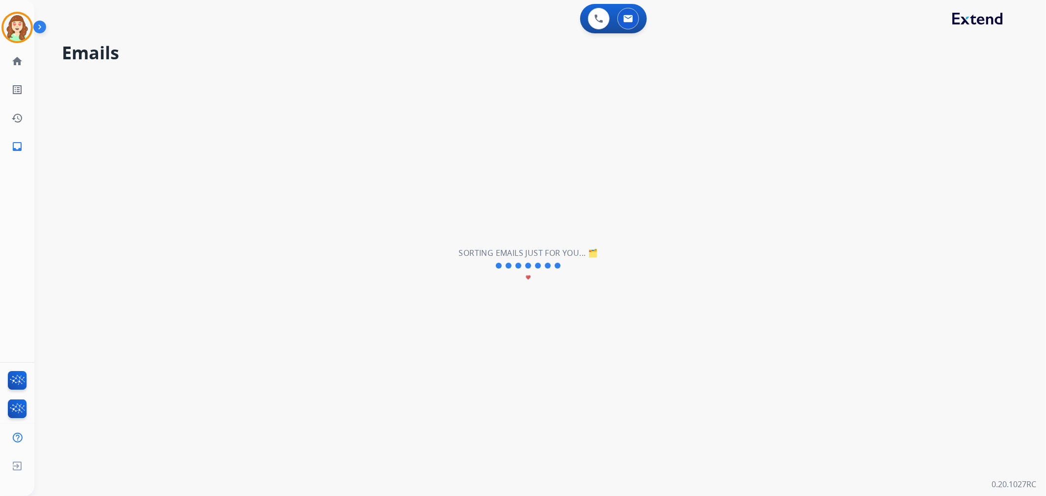
scroll to position [0, 0]
click at [624, 189] on div "**********" at bounding box center [528, 265] width 988 height 461
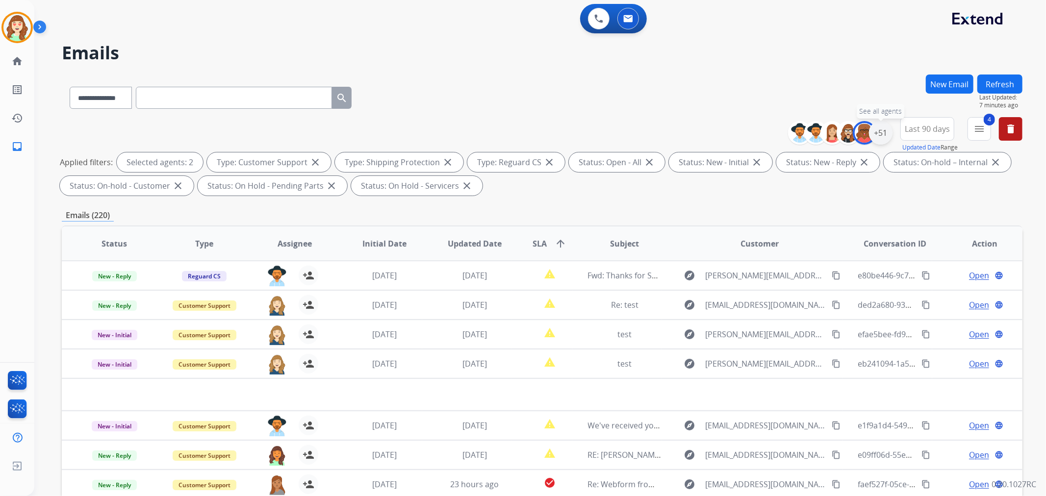
click at [879, 135] on div "+51" at bounding box center [881, 133] width 24 height 24
